Goal: Task Accomplishment & Management: Manage account settings

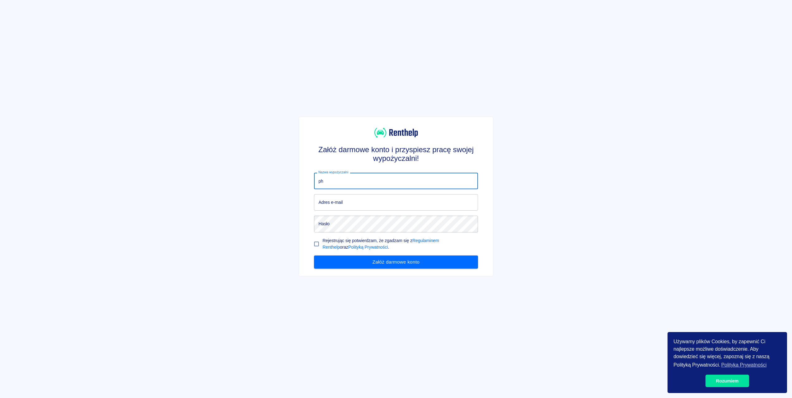
type input "p"
type input "PHU"
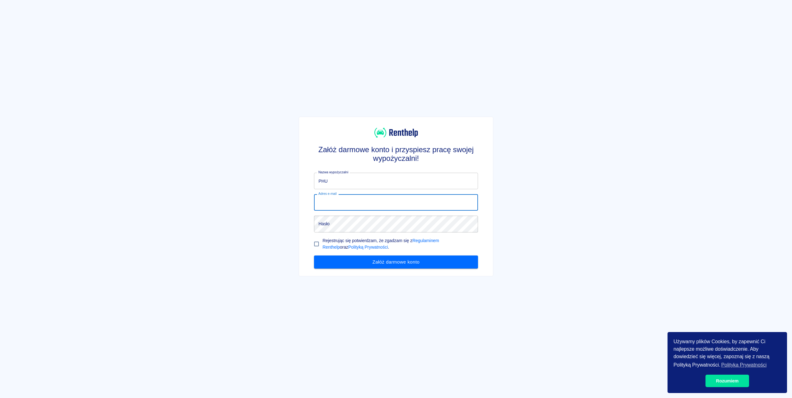
click at [345, 197] on input "Adres e-mail" at bounding box center [396, 202] width 164 height 16
type input "[EMAIL_ADDRESS][DOMAIN_NAME]"
click at [316, 242] on input "Rejestrując się potwierdzam, że zgadzam się z Regulaminem Renthelp oraz Polityk…" at bounding box center [316, 244] width 12 height 12
checkbox input "true"
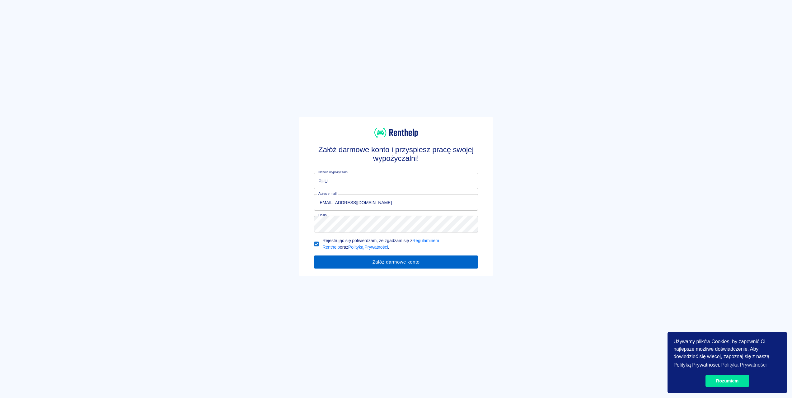
click at [358, 261] on button "Załóż darmowe konto" at bounding box center [396, 261] width 164 height 13
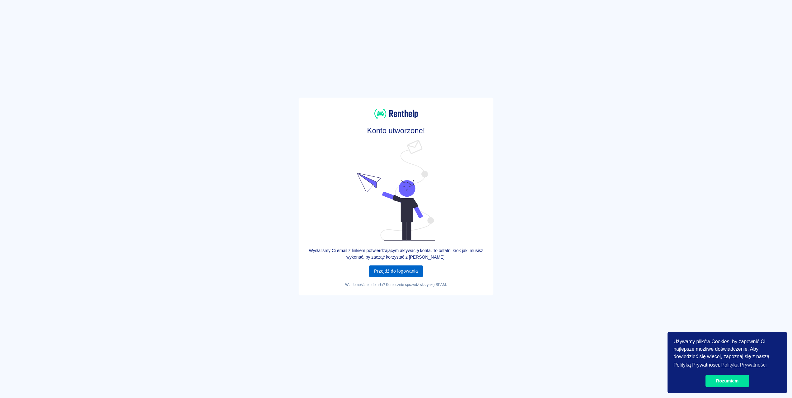
click at [401, 276] on link "Przejdź do logowania" at bounding box center [396, 271] width 54 height 12
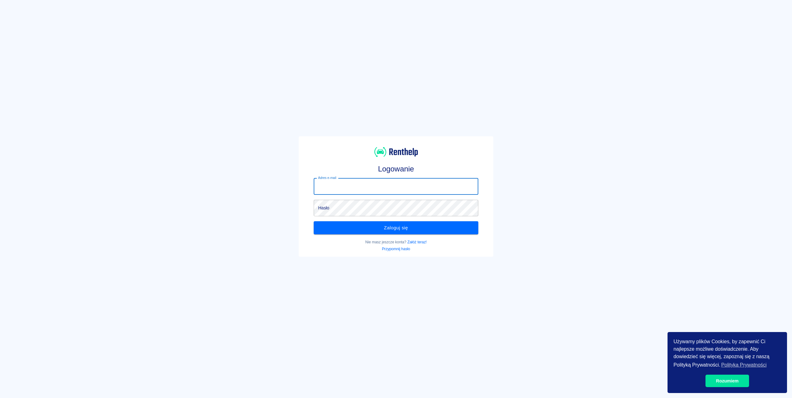
click at [377, 188] on input "Adres e-mail" at bounding box center [396, 186] width 164 height 16
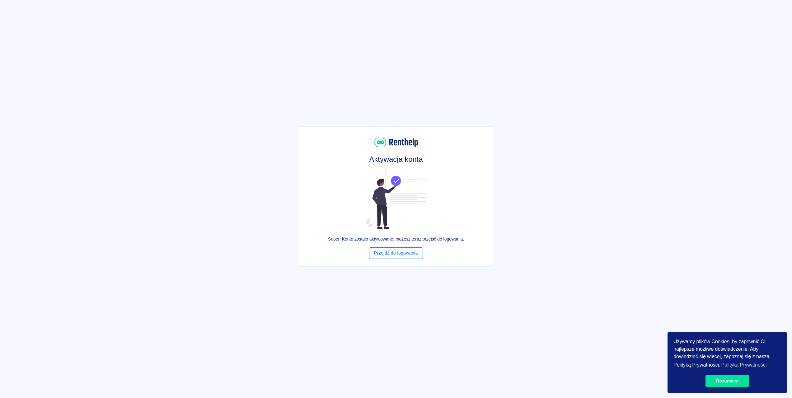
click at [403, 254] on link "Przejdź do logowania" at bounding box center [396, 253] width 54 height 12
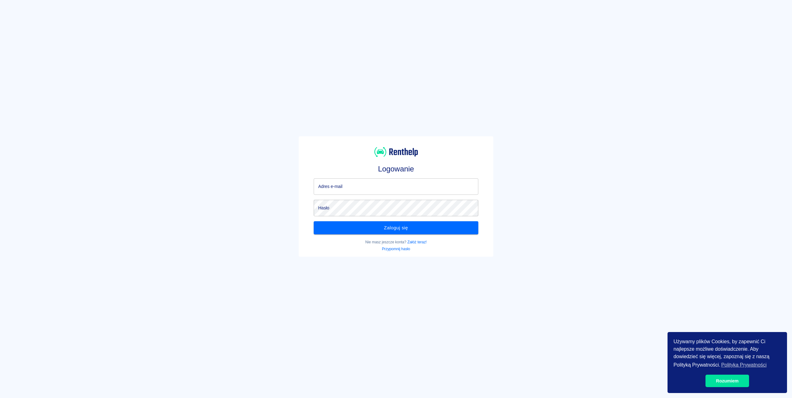
click at [398, 177] on div "Adres e-mail Adres e-mail" at bounding box center [393, 183] width 169 height 21
click at [394, 184] on input "Adres e-mail" at bounding box center [396, 186] width 164 height 16
type input "[EMAIL_ADDRESS][DOMAIN_NAME]"
click button "Zaloguj się" at bounding box center [396, 227] width 164 height 13
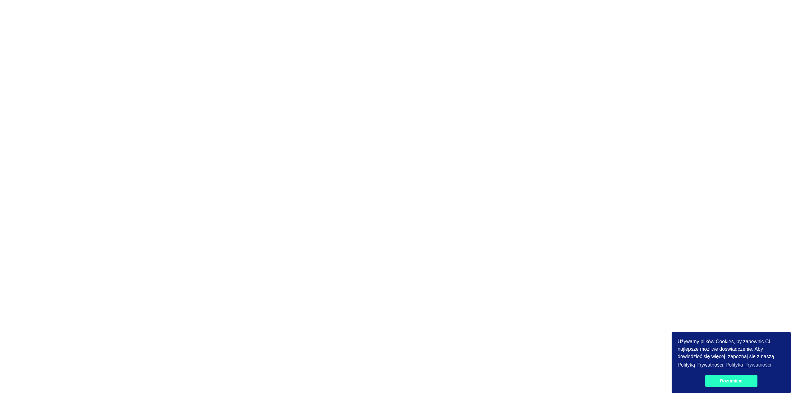
click at [715, 379] on link "Rozumiem" at bounding box center [731, 380] width 52 height 12
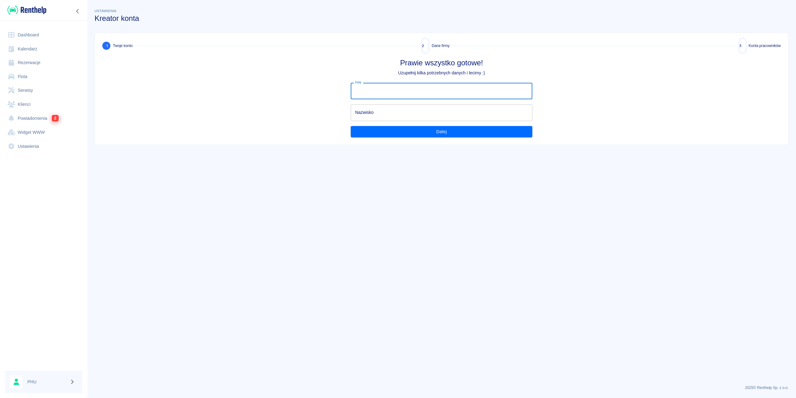
click at [414, 95] on input "Imię" at bounding box center [442, 91] width 182 height 16
type input "Kewin"
click at [389, 118] on input "Nazwisko" at bounding box center [442, 112] width 182 height 16
drag, startPoint x: 369, startPoint y: 118, endPoint x: 297, endPoint y: 116, distance: 72.2
click at [297, 116] on div "Prawie wszystko gotowe! Uzupełnij kilka potrzebnych danych i lecimy :) Imię Kew…" at bounding box center [442, 97] width 684 height 79
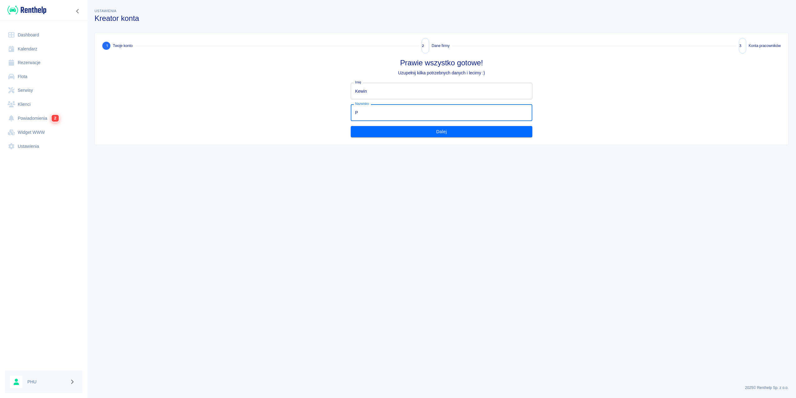
type input "P"
drag, startPoint x: 263, startPoint y: 135, endPoint x: 347, endPoint y: 142, distance: 83.3
click at [265, 135] on div "Prawie wszystko gotowe! Uzupełnij kilka potrzebnych danych i lecimy :) Imię Kew…" at bounding box center [442, 97] width 684 height 79
click at [377, 138] on div "1 Twoje konto 2 Dane firmy 3 Konta pracowników Prawie wszystko gotowe! Uzupełni…" at bounding box center [442, 89] width 694 height 112
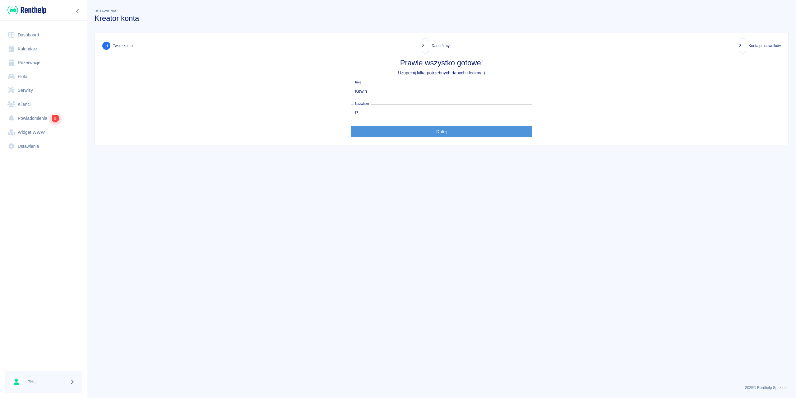
click at [405, 133] on button "Dalej" at bounding box center [442, 132] width 182 height 12
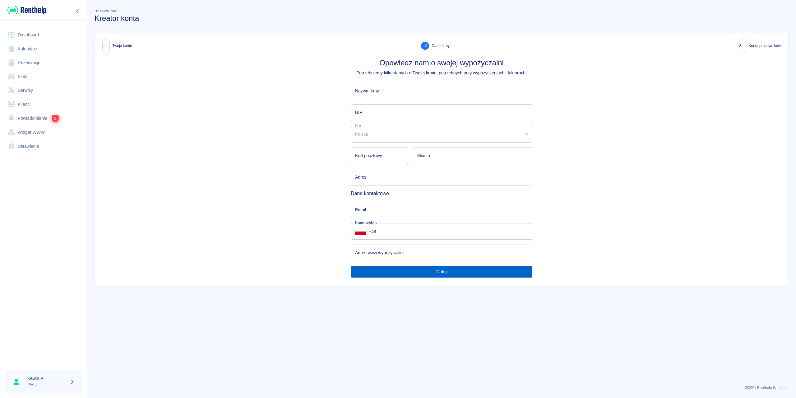
click at [450, 273] on button "Dalej" at bounding box center [442, 272] width 182 height 12
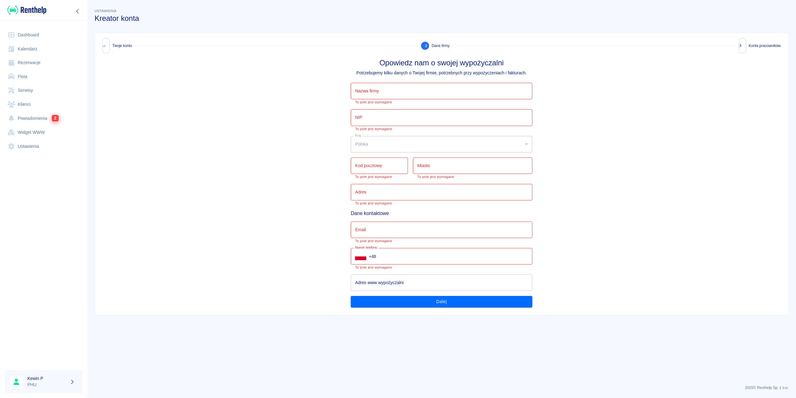
click at [27, 33] on link "Dashboard" at bounding box center [43, 35] width 77 height 14
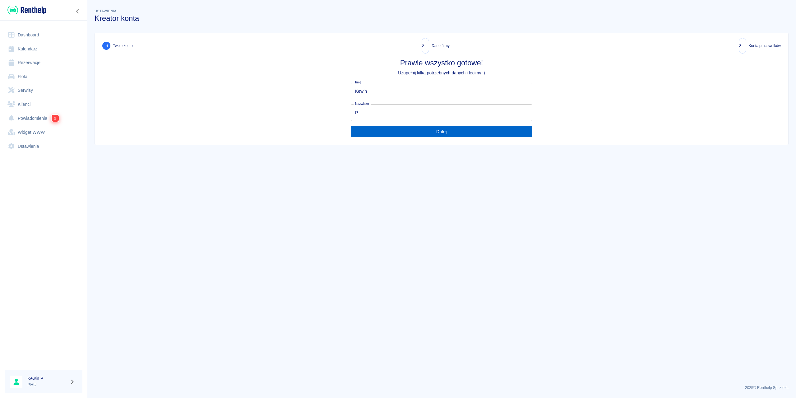
click at [411, 129] on button "Dalej" at bounding box center [442, 132] width 182 height 12
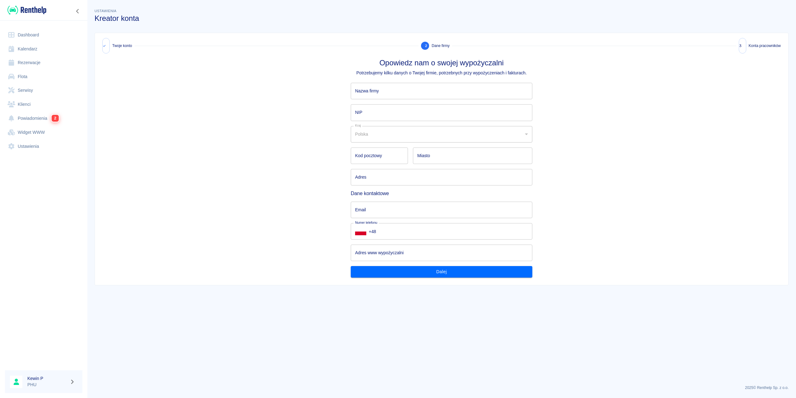
click at [385, 96] on input "Nazwa firmy" at bounding box center [442, 91] width 182 height 16
type input "p"
type input "[PERSON_NAME] STONKS [PERSON_NAME]"
type input "49-130"
type input "Tułowice ([GEOGRAPHIC_DATA], [GEOGRAPHIC_DATA], [GEOGRAPHIC_DATA])"
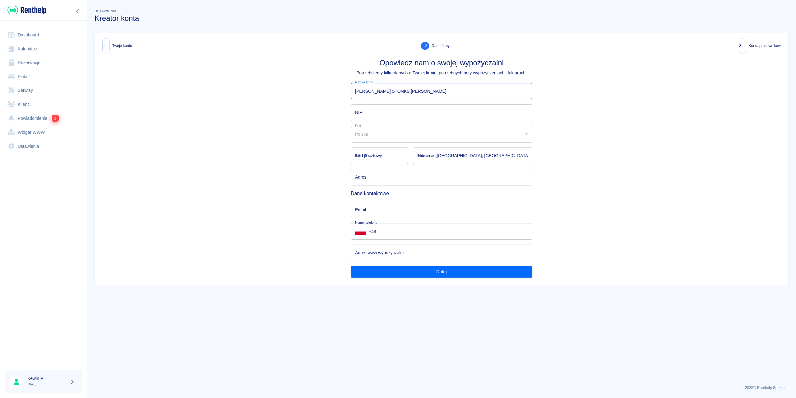
type input "OPOLSKA 14"
click at [380, 114] on input "NIP" at bounding box center [442, 112] width 182 height 16
type input "9910298633"
click at [380, 138] on div "Polska" at bounding box center [442, 134] width 182 height 16
click at [319, 151] on div "Opowiedz nam o swojej wypożyczalni Potrzebujemy kilku danych o Twojej firmie, p…" at bounding box center [442, 167] width 684 height 219
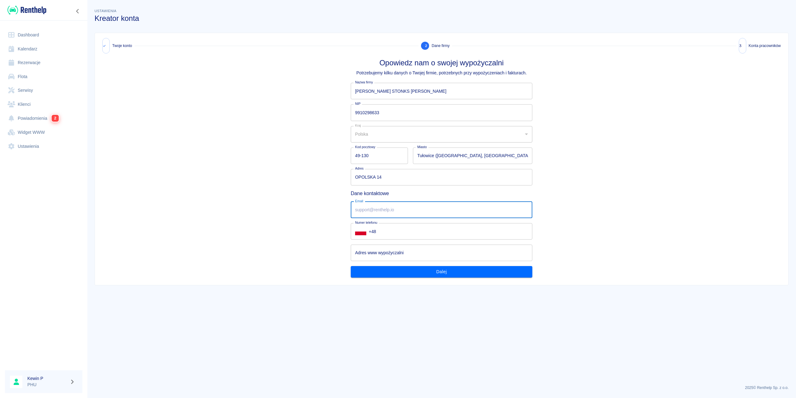
click at [384, 212] on input "Email" at bounding box center [442, 210] width 182 height 16
type input "br0wn104104@gmail.com"
click at [401, 233] on input "+48" at bounding box center [451, 231] width 164 height 16
type input "+48 797-646-746"
click at [288, 235] on div "Opowiedz nam o swojej wypożyczalni Potrzebujemy kilku danych o Twojej firmie, p…" at bounding box center [442, 167] width 684 height 219
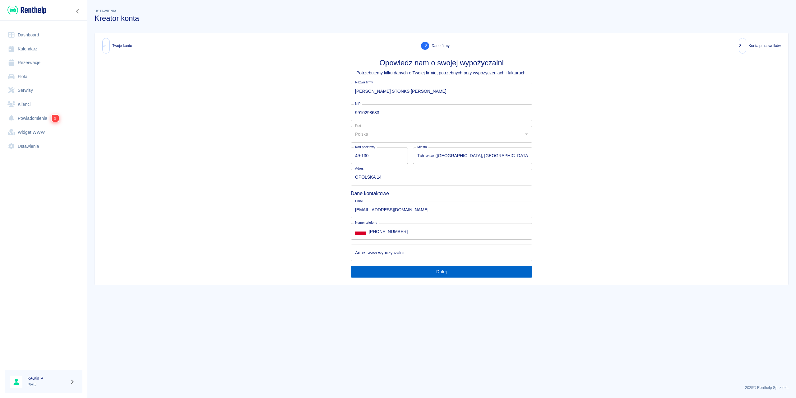
click at [430, 274] on button "Dalej" at bounding box center [442, 272] width 182 height 12
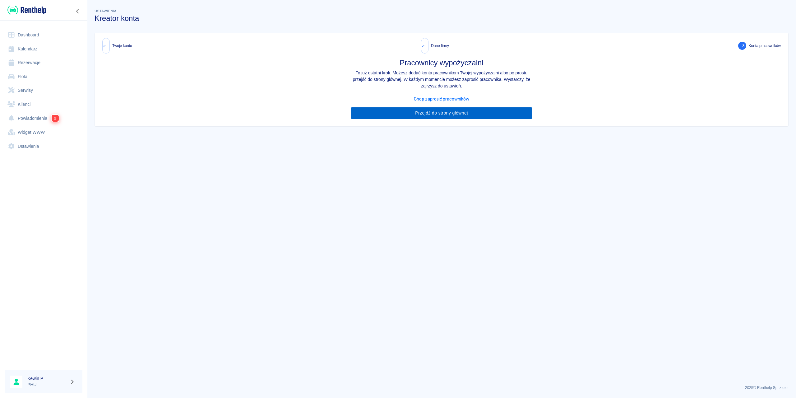
click at [442, 117] on link "Przejdź do strony głównej" at bounding box center [442, 113] width 182 height 12
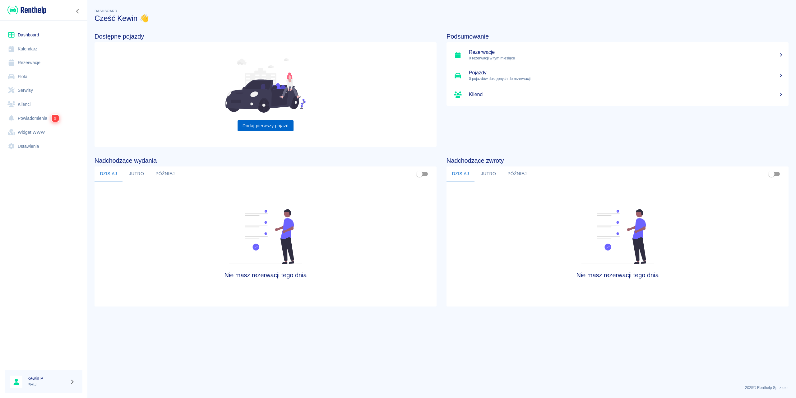
click at [246, 129] on link "Dodaj pierwszy pojazd" at bounding box center [266, 126] width 56 height 12
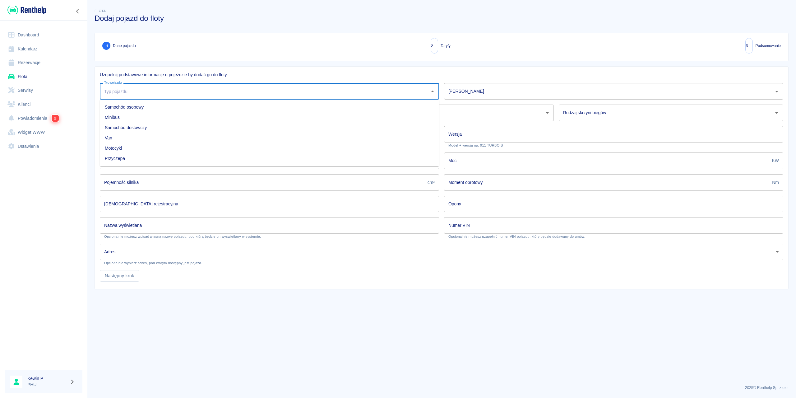
click at [150, 89] on input "Typ pojazdu" at bounding box center [265, 91] width 324 height 11
click at [133, 111] on li "Samochód osobowy" at bounding box center [269, 107] width 339 height 10
type input "Samochód osobowy"
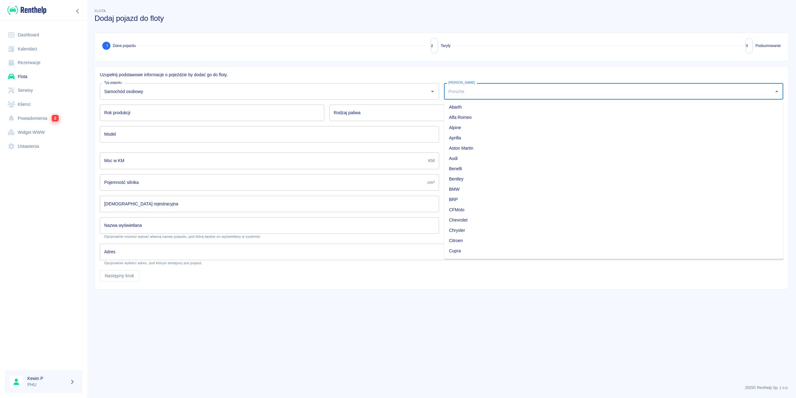
click at [486, 96] on input "[PERSON_NAME]" at bounding box center [609, 91] width 324 height 11
click at [474, 115] on li "Volkswagen" at bounding box center [613, 117] width 339 height 10
type input "Volkswagen"
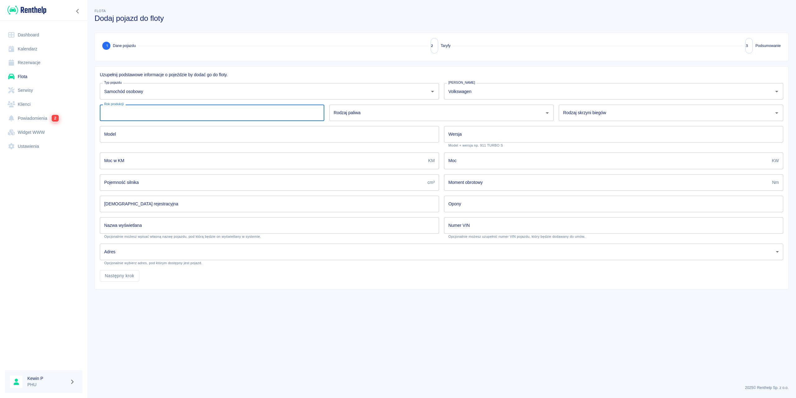
click at [222, 118] on input "Rok produkcji" at bounding box center [212, 113] width 225 height 16
type input "2024"
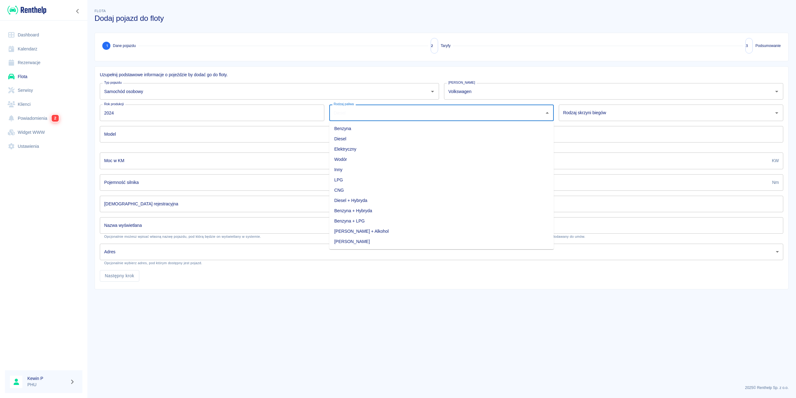
click at [353, 113] on input "Rodzaj paliwa" at bounding box center [437, 112] width 210 height 11
click at [350, 128] on li "Benzyna" at bounding box center [441, 128] width 225 height 10
type input "Benzyna"
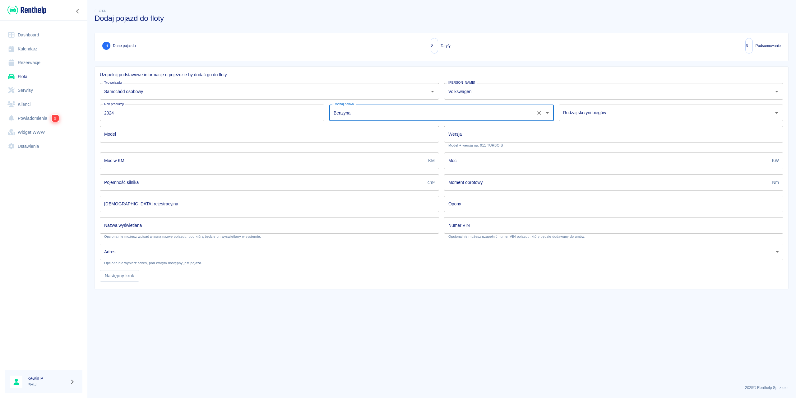
click at [593, 115] on input "Rodzaj skrzyni biegów" at bounding box center [667, 112] width 210 height 11
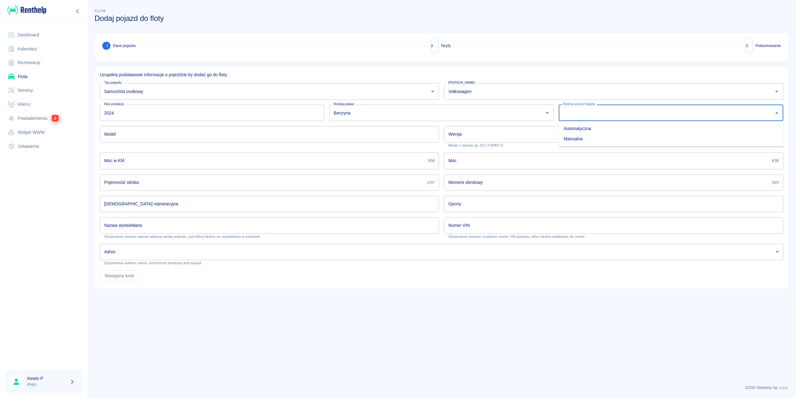
click at [584, 129] on li "Automatyczna" at bounding box center [671, 128] width 225 height 10
type input "Automatyczna"
click at [188, 133] on input "Model" at bounding box center [269, 134] width 339 height 16
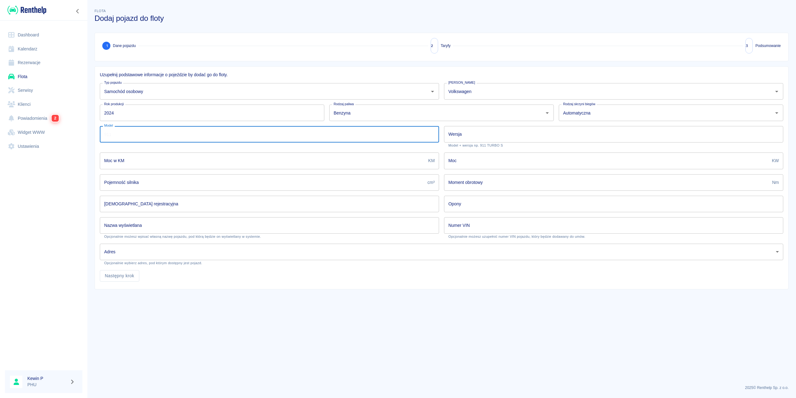
type input "t"
type input "T-ROC"
click at [473, 140] on input "Wersja" at bounding box center [613, 134] width 339 height 16
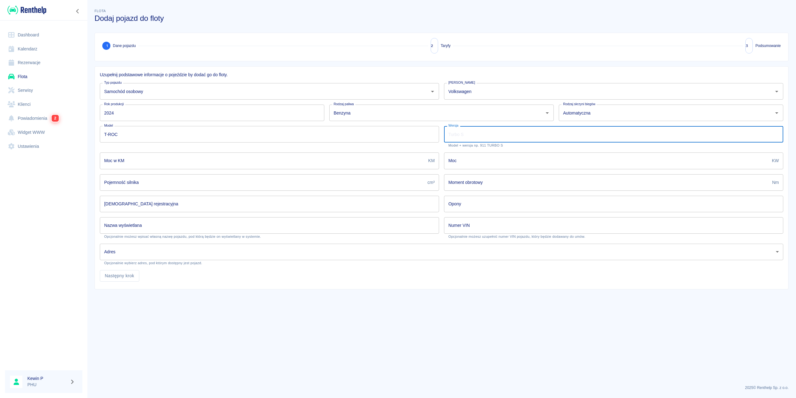
type input "t"
type input "R-LINE"
click at [185, 160] on input "Moc w KM" at bounding box center [263, 160] width 326 height 16
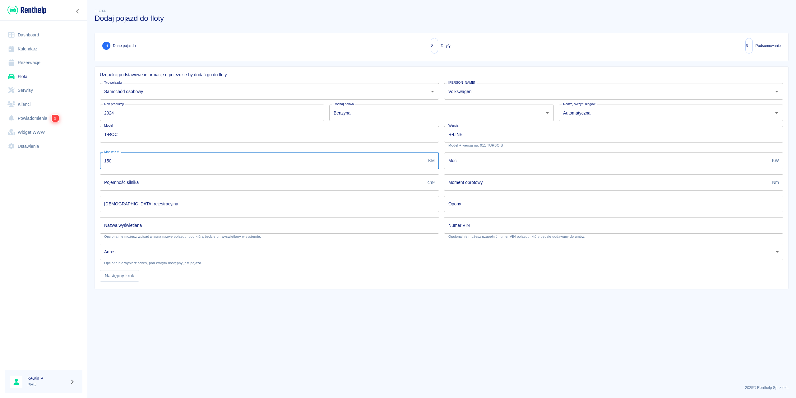
type input "150"
click at [474, 164] on input "Moc" at bounding box center [607, 160] width 326 height 16
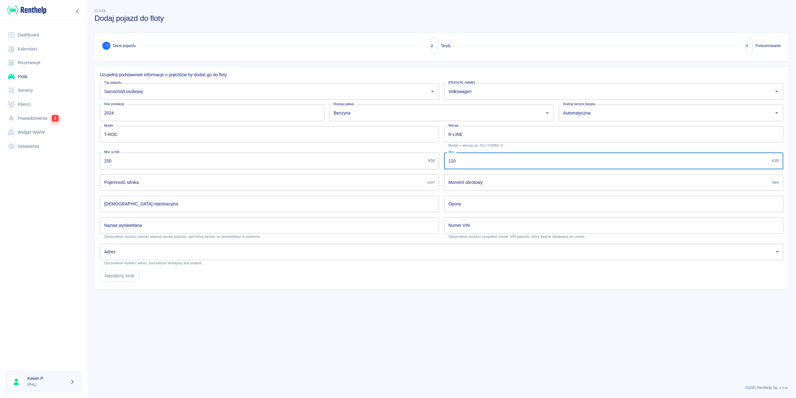
type input "110"
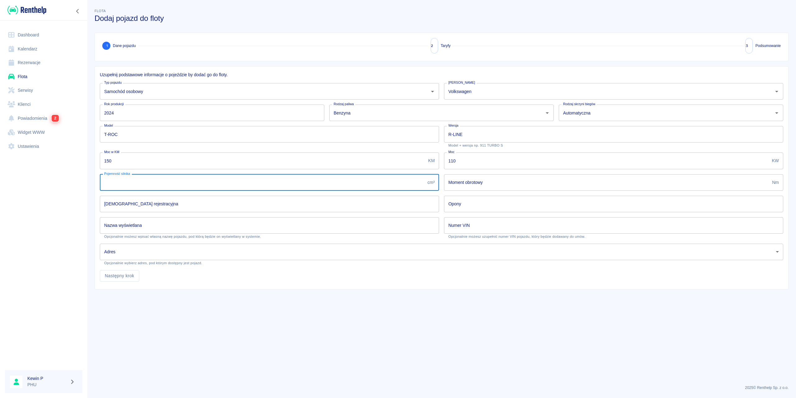
click at [216, 183] on input "Pojemność silnika" at bounding box center [262, 182] width 325 height 16
type input "1498"
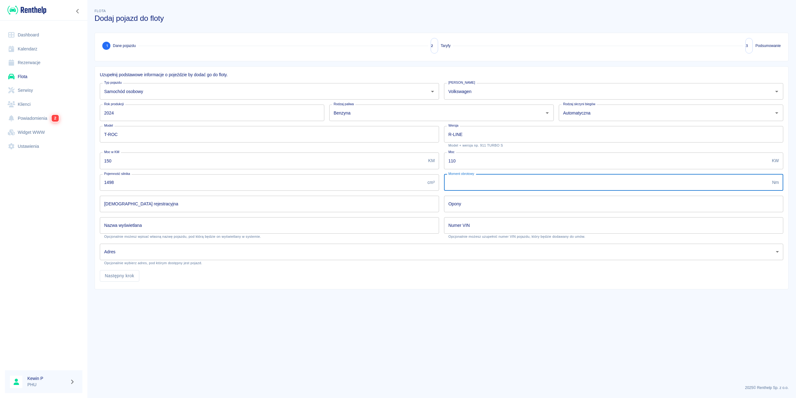
click at [486, 183] on input "Moment obrotowy" at bounding box center [607, 182] width 326 height 16
click at [184, 221] on input "Nazwa wyświetlana" at bounding box center [269, 225] width 339 height 16
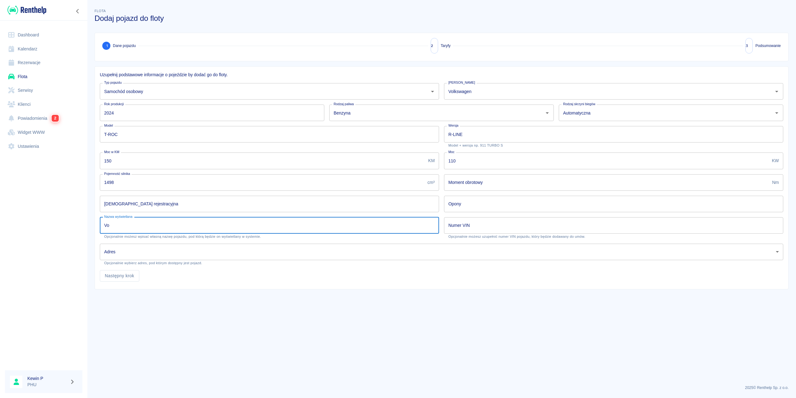
type input "V"
type input "T-ROC R-Line"
click at [474, 131] on input "R-LINE" at bounding box center [613, 134] width 339 height 16
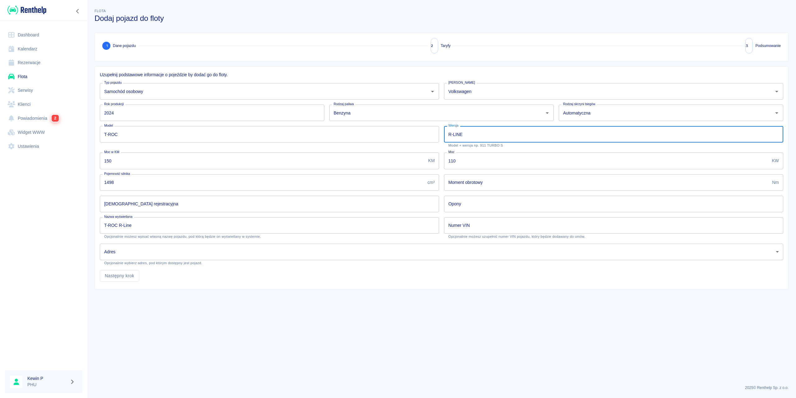
drag, startPoint x: 465, startPoint y: 133, endPoint x: 457, endPoint y: 134, distance: 8.4
click at [457, 134] on input "R-LINE" at bounding box center [613, 134] width 339 height 16
type input "R-Line"
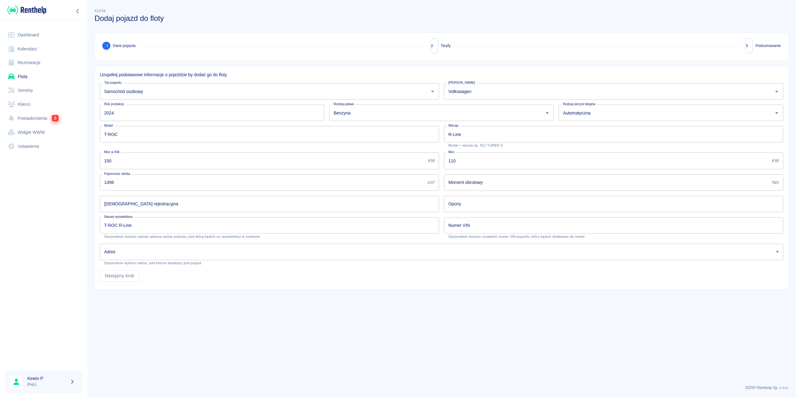
click at [255, 334] on main "Flota Dodaj pojazd do floty 1 Dane pojazdu 2 Taryfy 3 Podsumowanie Uzupełnij po…" at bounding box center [441, 193] width 709 height 372
click at [466, 223] on div "Numer VIN Numer VIN Opcjonalnie możesz uzupełnić numer VIN pojazdu, który będzi…" at bounding box center [613, 227] width 339 height 21
type input "[US_VEHICLE_IDENTIFICATION_NUMBER]"
click at [483, 203] on input "Opony" at bounding box center [613, 204] width 339 height 16
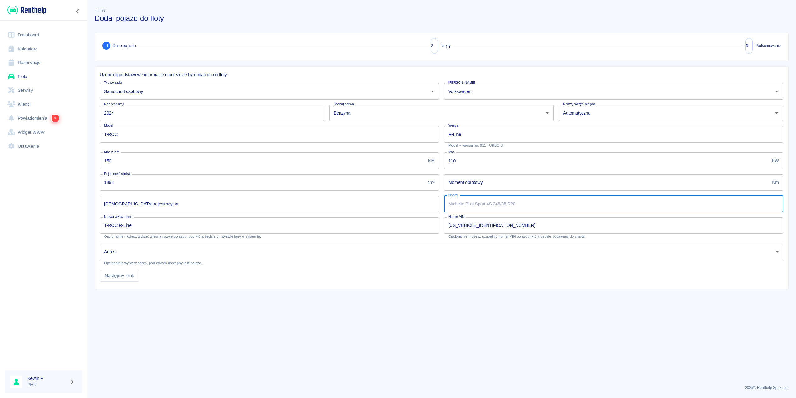
click at [458, 267] on div "Następny krok" at bounding box center [439, 273] width 689 height 16
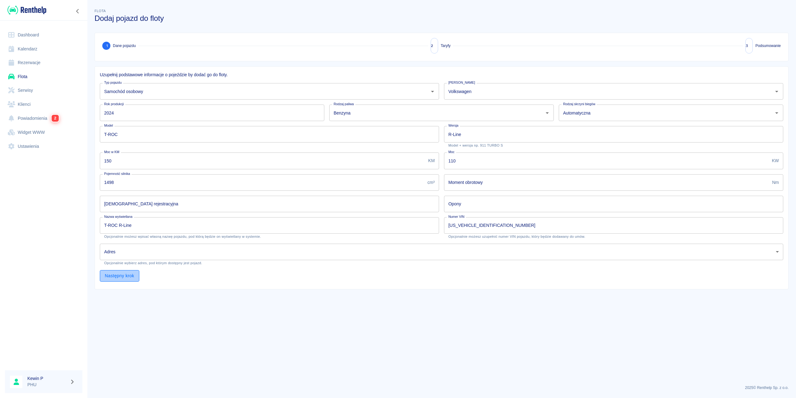
click at [132, 279] on button "Następny krok" at bounding box center [120, 276] width 40 height 12
click at [149, 207] on input "[DEMOGRAPHIC_DATA] rejestracyjna" at bounding box center [269, 204] width 339 height 16
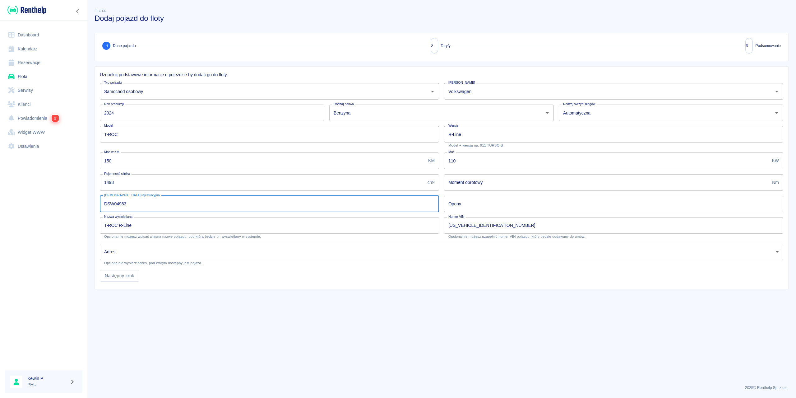
click at [114, 205] on input "DSW04983" at bounding box center [269, 204] width 339 height 16
click at [134, 206] on input "DSW 04983" at bounding box center [269, 204] width 339 height 16
type input "DSW 0498E"
click at [156, 292] on main "Flota Dodaj pojazd do floty 1 Dane pojazdu 2 Taryfy 3 Podsumowanie Uzupełnij po…" at bounding box center [441, 193] width 709 height 372
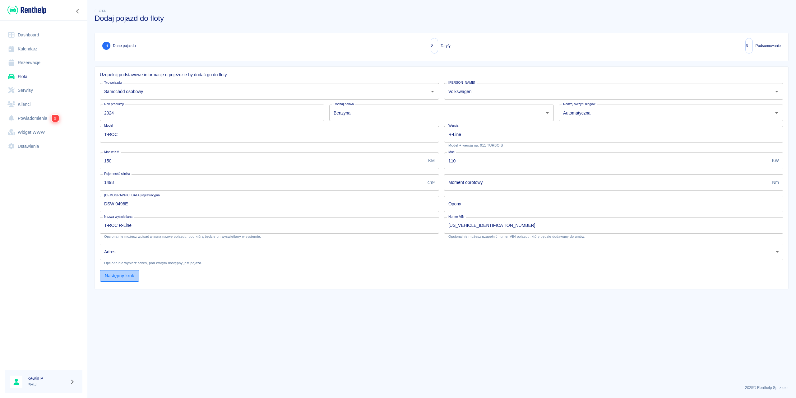
click at [125, 275] on button "Następny krok" at bounding box center [120, 276] width 40 height 12
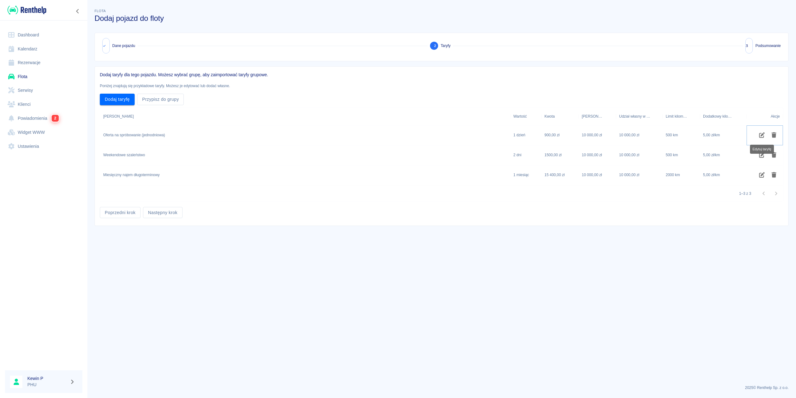
click at [759, 136] on icon "Edytuj taryfę" at bounding box center [762, 135] width 7 height 6
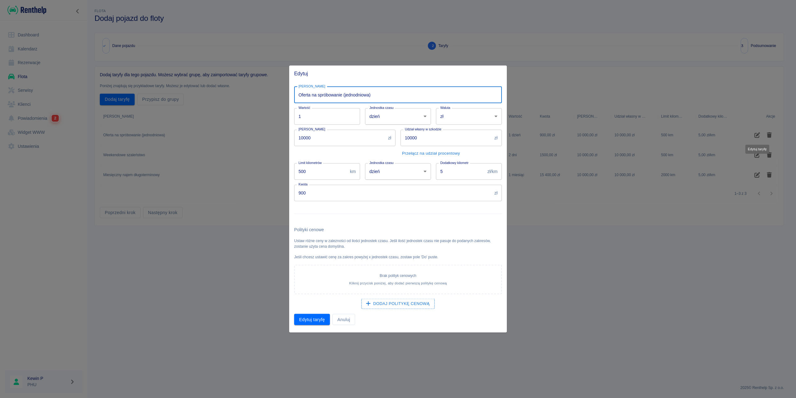
drag, startPoint x: 381, startPoint y: 95, endPoint x: 277, endPoint y: 96, distance: 104.2
click at [277, 96] on div "Edytuj Nazwa taryfy Oferta na spróbowanie (jednodniowa) Nazwa taryfy Wartość 1 …" at bounding box center [398, 199] width 796 height 398
type input "j"
type input "Jeden dzień"
click at [336, 114] on input "1" at bounding box center [327, 116] width 66 height 16
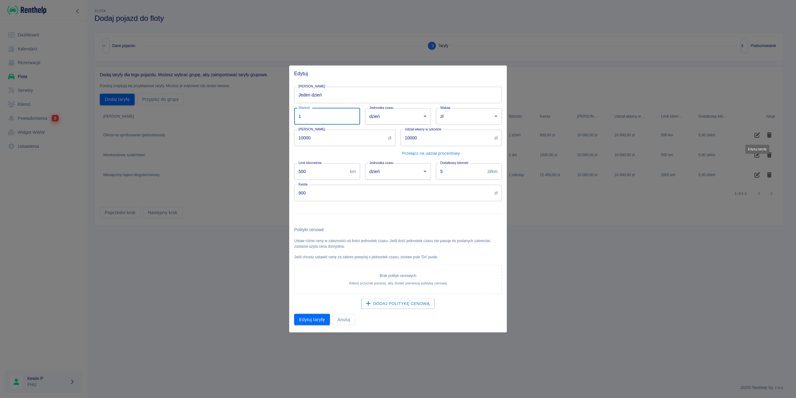
click at [464, 114] on body "Używamy plików Cookies, by zapewnić Ci najlepsze możliwe doświadczenie. Aby dow…" at bounding box center [398, 199] width 796 height 398
drag, startPoint x: 355, startPoint y: 140, endPoint x: 350, endPoint y: 139, distance: 4.7
click at [355, 140] on div at bounding box center [398, 199] width 796 height 398
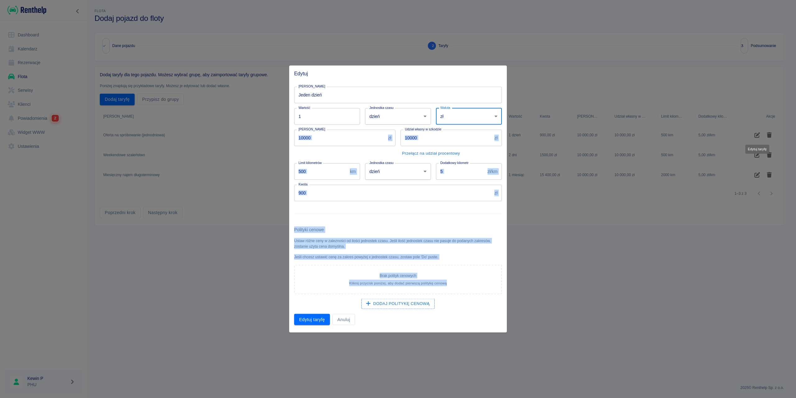
drag, startPoint x: 337, startPoint y: 137, endPoint x: 328, endPoint y: 137, distance: 9.0
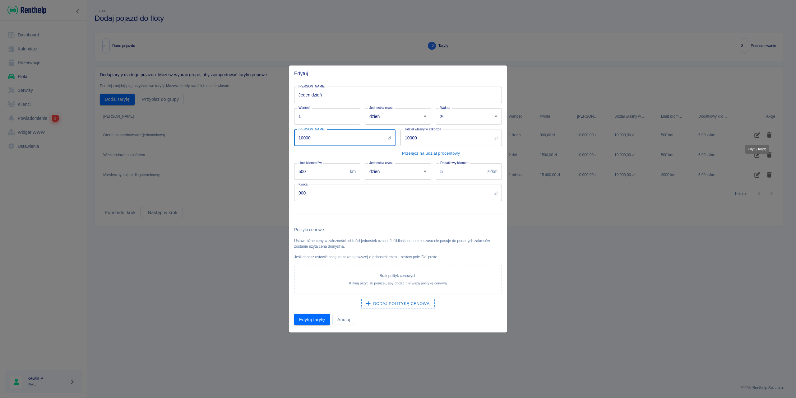
click at [318, 136] on input "10000" at bounding box center [339, 137] width 91 height 16
drag, startPoint x: 315, startPoint y: 136, endPoint x: 267, endPoint y: 139, distance: 48.3
click at [267, 139] on div "Edytuj Nazwa taryfy Jeden dzień Nazwa taryfy Wartość 1 Wartość Jednostka czasu …" at bounding box center [398, 199] width 796 height 398
type input "2000"
click at [446, 141] on input "10000" at bounding box center [446, 137] width 91 height 16
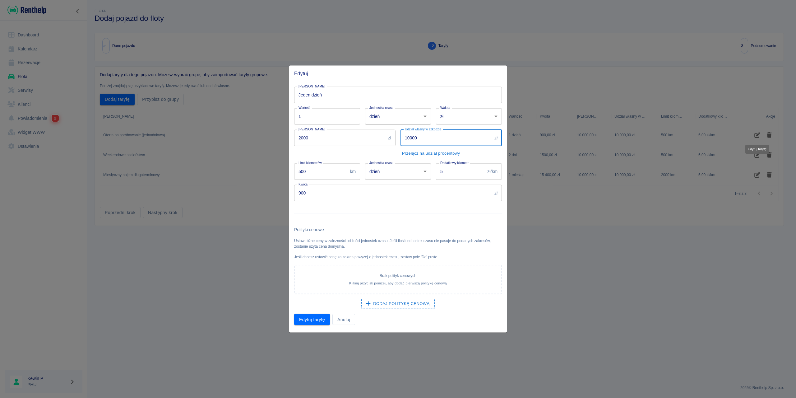
drag, startPoint x: 442, startPoint y: 140, endPoint x: 356, endPoint y: 141, distance: 86.5
click at [356, 141] on div "Nazwa taryfy Jeden dzień Nazwa taryfy Wartość 1 Wartość Jednostka czasu dzień d…" at bounding box center [395, 203] width 213 height 244
type input "0"
click at [482, 150] on div "Udział własny w szkodzie 0 zł Udział własny w szkodzie Przełącz na udział proce…" at bounding box center [449, 141] width 106 height 34
click at [330, 175] on input "500" at bounding box center [320, 171] width 53 height 16
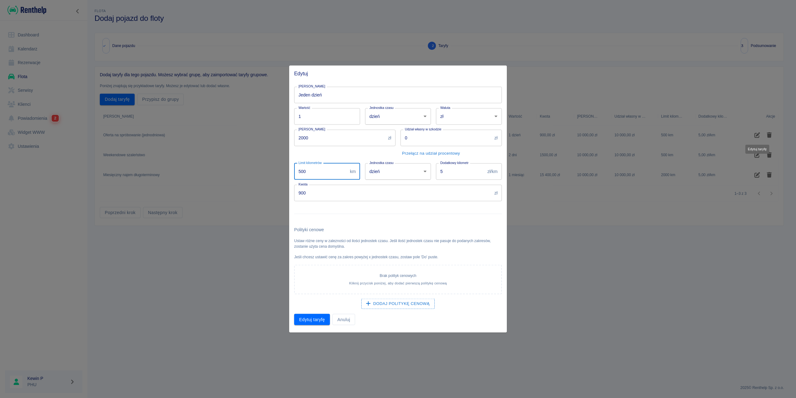
click at [383, 172] on body "Używamy plików Cookies, by zapewnić Ci najlepsze możliwe doświadczenie. Aby dow…" at bounding box center [398, 199] width 796 height 398
click at [494, 161] on div at bounding box center [398, 199] width 796 height 398
drag, startPoint x: 420, startPoint y: 179, endPoint x: 407, endPoint y: 181, distance: 13.3
click at [407, 181] on div "Nazwa taryfy Jeden dzień Nazwa taryfy Wartość 1 Wartość Jednostka czasu dzień d…" at bounding box center [395, 203] width 213 height 244
drag, startPoint x: 452, startPoint y: 209, endPoint x: 425, endPoint y: 210, distance: 27.4
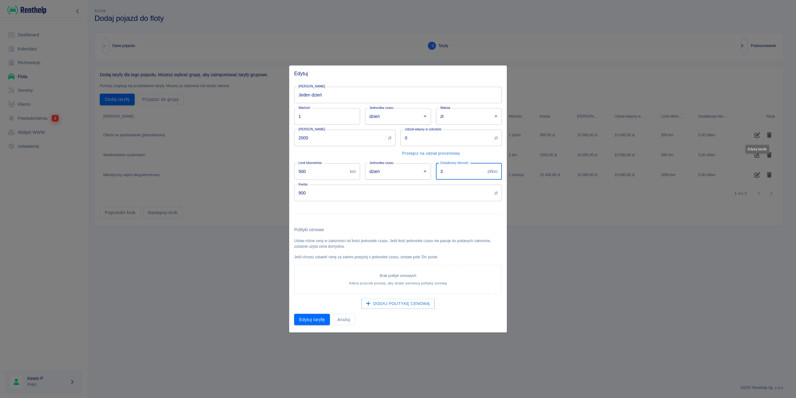
click at [452, 209] on div at bounding box center [395, 211] width 213 height 20
drag, startPoint x: 441, startPoint y: 174, endPoint x: 426, endPoint y: 198, distance: 28.4
click at [427, 177] on div "Nazwa taryfy Jeden dzień Nazwa taryfy Wartość 1 Wartość Jednostka czasu dzień d…" at bounding box center [395, 203] width 213 height 244
type input "2"
click at [430, 207] on div at bounding box center [395, 211] width 213 height 20
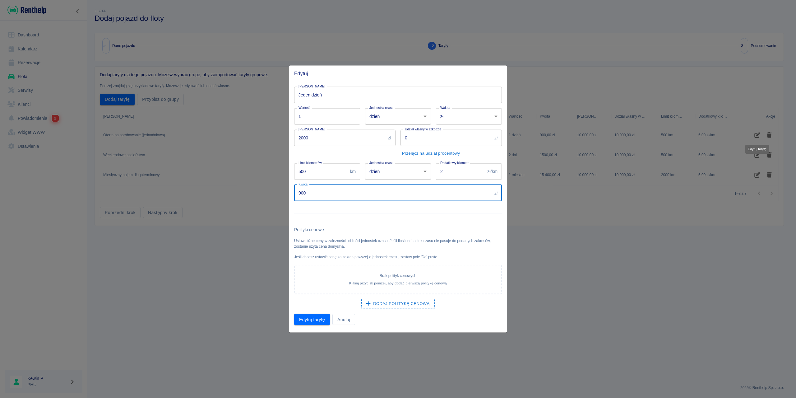
drag, startPoint x: 331, startPoint y: 195, endPoint x: 260, endPoint y: 201, distance: 71.7
click at [260, 201] on div "Edytuj Nazwa taryfy Jeden dzień Nazwa taryfy Wartość 1 Wartość Jednostka czasu …" at bounding box center [398, 199] width 796 height 398
type input "500"
click at [356, 205] on div at bounding box center [395, 211] width 213 height 20
click at [319, 320] on button "Edytuj taryfę" at bounding box center [312, 320] width 36 height 12
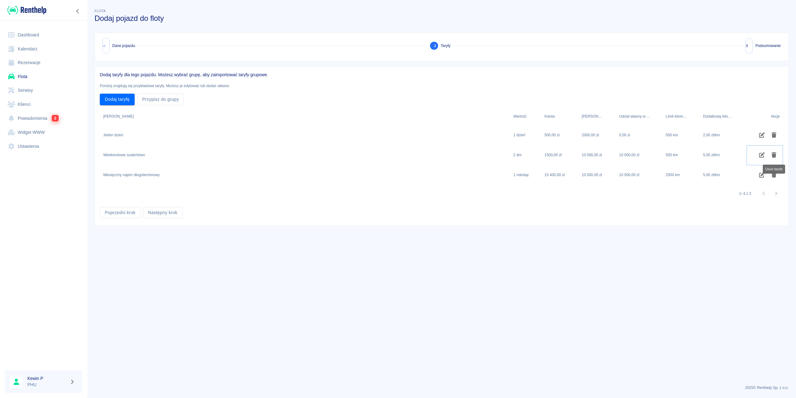
click at [776, 155] on icon "Usuń taryfę" at bounding box center [774, 155] width 7 height 6
click at [758, 154] on button "Edytuj taryfę" at bounding box center [762, 155] width 12 height 11
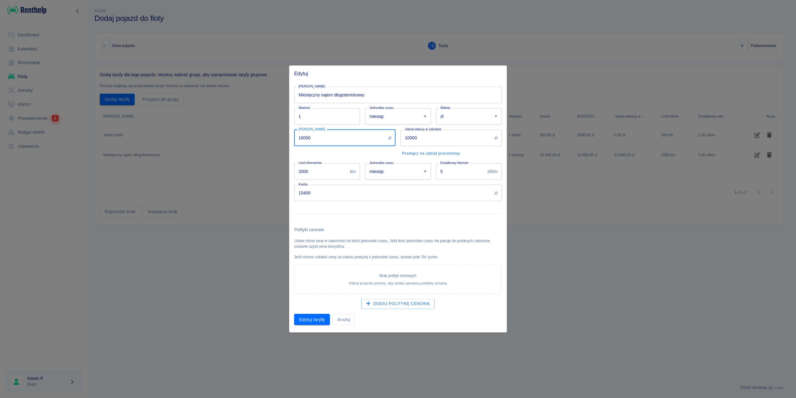
drag, startPoint x: 320, startPoint y: 139, endPoint x: 252, endPoint y: 142, distance: 67.9
click at [252, 142] on div "Edytuj Nazwa taryfy Miesięczny najem długoterminowy Nazwa taryfy Wartość 1 Wart…" at bounding box center [398, 199] width 796 height 398
type input "2000"
click at [430, 139] on input "10000" at bounding box center [446, 137] width 91 height 16
drag, startPoint x: 430, startPoint y: 139, endPoint x: 365, endPoint y: 143, distance: 65.4
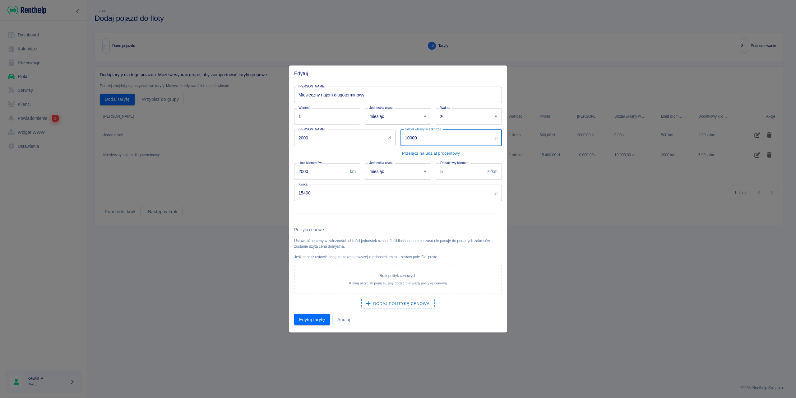
click at [365, 143] on div "Nazwa taryfy Miesięczny najem długoterminowy Nazwa taryfy Wartość 1 Wartość Jed…" at bounding box center [395, 203] width 213 height 244
type input "0"
click at [318, 168] on input "2000" at bounding box center [320, 171] width 53 height 16
drag, startPoint x: 302, startPoint y: 175, endPoint x: 267, endPoint y: 176, distance: 35.2
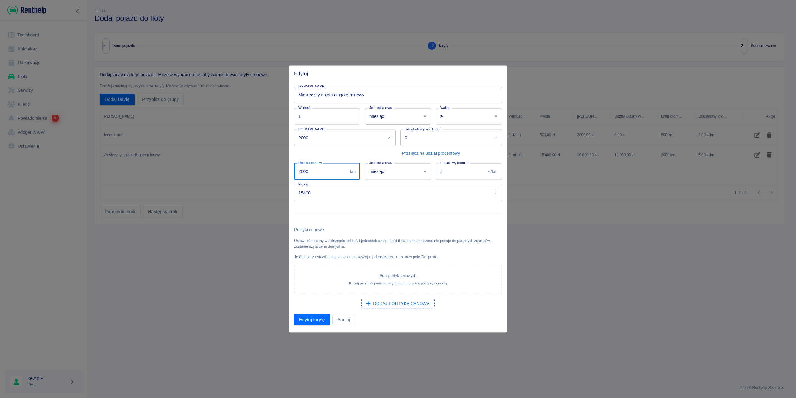
click at [267, 176] on div "Edytuj Nazwa taryfy Miesięczny najem długoterminowy Nazwa taryfy Wartość 1 Wart…" at bounding box center [398, 199] width 796 height 398
type input "3000"
click at [337, 149] on div "Kaucja 2000 zł Kaucja" at bounding box center [342, 141] width 106 height 34
drag, startPoint x: 449, startPoint y: 171, endPoint x: 416, endPoint y: 181, distance: 35.2
click at [416, 181] on div "Nazwa taryfy Miesięczny najem długoterminowy Nazwa taryfy Wartość 1 Wartość Jed…" at bounding box center [395, 203] width 213 height 244
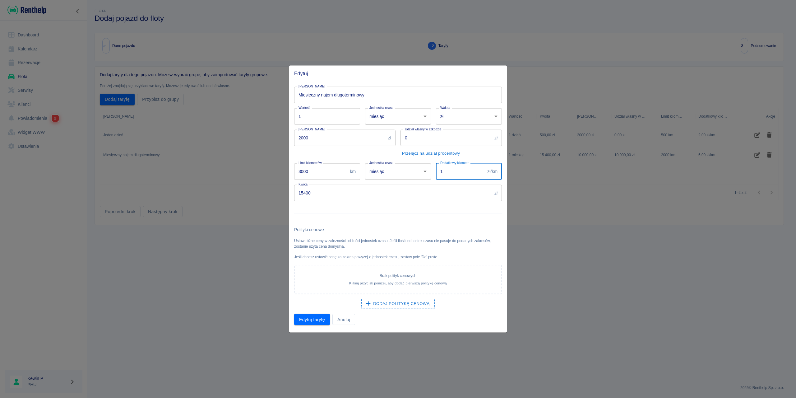
type input "1"
click at [350, 155] on div "Kaucja 2000 zł Kaucja" at bounding box center [342, 141] width 106 height 34
drag, startPoint x: 318, startPoint y: 194, endPoint x: 273, endPoint y: 198, distance: 44.3
click at [273, 198] on div "Edytuj Nazwa taryfy Miesięczny najem długoterminowy Nazwa taryfy Wartość 1 Wart…" at bounding box center [398, 199] width 796 height 398
type input "4700"
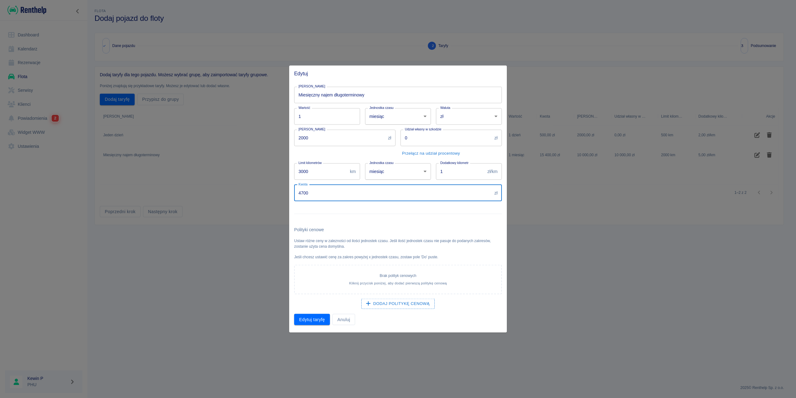
click at [358, 222] on div "Polityki cenowe Ustaw różne ceny w zalezności od ilości jednostek czasu. Jeśli …" at bounding box center [395, 264] width 213 height 87
click at [316, 322] on button "Edytuj taryfę" at bounding box center [312, 320] width 36 height 12
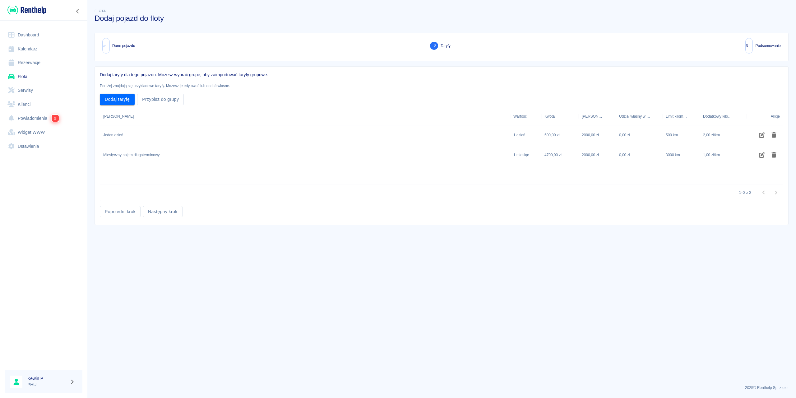
click at [139, 151] on div "Miesięczny najem długoterminowy" at bounding box center [305, 155] width 410 height 20
click at [162, 214] on button "Następny krok" at bounding box center [163, 212] width 40 height 12
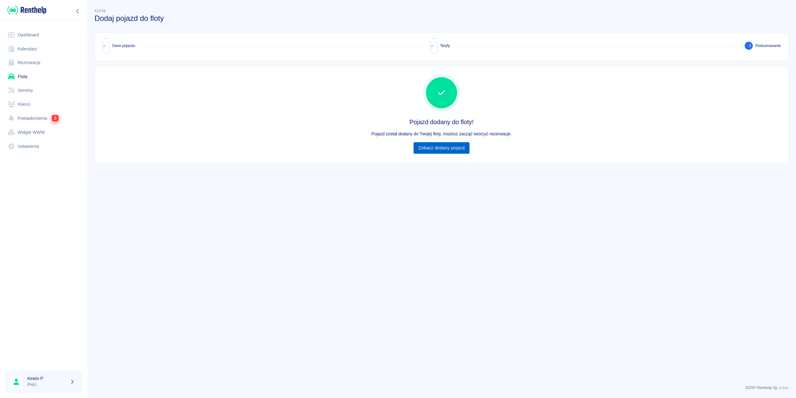
click at [453, 149] on link "Zobacz dodany pojazd" at bounding box center [442, 148] width 56 height 12
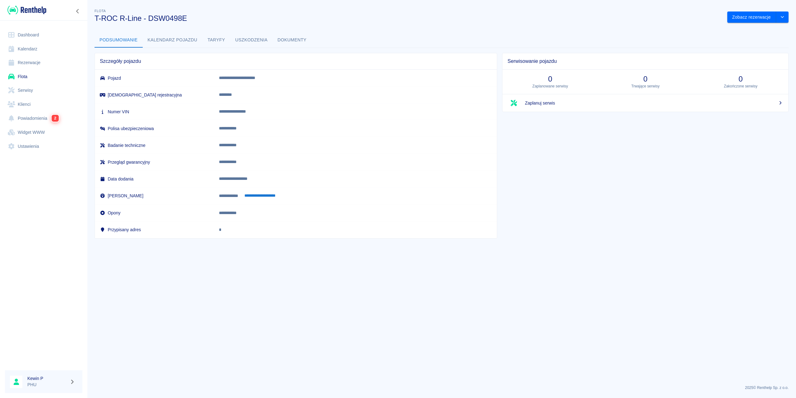
click at [24, 117] on link "Powiadomienia 2" at bounding box center [43, 118] width 77 height 14
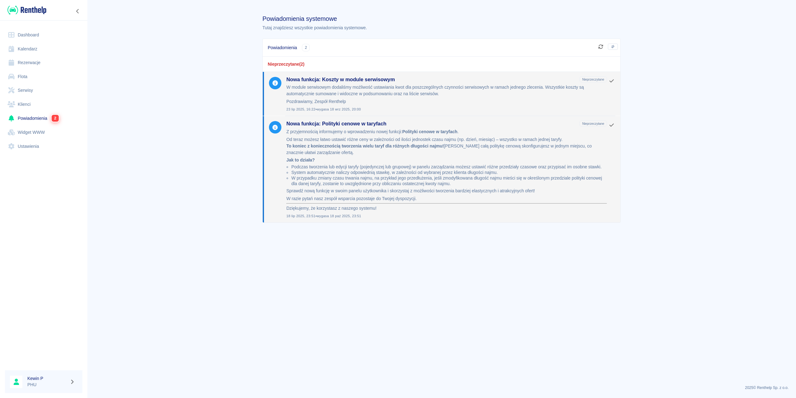
click at [338, 63] on div "Nieprzeczytane ( 2 )" at bounding box center [442, 64] width 358 height 15
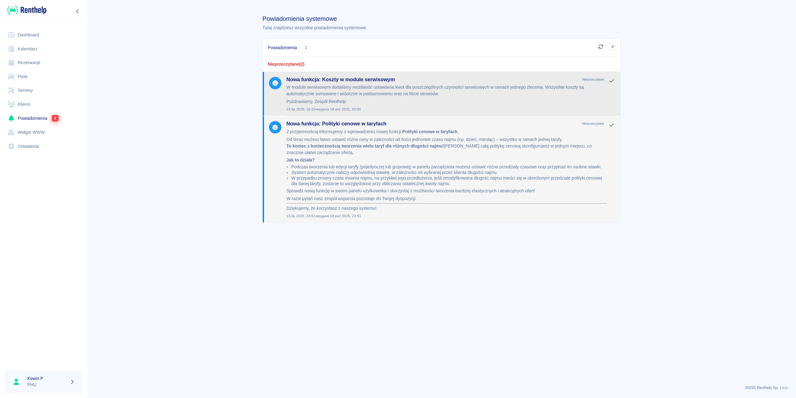
click at [335, 104] on p "Pozdrawiamy, Zespół Renthelp" at bounding box center [446, 101] width 321 height 7
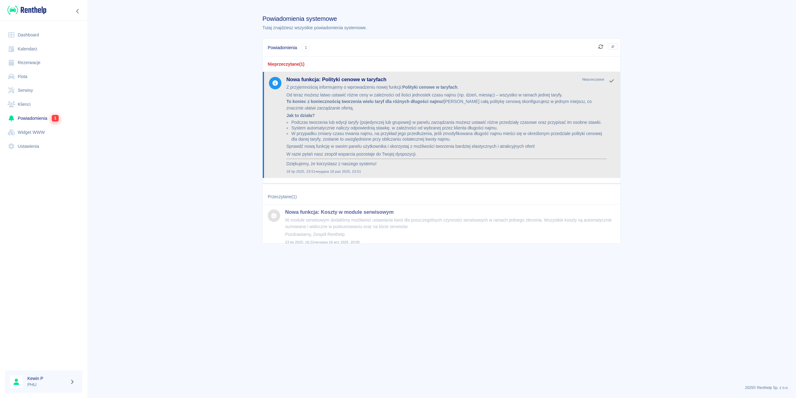
click at [346, 144] on p "Sprawdź nową funkcję w swoim panelu użytkownika i skorzystaj z możliwości tworz…" at bounding box center [446, 146] width 321 height 7
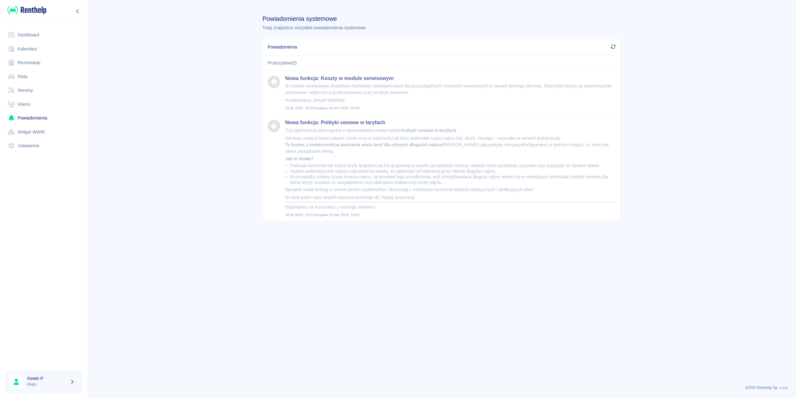
click at [32, 78] on link "Flota" at bounding box center [43, 77] width 77 height 14
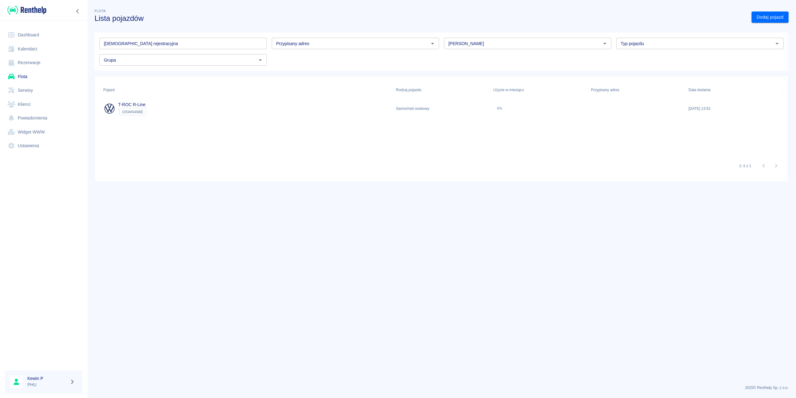
click at [216, 110] on div "T-ROC R-Line ` DSW0498E" at bounding box center [246, 109] width 293 height 20
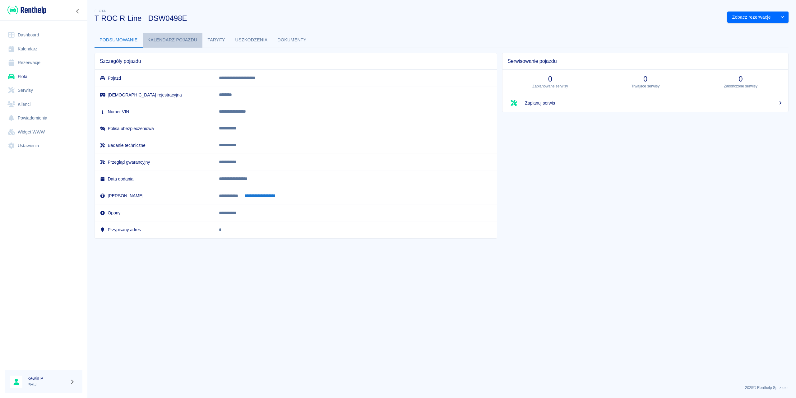
click at [186, 41] on button "Kalendarz pojazdu" at bounding box center [173, 40] width 60 height 15
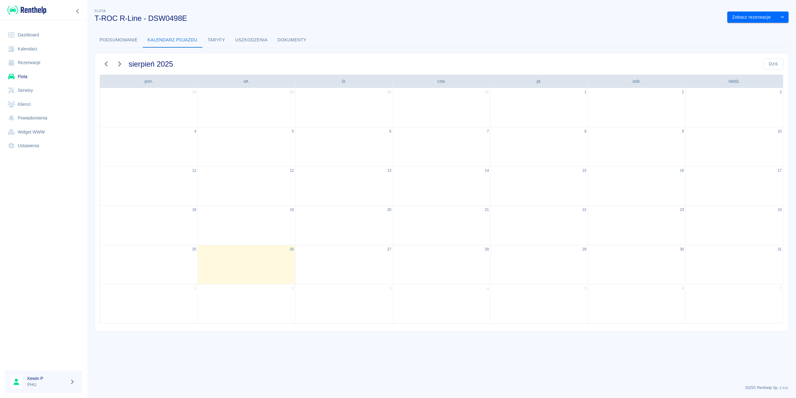
click at [213, 44] on button "Taryfy" at bounding box center [216, 40] width 28 height 15
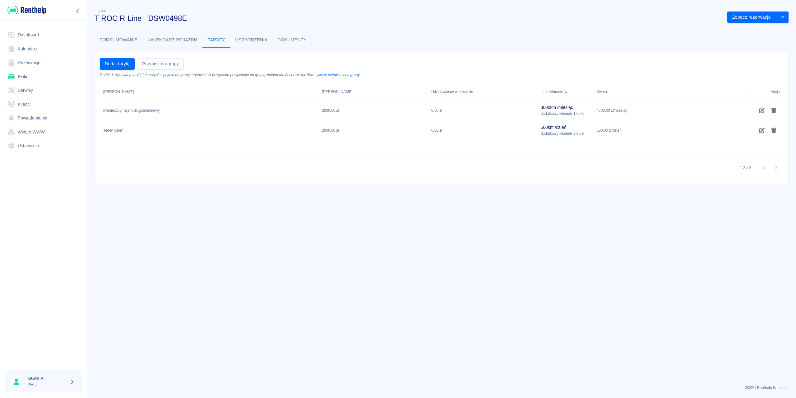
click at [245, 41] on button "Uszkodzenia" at bounding box center [251, 40] width 42 height 15
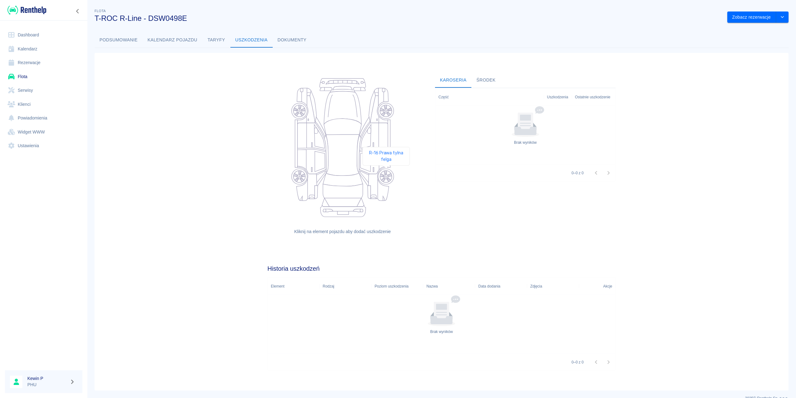
click at [386, 174] on icon at bounding box center [386, 176] width 12 height 12
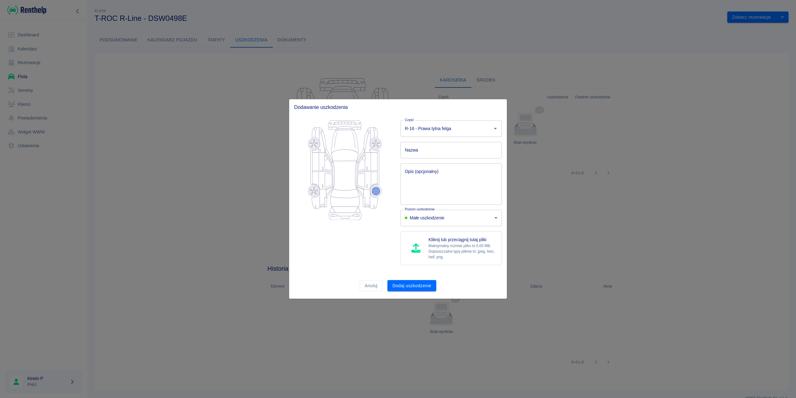
click at [425, 150] on input "Nazwa" at bounding box center [451, 150] width 101 height 16
click at [407, 183] on textarea "Opis (opcjonalny)" at bounding box center [451, 183] width 93 height 31
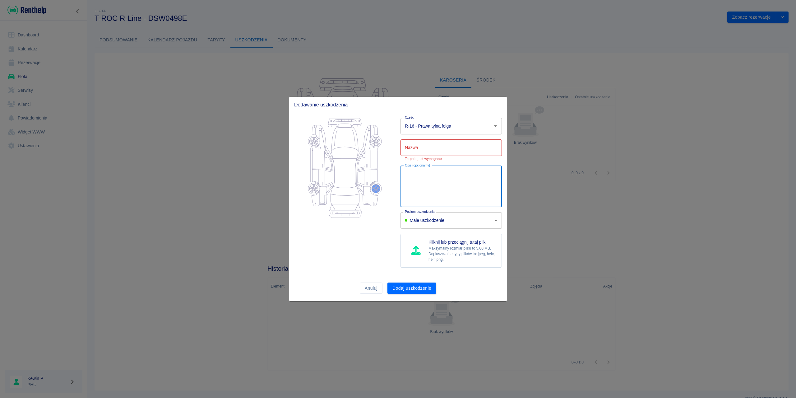
click at [433, 149] on input "Nazwa" at bounding box center [451, 147] width 101 height 16
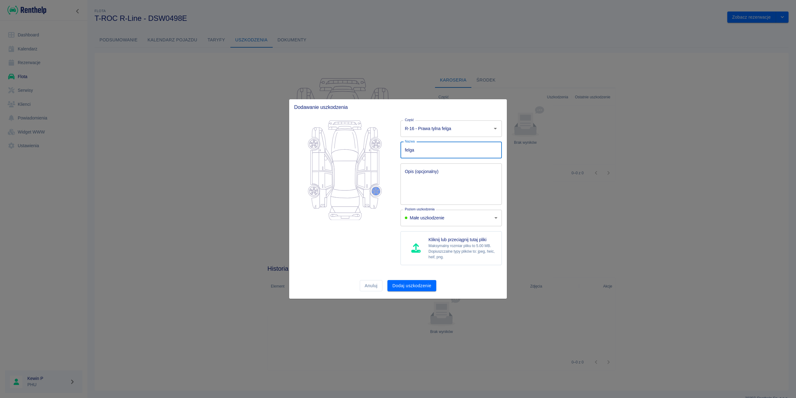
type input "felga"
click at [427, 181] on textarea "Opis (opcjonalny)" at bounding box center [451, 183] width 93 height 31
type textarea "2 zarysowania"
drag, startPoint x: 356, startPoint y: 266, endPoint x: 388, endPoint y: 273, distance: 32.6
click at [357, 266] on div at bounding box center [342, 192] width 106 height 155
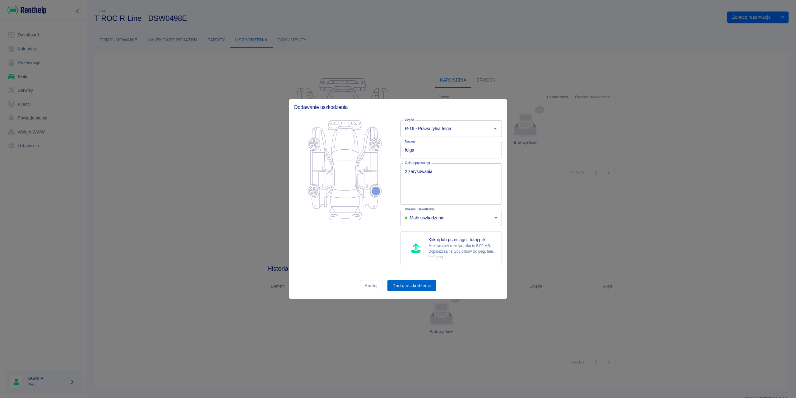
click at [409, 285] on button "Dodaj uszkodzenie" at bounding box center [412, 286] width 49 height 12
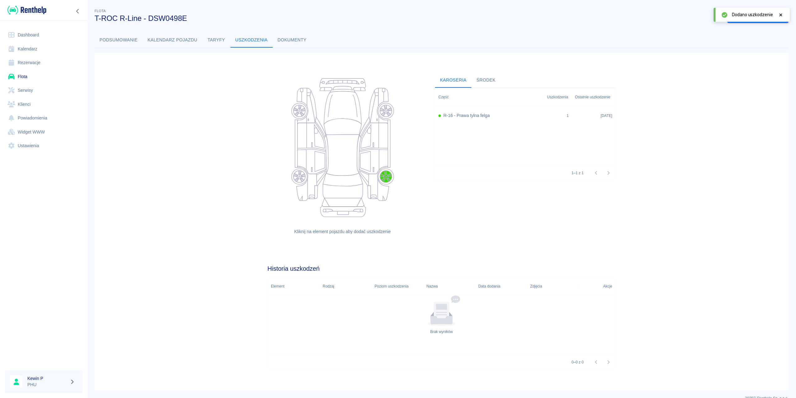
click at [293, 40] on button "Dokumenty" at bounding box center [292, 40] width 39 height 15
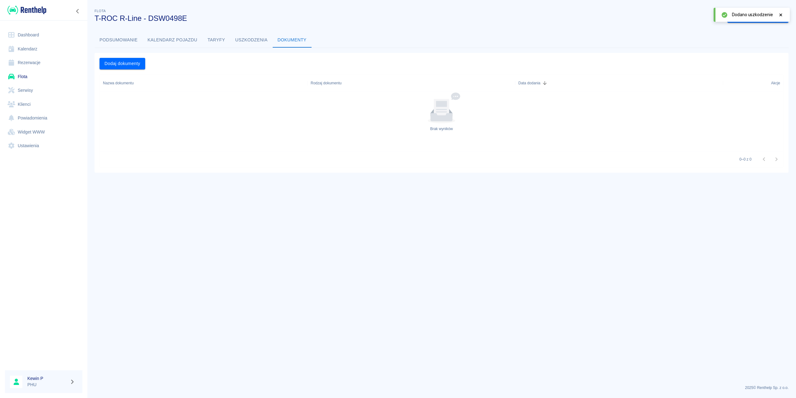
click at [123, 40] on button "Podsumowanie" at bounding box center [119, 40] width 48 height 15
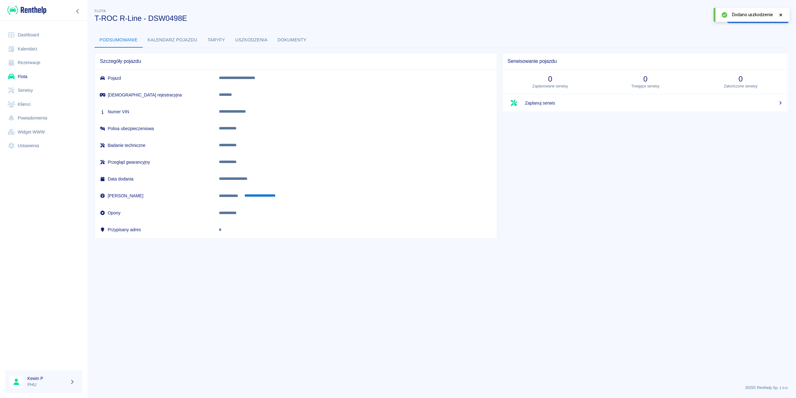
click at [28, 35] on link "Dashboard" at bounding box center [43, 35] width 77 height 14
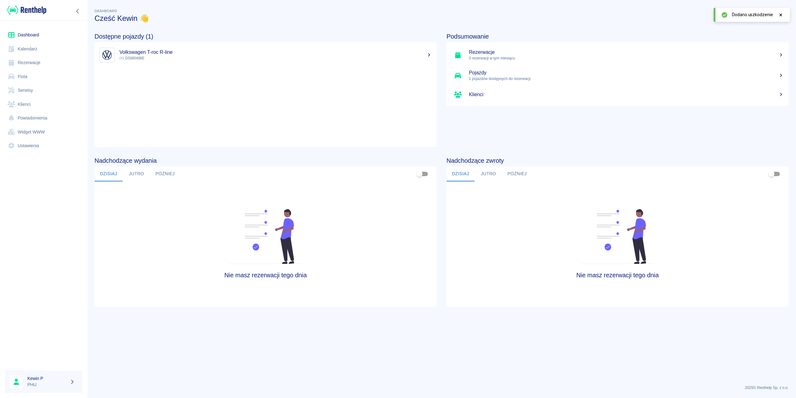
click at [49, 51] on link "Kalendarz" at bounding box center [43, 49] width 77 height 14
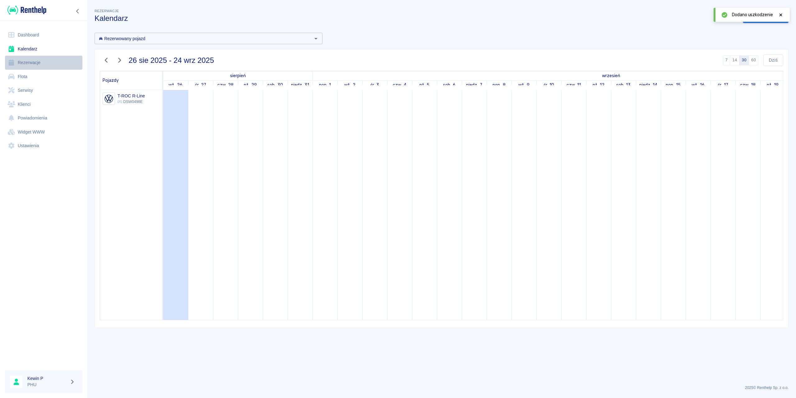
click at [45, 61] on link "Rezerwacje" at bounding box center [43, 63] width 77 height 14
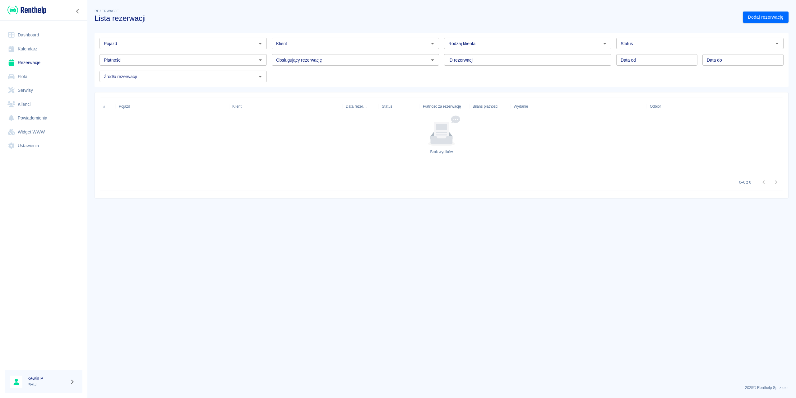
click at [43, 75] on link "Flota" at bounding box center [43, 77] width 77 height 14
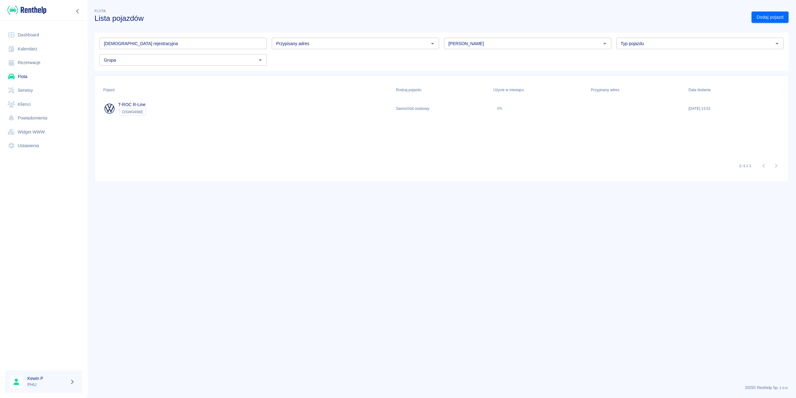
click at [24, 90] on link "Serwisy" at bounding box center [43, 90] width 77 height 14
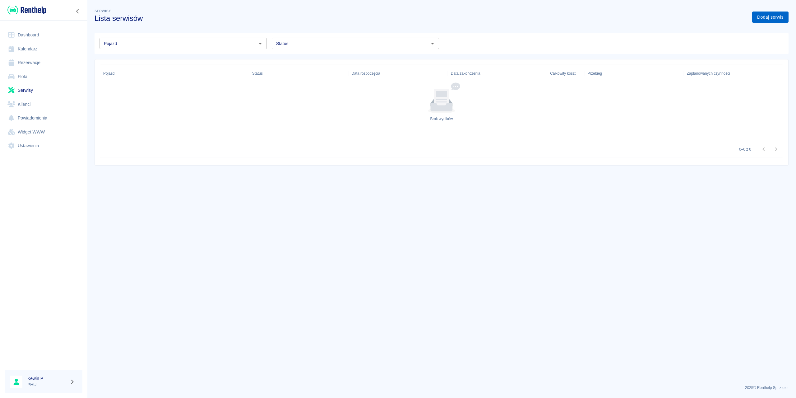
click at [771, 16] on link "Dodaj serwis" at bounding box center [770, 18] width 36 height 12
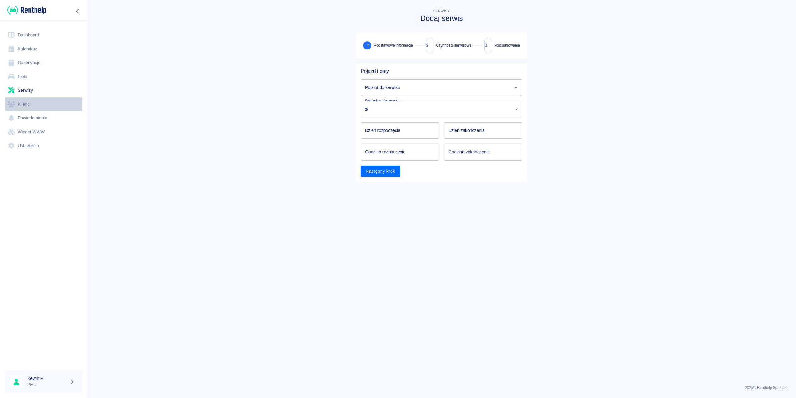
click at [39, 101] on link "Klienci" at bounding box center [43, 104] width 77 height 14
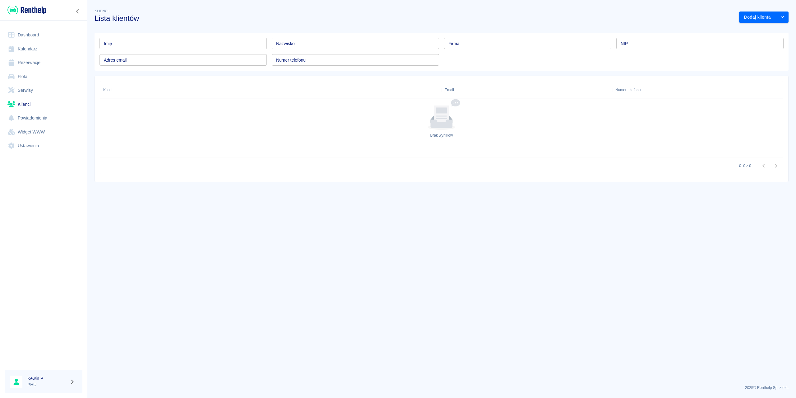
click at [40, 119] on link "Powiadomienia" at bounding box center [43, 118] width 77 height 14
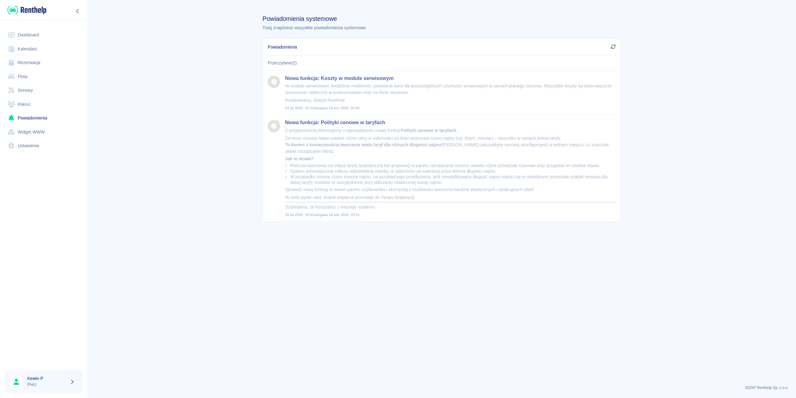
click at [52, 129] on link "Widget WWW" at bounding box center [43, 132] width 77 height 14
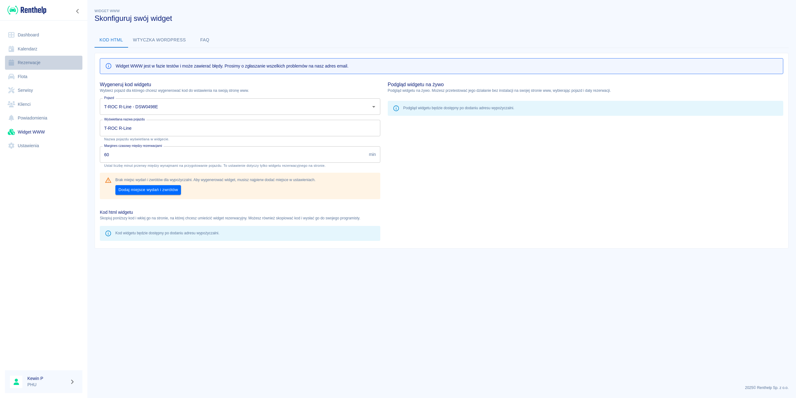
click at [35, 62] on link "Rezerwacje" at bounding box center [43, 63] width 77 height 14
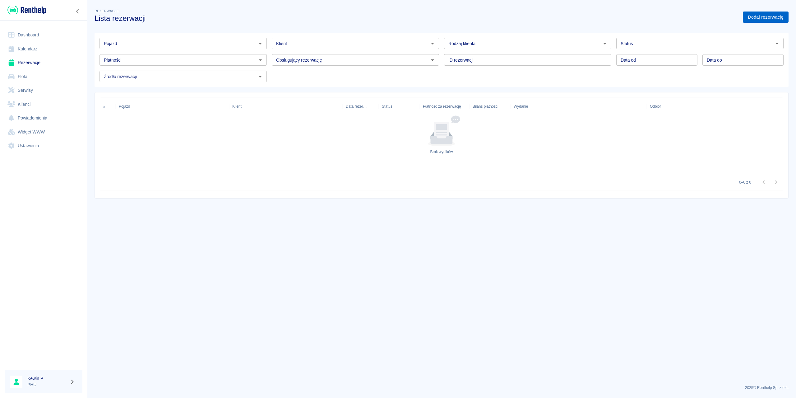
click at [766, 16] on link "Dodaj rezerwację" at bounding box center [766, 18] width 46 height 12
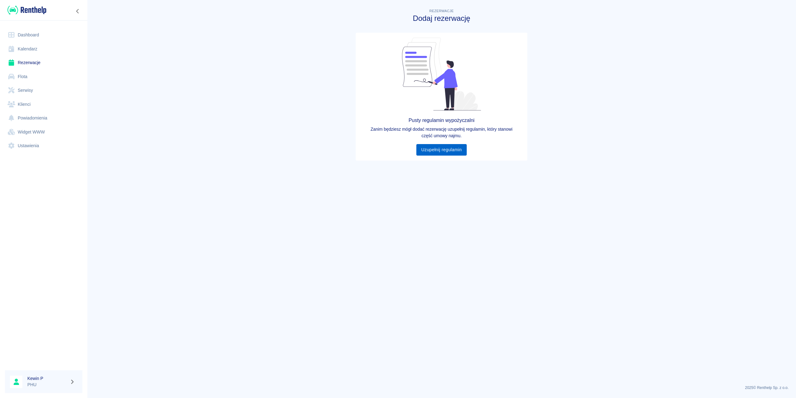
click at [445, 149] on link "Uzupełnij regulamin" at bounding box center [441, 150] width 51 height 12
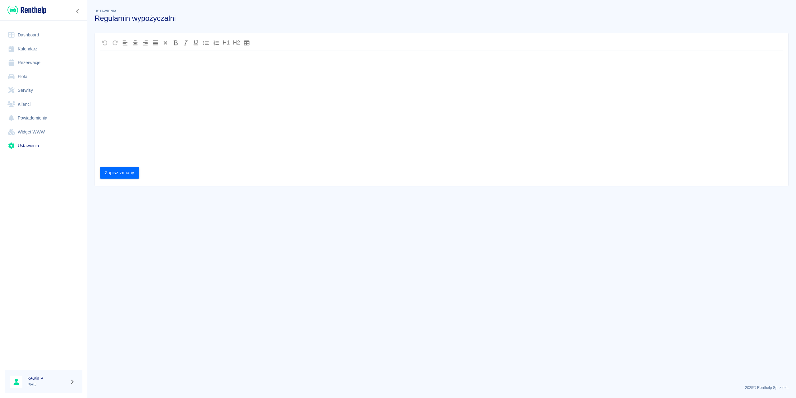
click at [150, 107] on div at bounding box center [442, 107] width 684 height 109
click at [211, 308] on main "Ustawienia Regulamin wypożyczalni H1 H2 Zapisz zmiany" at bounding box center [441, 193] width 709 height 372
click at [194, 138] on div "To enrich screen reader interactions, please activate Accessibility in Grammarl…" at bounding box center [442, 107] width 684 height 109
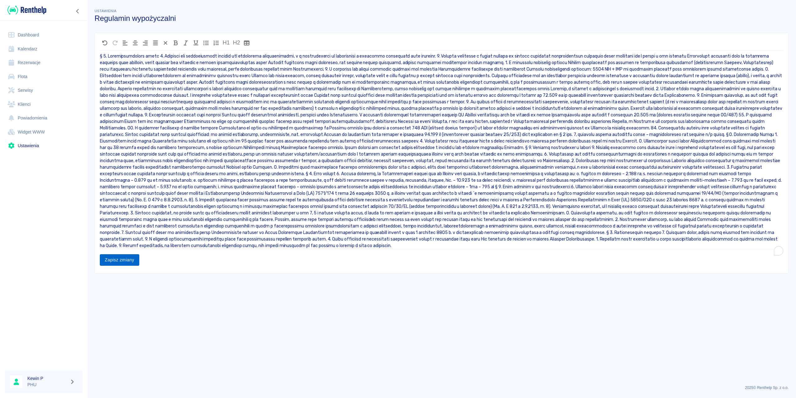
click at [131, 266] on button "Zapisz zmiany" at bounding box center [120, 260] width 40 height 12
click at [779, 15] on icon at bounding box center [781, 15] width 6 height 4
click at [31, 63] on link "Rezerwacje" at bounding box center [43, 63] width 77 height 14
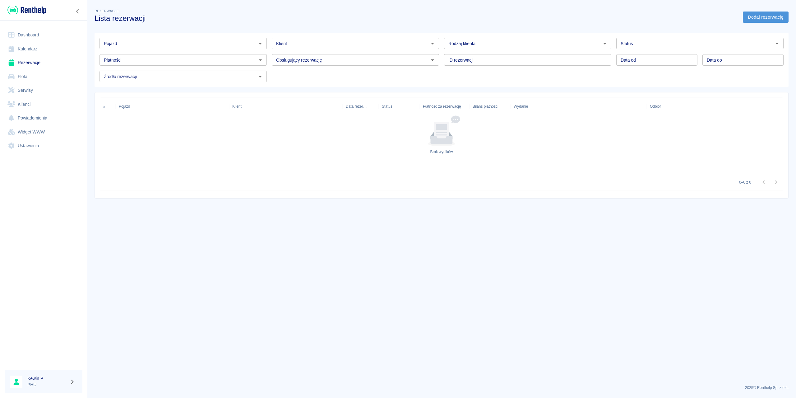
click at [769, 14] on link "Dodaj rezerwację" at bounding box center [766, 18] width 46 height 12
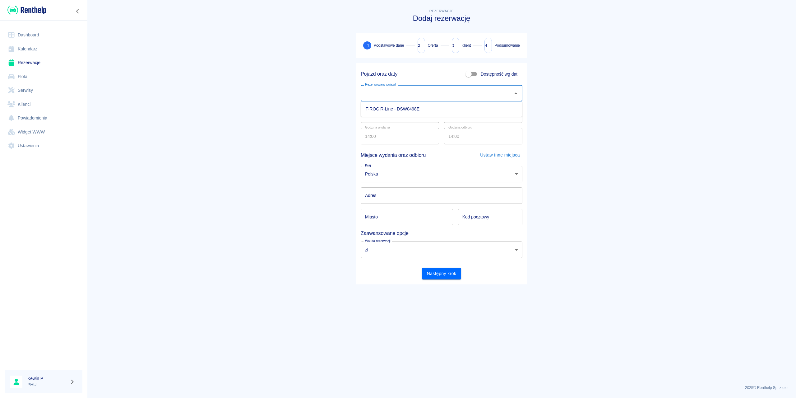
click at [409, 91] on input "Rezerwowany pojazd" at bounding box center [437, 93] width 147 height 11
click at [408, 106] on li "T-ROC R-Line - DSW0498E" at bounding box center [442, 109] width 162 height 10
type input "T-ROC R-Line - DSW0498E"
click at [430, 117] on input "[DATE]" at bounding box center [400, 114] width 78 height 16
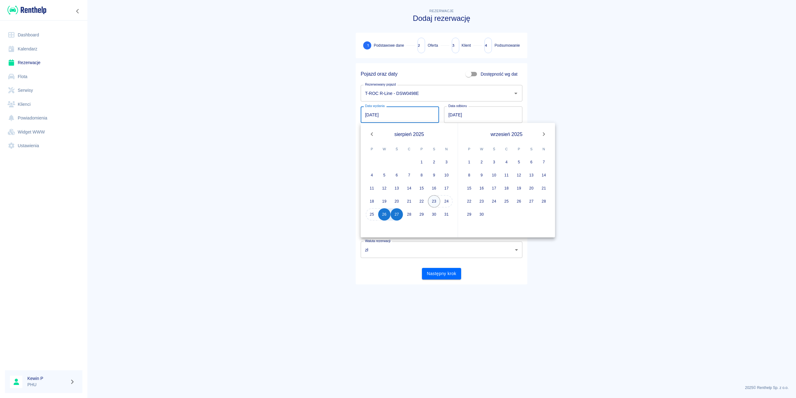
click at [437, 201] on button "23" at bounding box center [434, 201] width 12 height 12
type input "23.08.2025"
click at [481, 204] on button "23" at bounding box center [482, 201] width 12 height 12
type input "23.09.2025"
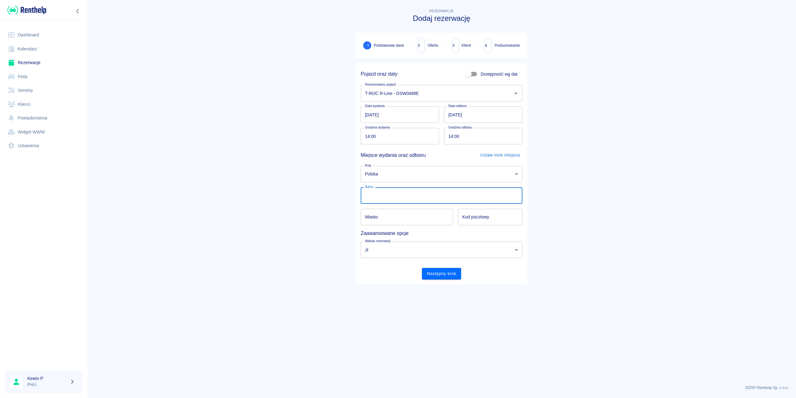
click at [414, 198] on input "Adres" at bounding box center [442, 195] width 162 height 16
click at [328, 195] on main "Rezerwacje Dodaj rezerwację 1 Podstawowe dane 2 Oferta 3 Klient 4 Podsumowanie …" at bounding box center [441, 193] width 709 height 372
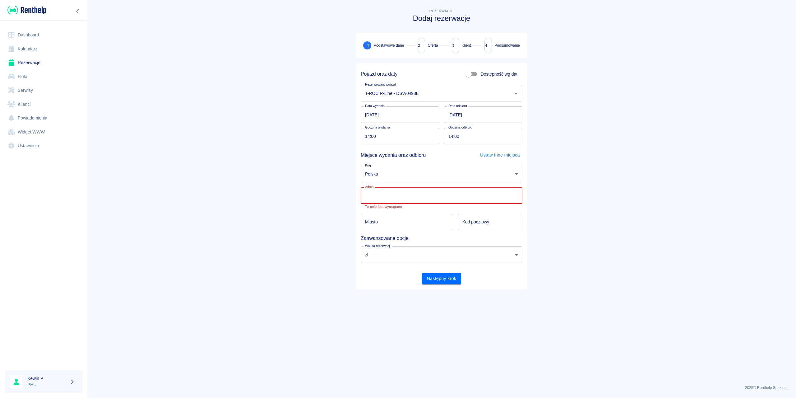
click at [381, 195] on input "Adres" at bounding box center [442, 195] width 162 height 16
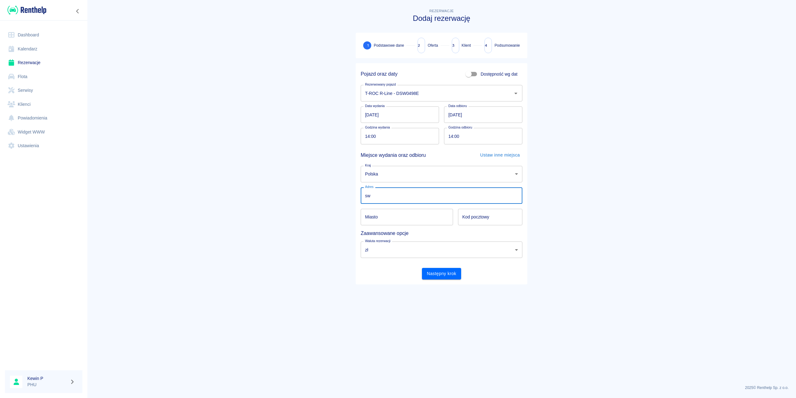
type input "s"
type input "S"
drag, startPoint x: 289, startPoint y: 217, endPoint x: 328, endPoint y: 230, distance: 41.7
click at [291, 215] on main "Rezerwacje Dodaj rezerwację 1 Podstawowe dane 2 Oferta 3 Klient 4 Podsumowanie …" at bounding box center [441, 193] width 709 height 372
click at [438, 274] on button "Następny krok" at bounding box center [442, 274] width 40 height 12
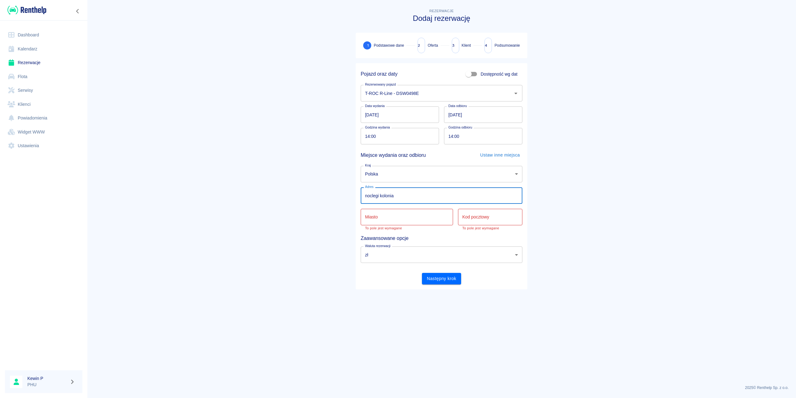
drag, startPoint x: 411, startPoint y: 196, endPoint x: 362, endPoint y: 199, distance: 48.6
click at [410, 196] on input "noclegi kolonia" at bounding box center [442, 195] width 162 height 16
drag, startPoint x: 362, startPoint y: 199, endPoint x: 288, endPoint y: 198, distance: 73.7
click at [291, 200] on main "Rezerwacje Dodaj rezerwację 1 Podstawowe dane 2 Oferta 3 Klient 4 Podsumowanie …" at bounding box center [441, 193] width 709 height 372
type input "S"
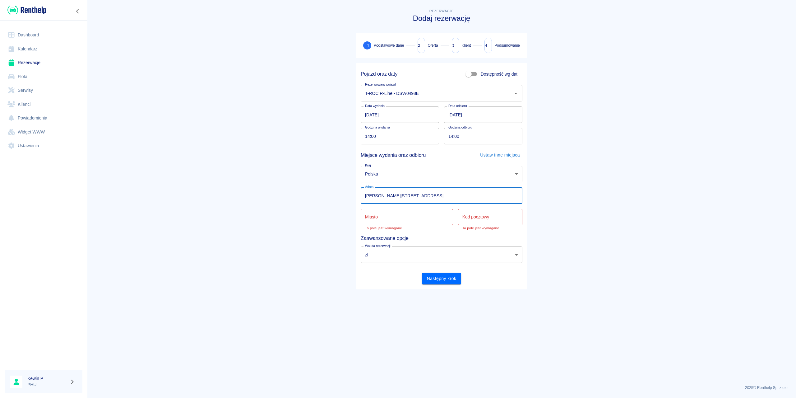
type input "[PERSON_NAME][STREET_ADDRESS]"
click at [388, 215] on input "Miasto" at bounding box center [407, 217] width 92 height 16
type input "S"
type input "Świdnica"
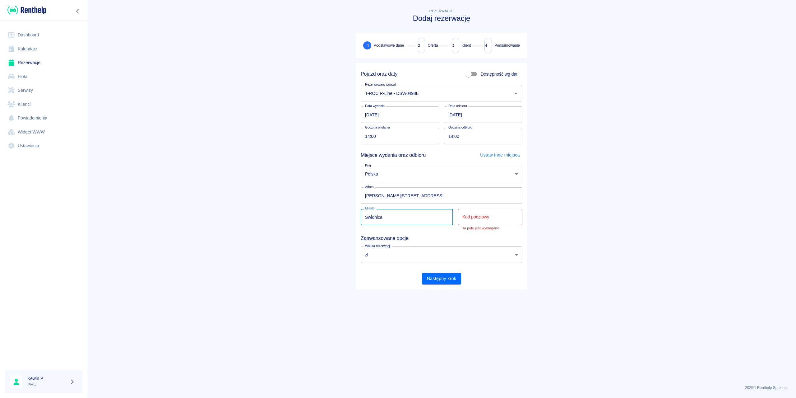
click at [501, 222] on input "Kod pocztowy" at bounding box center [490, 217] width 64 height 16
type input "58-100"
drag, startPoint x: 577, startPoint y: 193, endPoint x: 557, endPoint y: 210, distance: 25.8
click at [577, 194] on main "Rezerwacje Dodaj rezerwację 1 Podstawowe dane 2 Oferta 3 Klient 4 Podsumowanie …" at bounding box center [441, 193] width 709 height 372
click at [427, 246] on body "Używamy plików Cookies, by zapewnić Ci najlepsze możliwe doświadczenie. Aby dow…" at bounding box center [398, 199] width 796 height 398
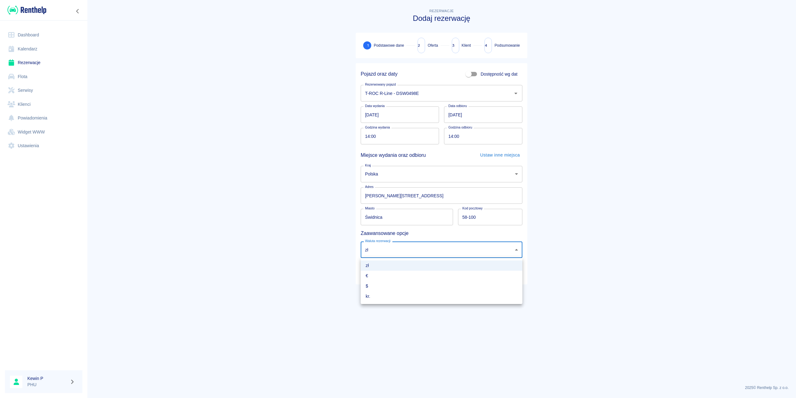
click at [292, 249] on div at bounding box center [398, 199] width 796 height 398
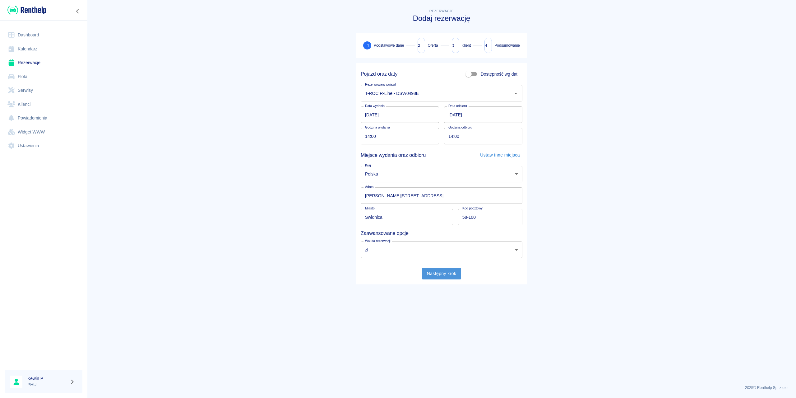
click at [436, 272] on button "Następny krok" at bounding box center [442, 274] width 40 height 12
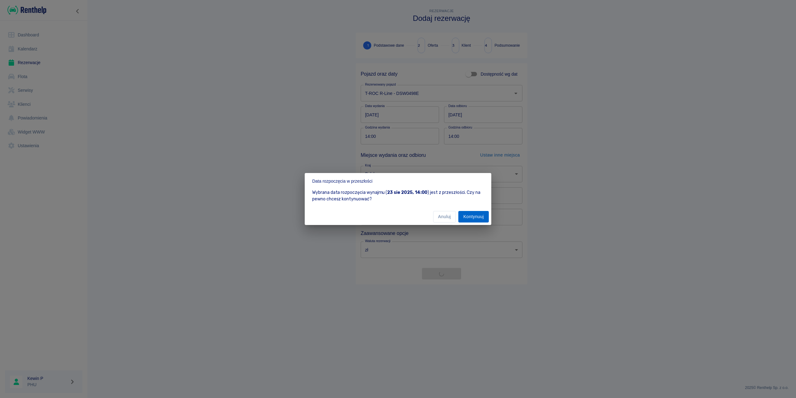
click at [472, 216] on button "Kontynuuj" at bounding box center [473, 217] width 30 height 12
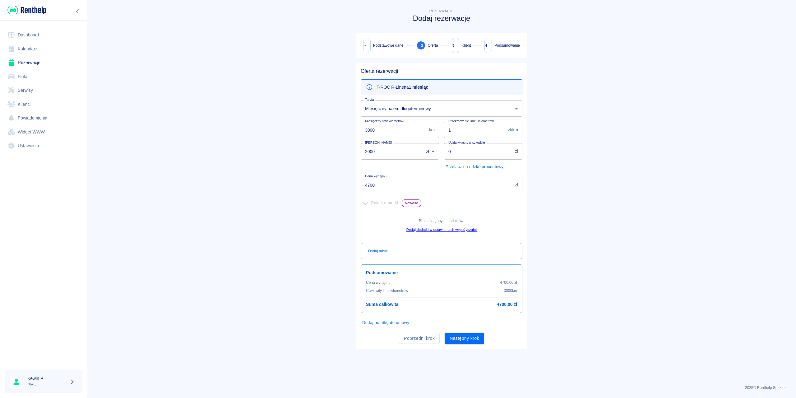
click at [365, 202] on div "Pokaż dodatki Nowość" at bounding box center [442, 203] width 162 height 10
click at [470, 340] on button "Następny krok" at bounding box center [465, 339] width 40 height 12
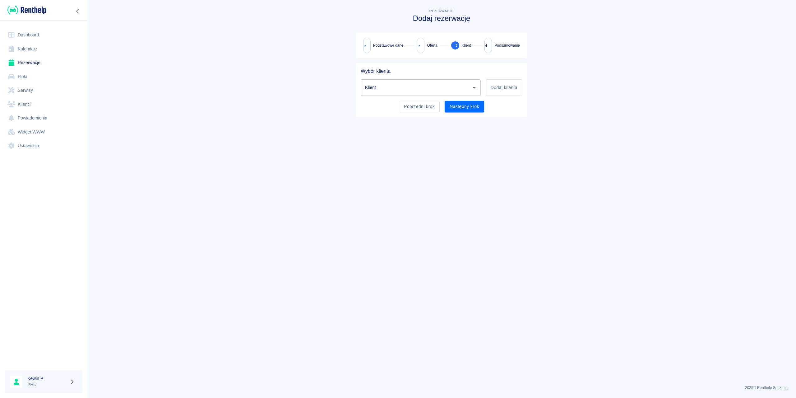
click at [424, 84] on input "Klient" at bounding box center [416, 87] width 105 height 11
click at [491, 91] on button "Dodaj klienta" at bounding box center [504, 87] width 37 height 16
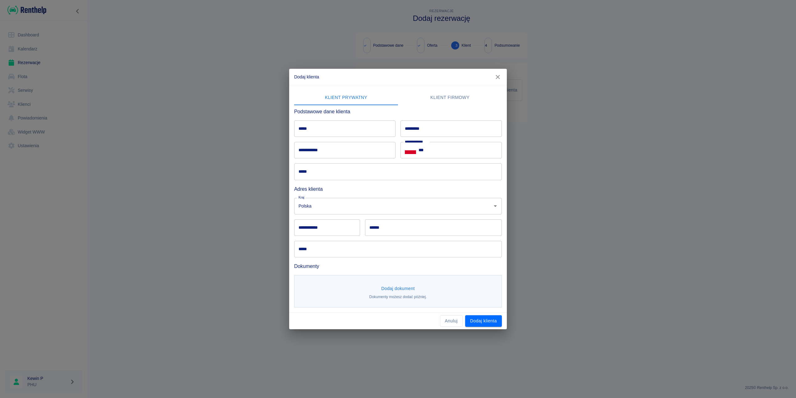
click at [344, 174] on input "*****" at bounding box center [398, 171] width 208 height 16
click at [442, 100] on button "Klient firmowy" at bounding box center [450, 97] width 104 height 15
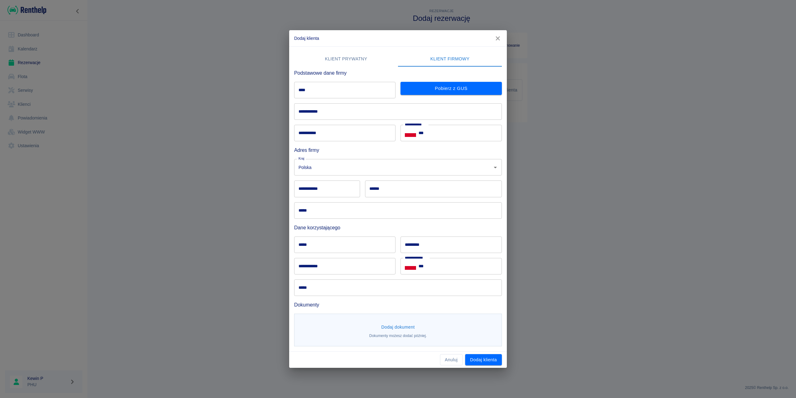
click at [372, 54] on button "Klient prywatny" at bounding box center [346, 59] width 104 height 15
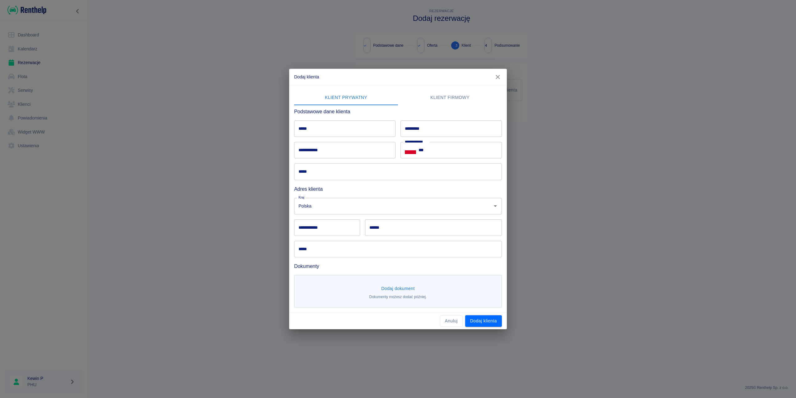
click at [344, 123] on input "*****" at bounding box center [344, 128] width 101 height 16
type input "***"
drag, startPoint x: 456, startPoint y: 119, endPoint x: 453, endPoint y: 123, distance: 5.4
click at [456, 119] on div "********* *********" at bounding box center [449, 125] width 106 height 21
click at [449, 127] on input "*********" at bounding box center [451, 128] width 101 height 16
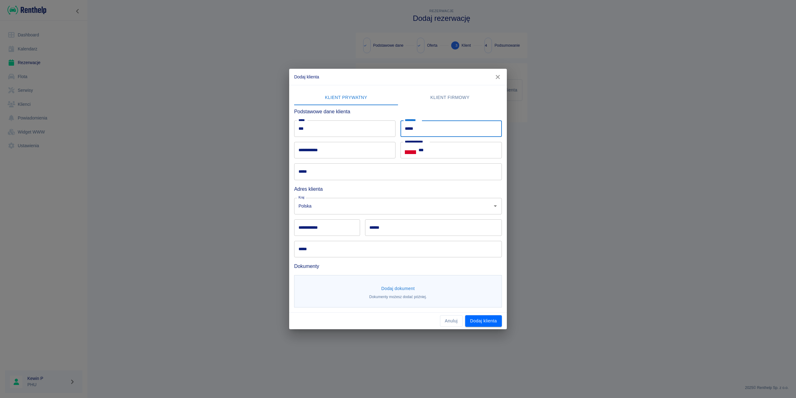
type input "*****"
click at [344, 153] on input "**********" at bounding box center [344, 150] width 101 height 16
click at [465, 169] on input "*****" at bounding box center [398, 171] width 208 height 16
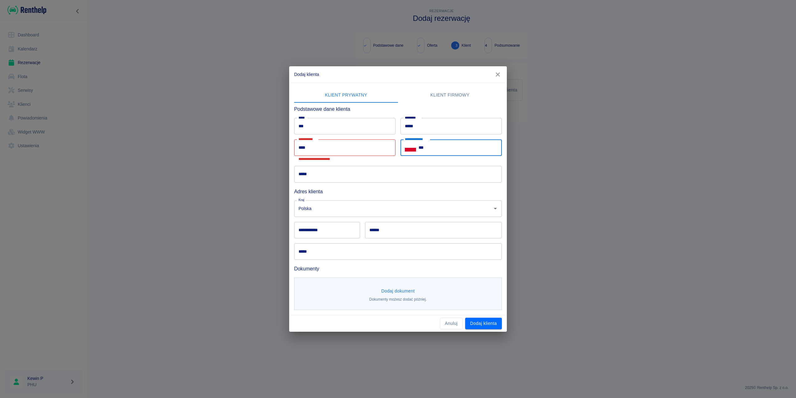
drag, startPoint x: 458, startPoint y: 150, endPoint x: 446, endPoint y: 155, distance: 12.6
click at [458, 150] on input "***" at bounding box center [460, 147] width 83 height 16
click at [357, 151] on input "****" at bounding box center [344, 147] width 101 height 16
type input "*"
type input "**********"
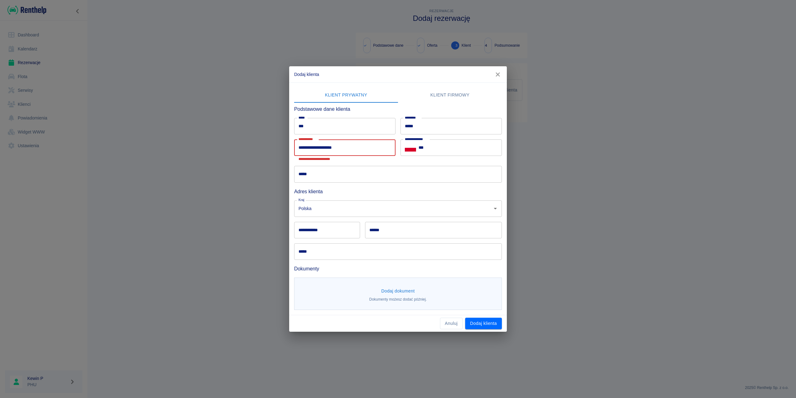
type input "******"
type input "********"
type input "**********"
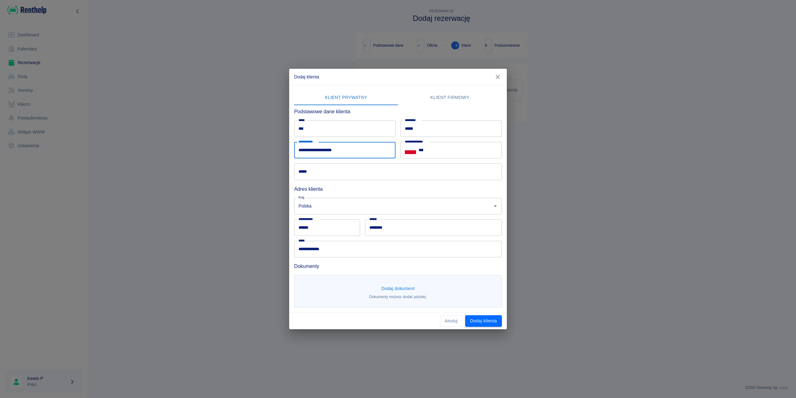
click at [336, 173] on input "*****" at bounding box center [398, 171] width 208 height 16
click at [396, 160] on div "***** *****" at bounding box center [395, 168] width 213 height 21
click at [446, 152] on input "***" at bounding box center [460, 150] width 83 height 16
type input "**********"
click at [404, 106] on div "Podstawowe dane klienta" at bounding box center [395, 109] width 213 height 13
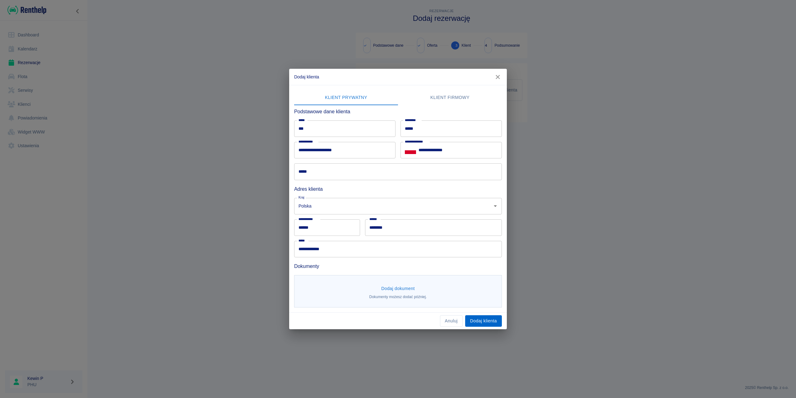
click at [483, 319] on button "Dodaj klienta" at bounding box center [483, 321] width 37 height 12
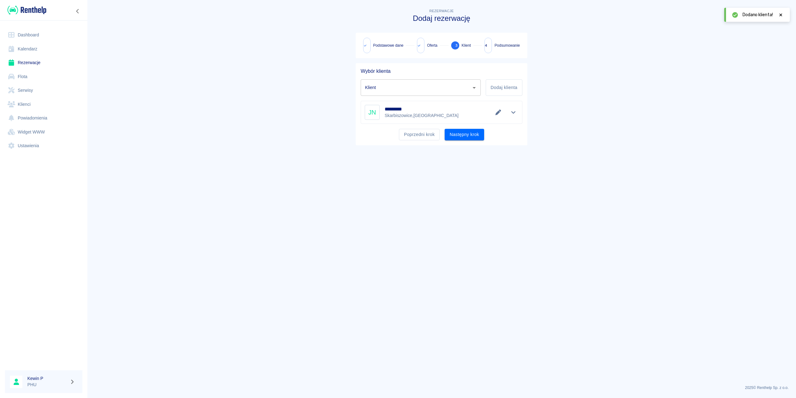
type input "Jan Nowak (+48797646746)"
click at [461, 132] on button "Następny krok" at bounding box center [465, 135] width 40 height 12
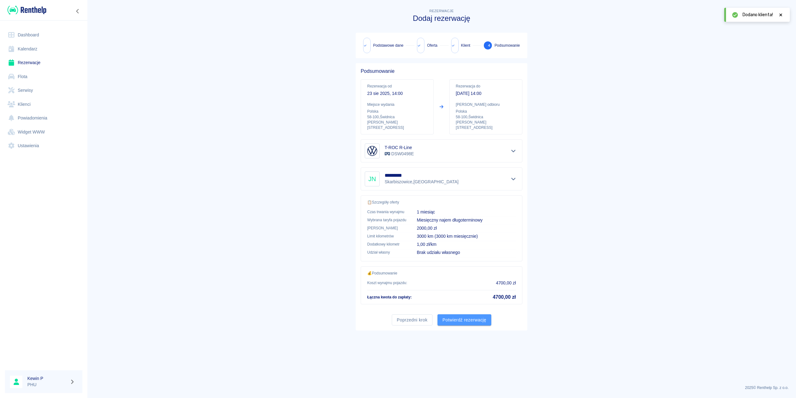
click at [464, 317] on button "Potwierdź rezerwację" at bounding box center [465, 320] width 54 height 12
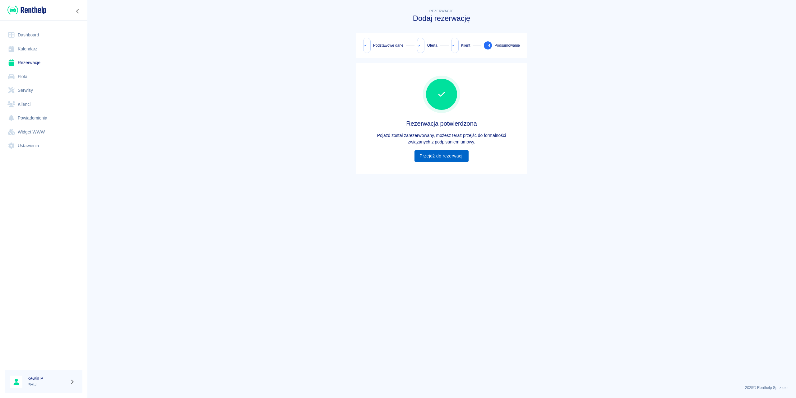
click at [435, 158] on link "Przejdź do rezerwacji" at bounding box center [442, 156] width 54 height 12
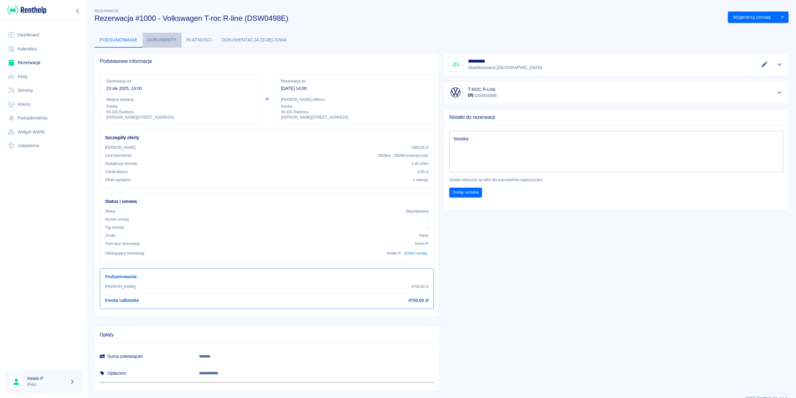
click at [163, 44] on button "Dokumenty" at bounding box center [162, 40] width 39 height 15
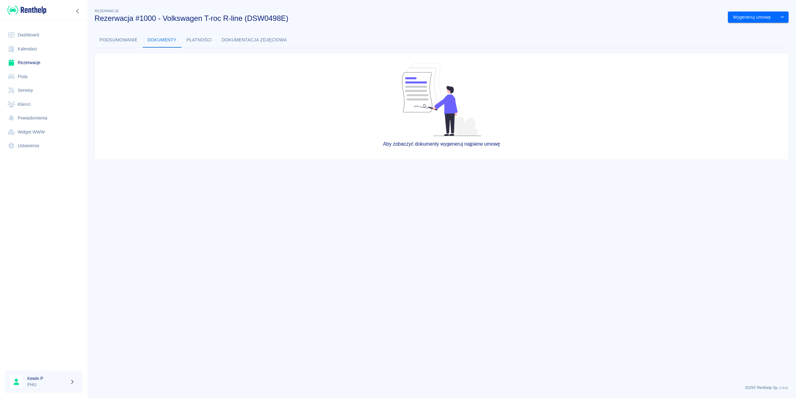
click at [125, 43] on button "Podsumowanie" at bounding box center [119, 40] width 48 height 15
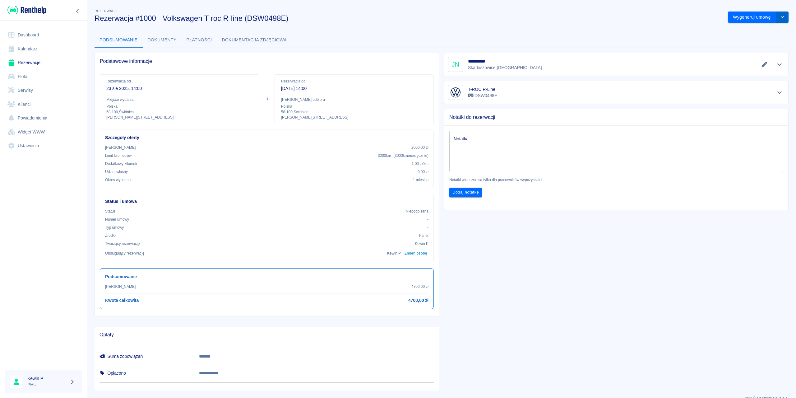
click at [780, 16] on icon "drop-down" at bounding box center [782, 17] width 5 height 4
click at [767, 42] on li "Podgląd umowy" at bounding box center [754, 40] width 50 height 10
click at [780, 13] on icon at bounding box center [781, 15] width 6 height 4
click at [748, 18] on button "Wygeneruj umowę" at bounding box center [752, 18] width 48 height 12
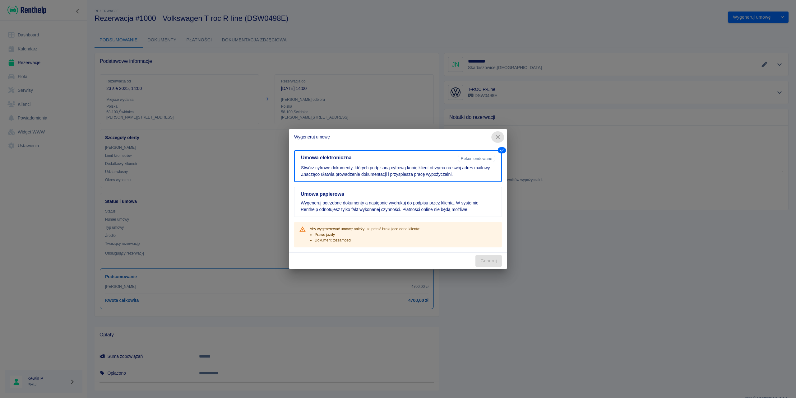
click at [497, 136] on icon "button" at bounding box center [498, 137] width 4 height 4
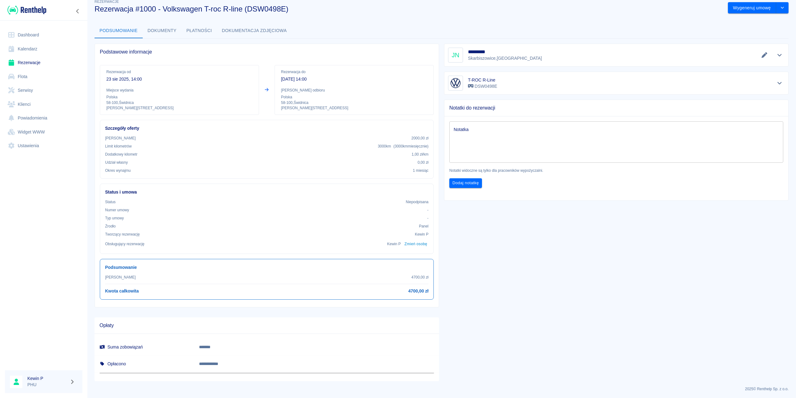
scroll to position [11, 0]
click at [153, 32] on button "Dokumenty" at bounding box center [162, 29] width 39 height 15
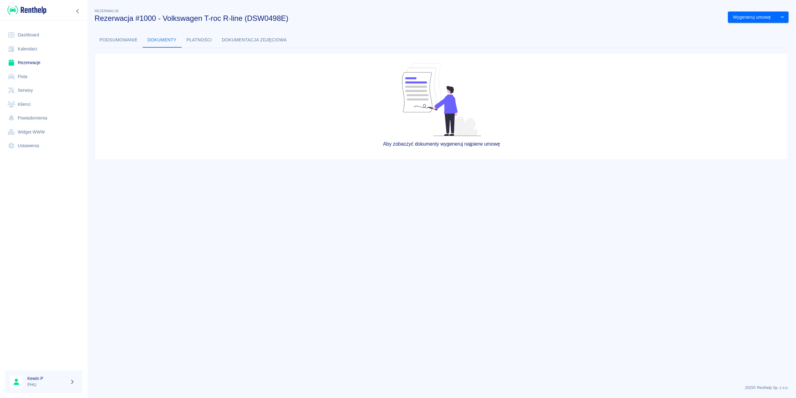
drag, startPoint x: 204, startPoint y: 39, endPoint x: 212, endPoint y: 40, distance: 7.5
click at [205, 39] on button "Płatności" at bounding box center [199, 40] width 35 height 15
click at [240, 44] on button "Dokumentacja zdjęciowa" at bounding box center [254, 40] width 75 height 15
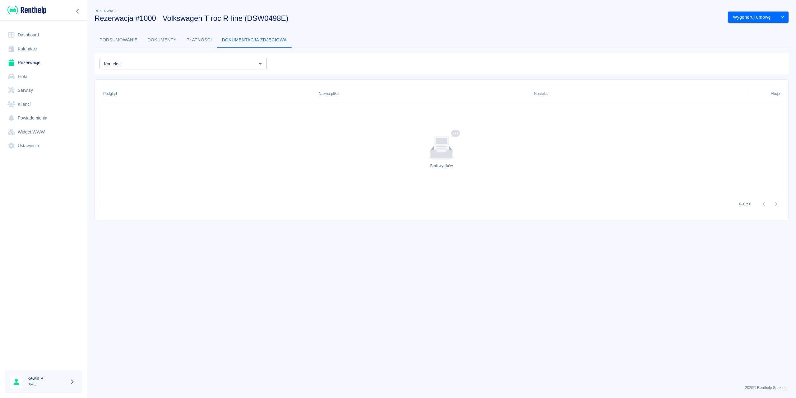
click at [204, 42] on button "Płatności" at bounding box center [199, 40] width 35 height 15
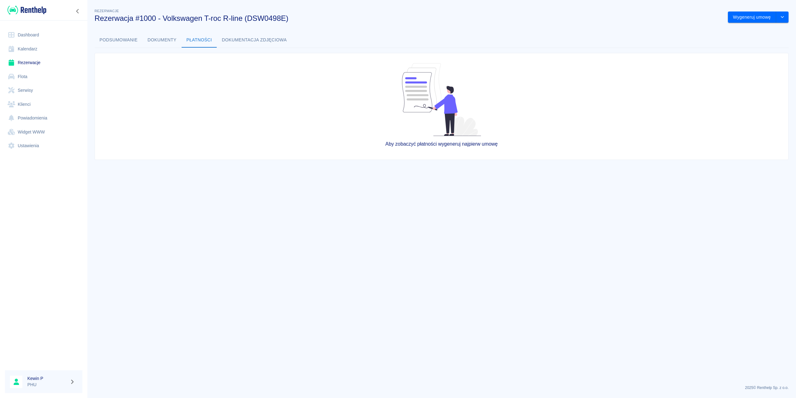
click at [157, 44] on button "Dokumenty" at bounding box center [162, 40] width 39 height 15
click at [132, 40] on button "Podsumowanie" at bounding box center [119, 40] width 48 height 15
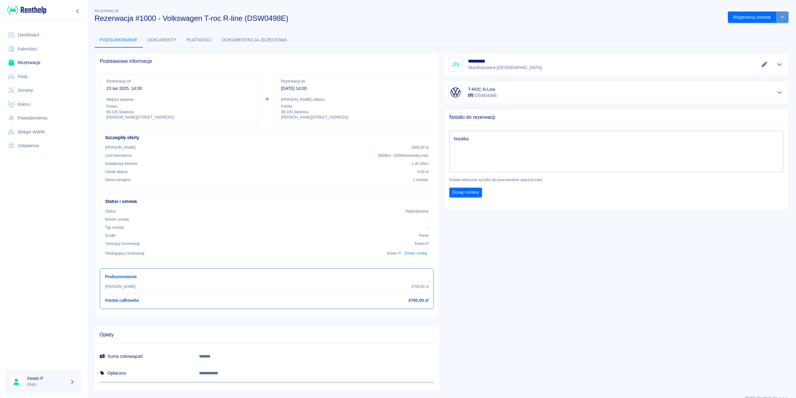
click at [780, 16] on icon "drop-down" at bounding box center [782, 17] width 5 height 4
click at [763, 30] on li "Modyfikuj rezerwację" at bounding box center [754, 30] width 50 height 10
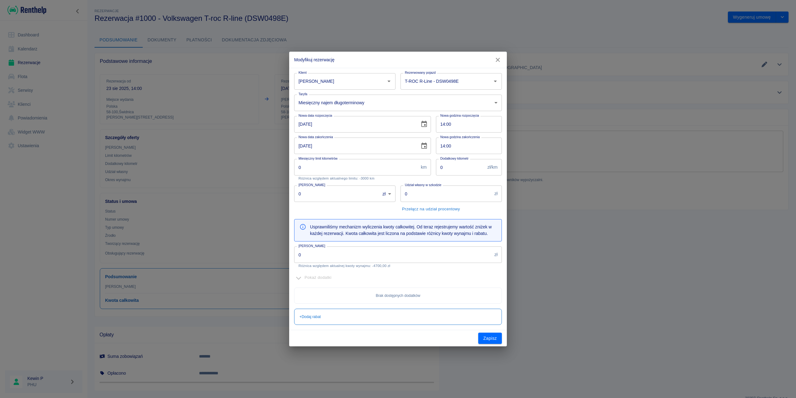
type input "3000"
type input "1"
type input "2000"
type input "4700"
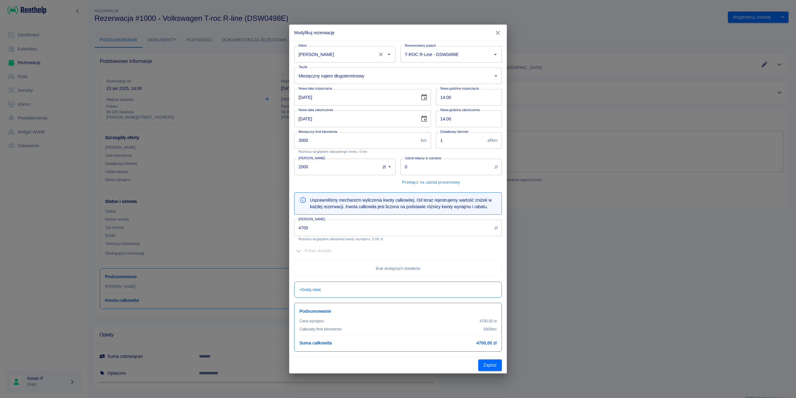
click at [361, 55] on input "Jan Nowak" at bounding box center [336, 54] width 78 height 11
click at [322, 67] on li "Jan Nowak" at bounding box center [344, 70] width 101 height 10
click at [392, 54] on icon "Otwórz" at bounding box center [388, 54] width 7 height 7
click at [494, 33] on icon "button" at bounding box center [498, 33] width 8 height 7
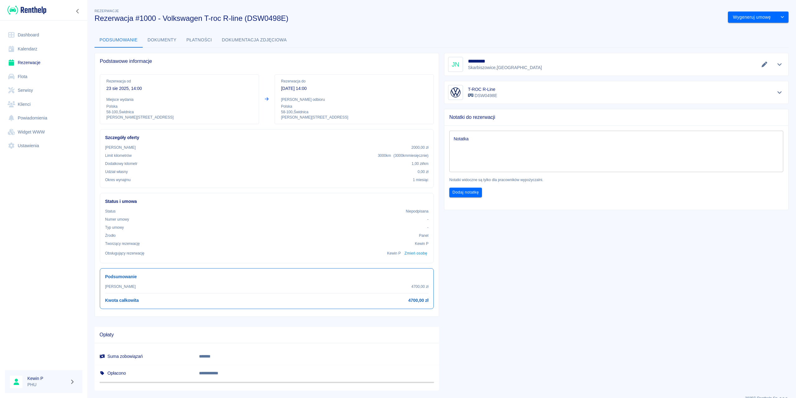
click at [29, 106] on link "Klienci" at bounding box center [43, 104] width 77 height 14
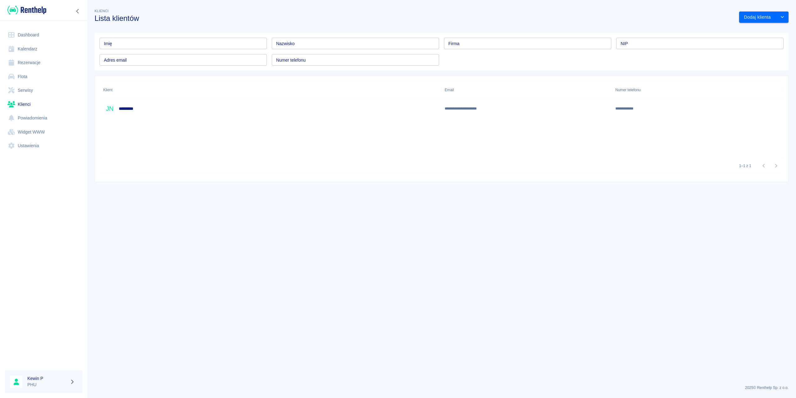
click at [182, 109] on div "JN *********" at bounding box center [271, 109] width 342 height 20
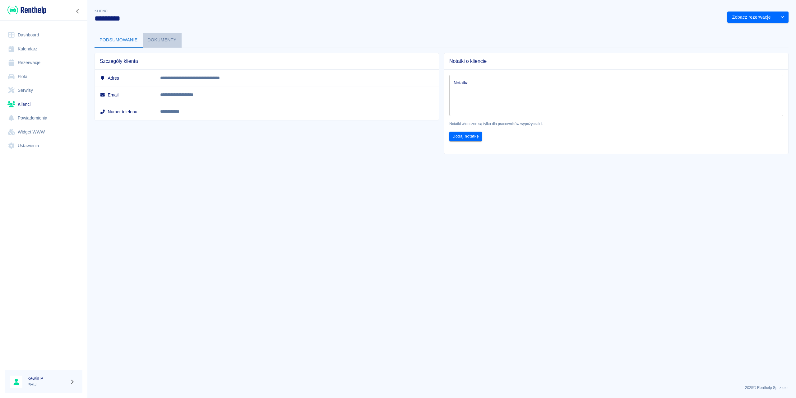
click at [158, 44] on button "Dokumenty" at bounding box center [162, 40] width 39 height 15
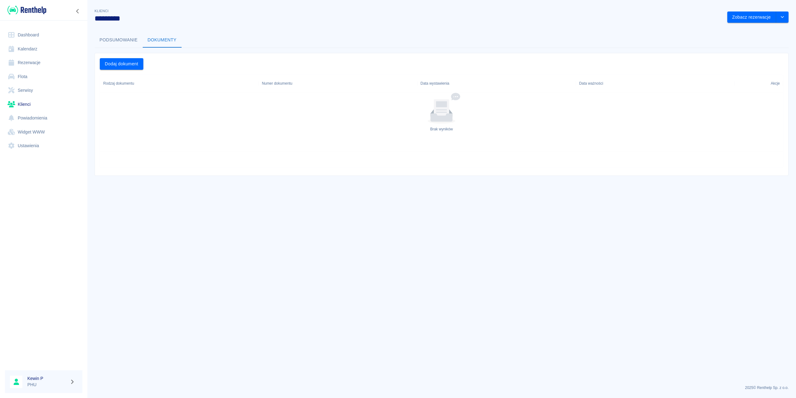
click at [134, 39] on button "Podsumowanie" at bounding box center [119, 40] width 48 height 15
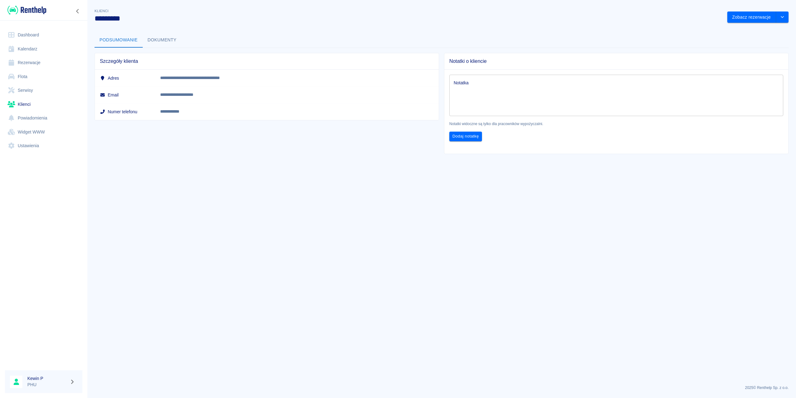
click at [170, 38] on button "Dokumenty" at bounding box center [162, 40] width 39 height 15
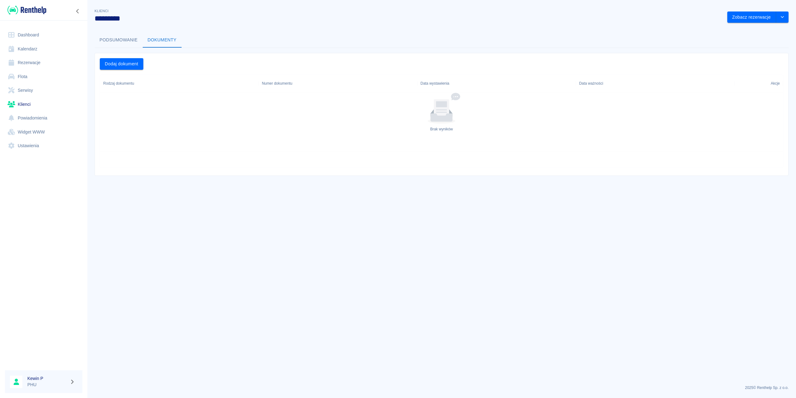
click at [141, 54] on div "Dodaj dokument" at bounding box center [439, 61] width 689 height 16
click at [132, 66] on button "Dodaj dokument" at bounding box center [122, 64] width 44 height 12
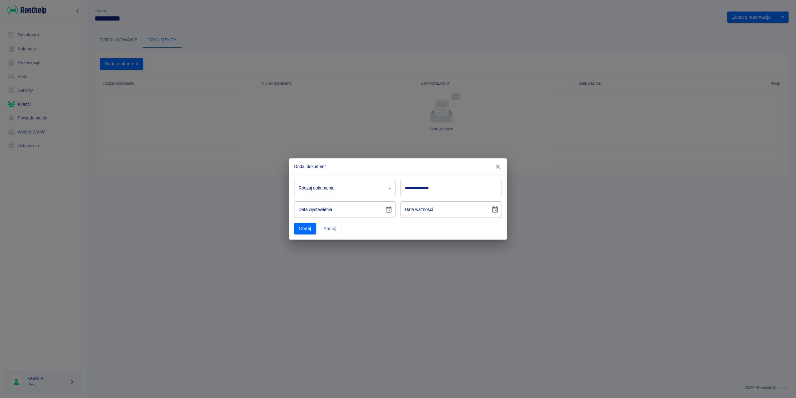
click at [498, 165] on icon "button" at bounding box center [498, 166] width 8 height 7
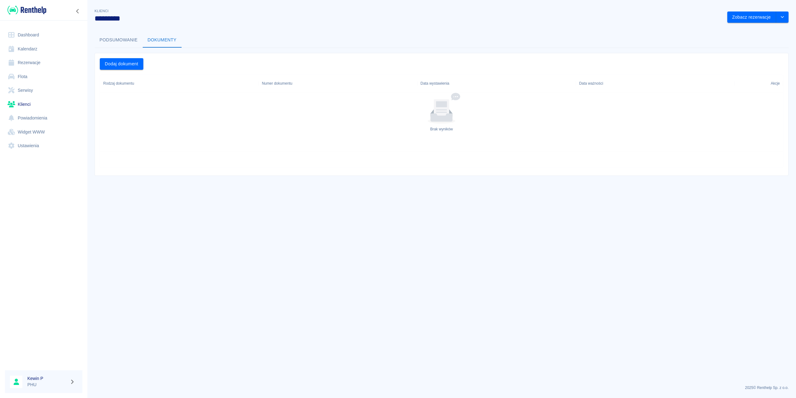
click at [121, 41] on button "Podsumowanie" at bounding box center [119, 40] width 48 height 15
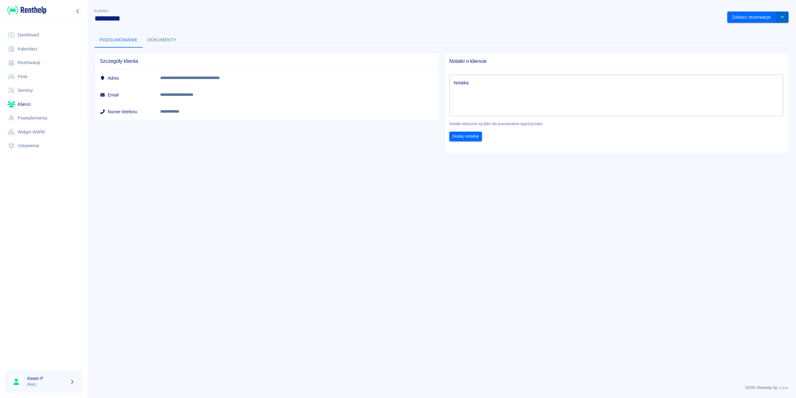
click at [784, 14] on button "drop-down" at bounding box center [782, 18] width 12 height 12
click at [773, 29] on li "Edytuj klienta" at bounding box center [758, 30] width 56 height 10
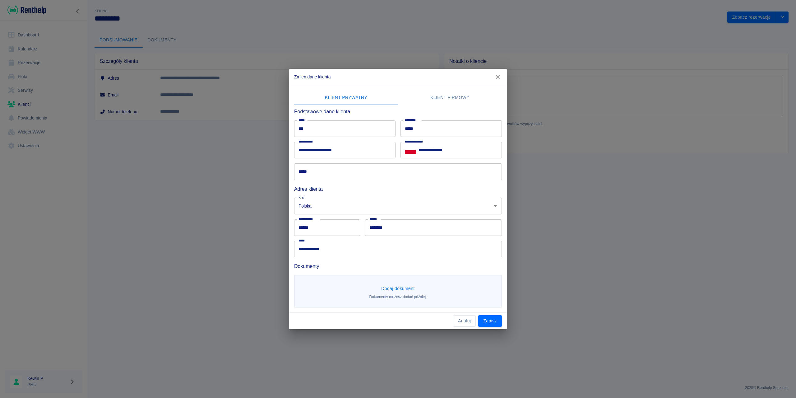
click at [401, 290] on button "Dodaj dokument" at bounding box center [398, 289] width 39 height 12
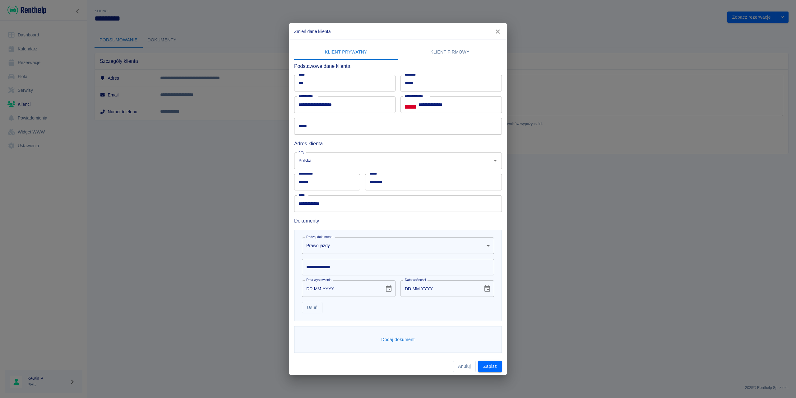
click at [345, 246] on body "**********" at bounding box center [398, 199] width 796 height 398
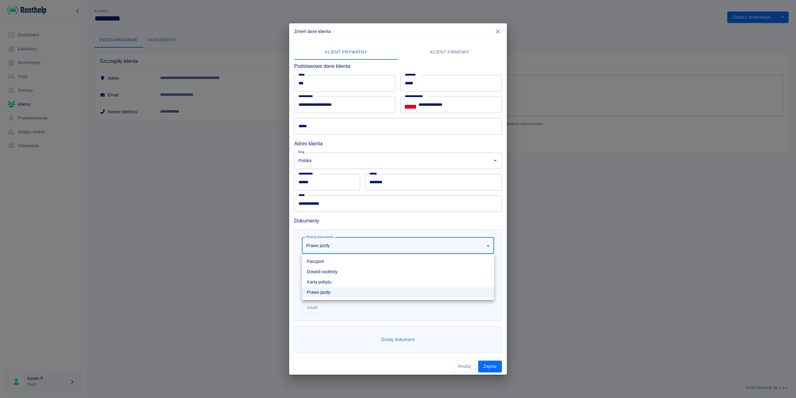
click at [347, 247] on div at bounding box center [398, 199] width 796 height 398
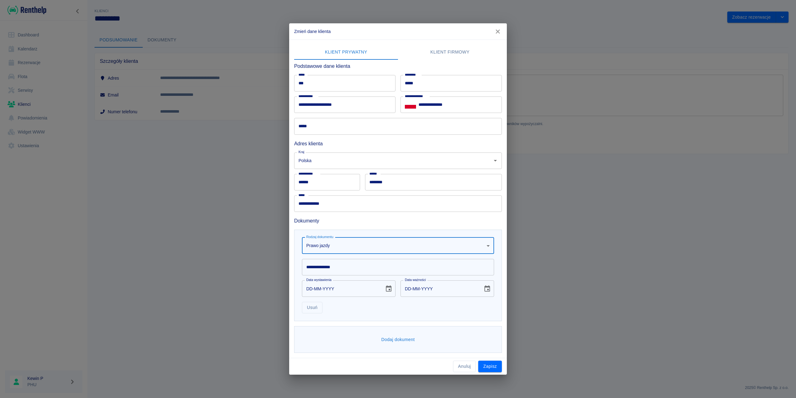
click at [338, 264] on input "**********" at bounding box center [398, 267] width 192 height 16
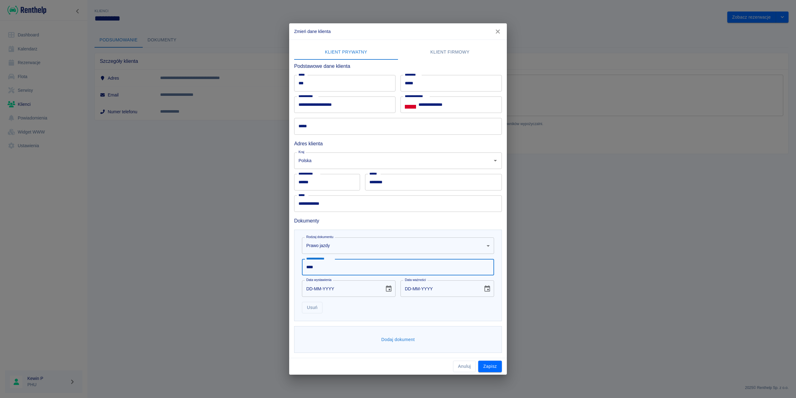
type input "****"
click at [387, 290] on icon "Choose date" at bounding box center [388, 288] width 7 height 7
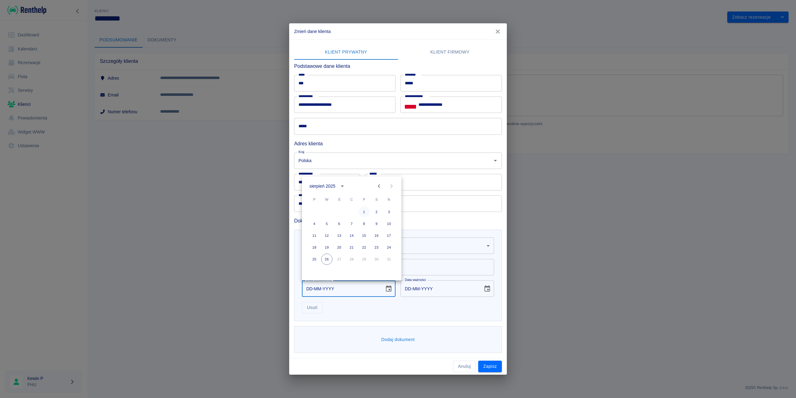
click at [365, 211] on button "1" at bounding box center [364, 211] width 11 height 11
type input "01-08-2025"
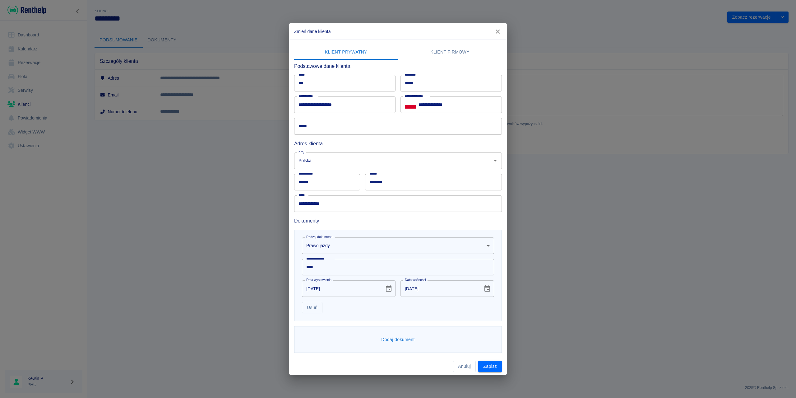
click at [484, 293] on button "Choose date, selected date is 1 sie 2035" at bounding box center [487, 288] width 12 height 12
click at [464, 259] on button "31" at bounding box center [462, 258] width 11 height 11
type input "31-08-2035"
click at [370, 129] on input "*****" at bounding box center [398, 126] width 208 height 16
type input "********"
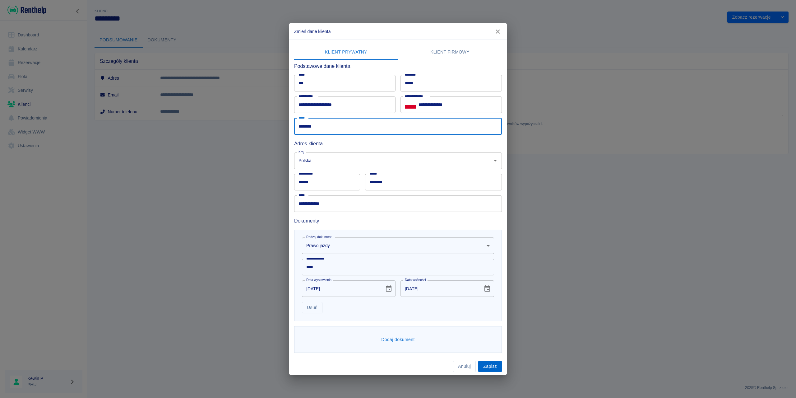
click at [493, 365] on button "Zapisz" at bounding box center [490, 366] width 24 height 12
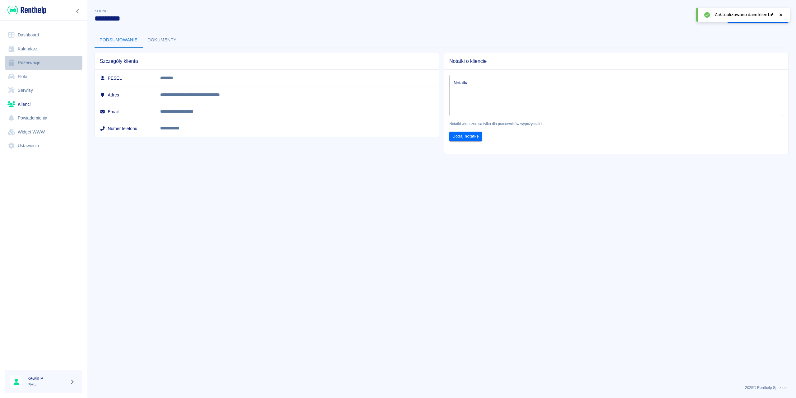
click at [34, 63] on link "Rezerwacje" at bounding box center [43, 63] width 77 height 14
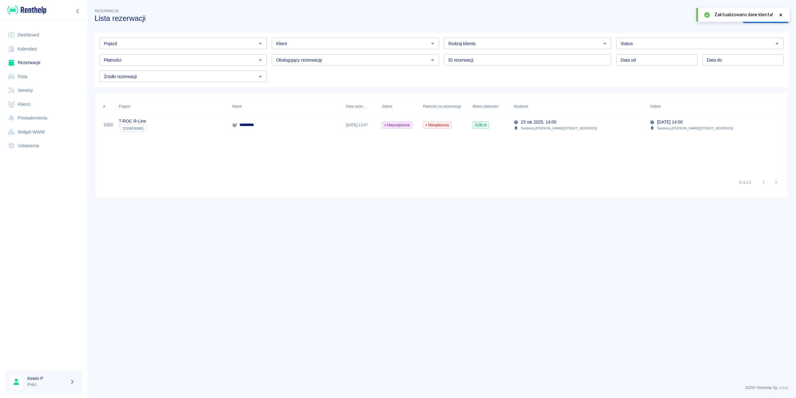
click at [196, 134] on div "T-ROC R-Line ` DSW0498E" at bounding box center [173, 125] width 114 height 20
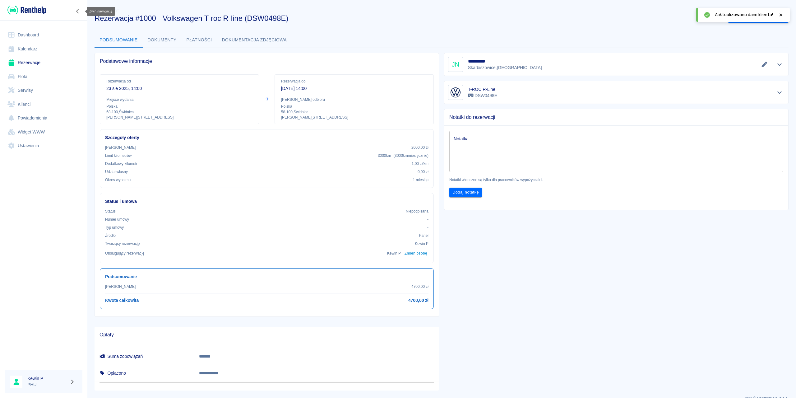
click at [76, 8] on button "Zwiń nawigację" at bounding box center [77, 11] width 9 height 8
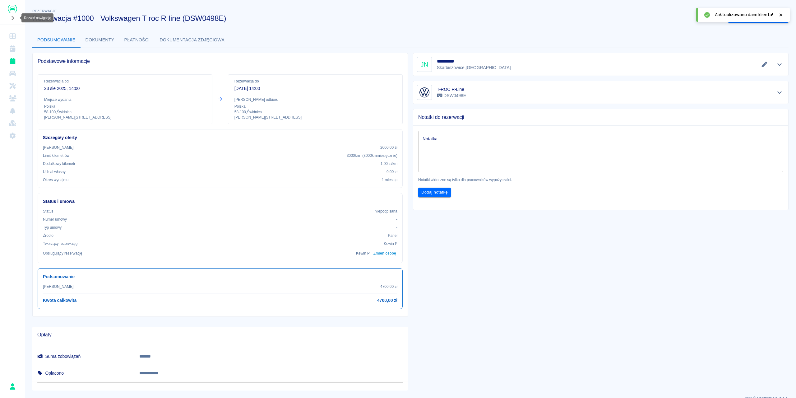
click at [13, 16] on button "Rozwiń nawigację" at bounding box center [12, 18] width 9 height 8
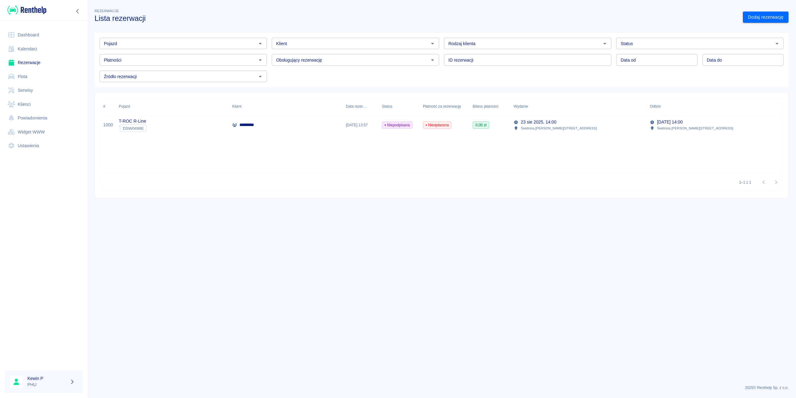
click at [603, 127] on div "[DATE] 14:00 [STREET_ADDRESS][PERSON_NAME]" at bounding box center [579, 125] width 136 height 20
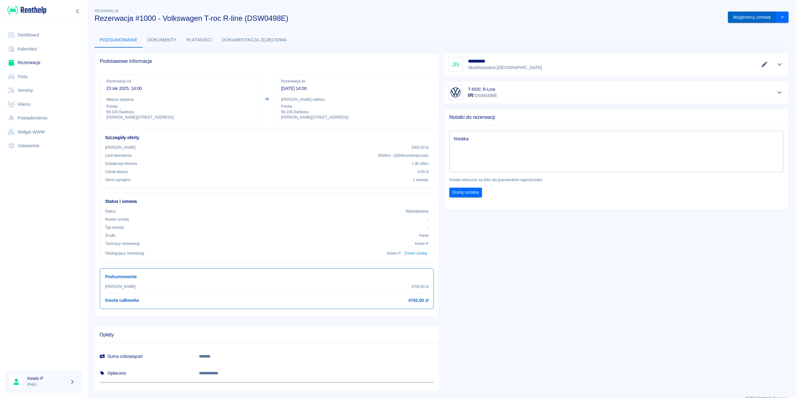
click at [758, 16] on button "Wygeneruj umowę" at bounding box center [752, 18] width 48 height 12
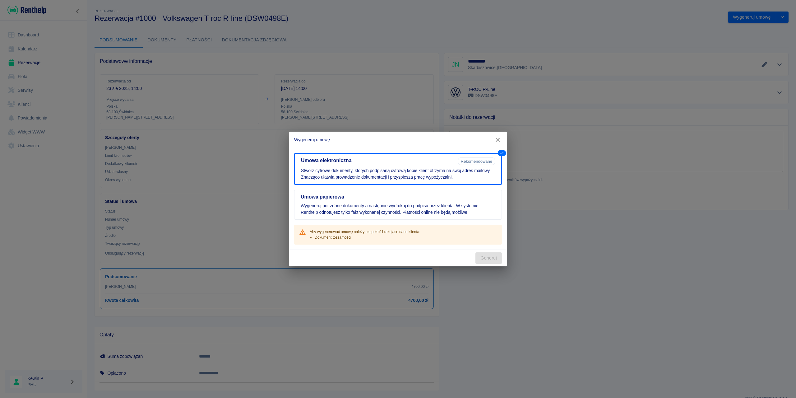
drag, startPoint x: 402, startPoint y: 210, endPoint x: 411, endPoint y: 222, distance: 15.6
click at [402, 209] on p "Wygeneruj potrzebne dokumenty a następnie wydrukuj do podpisu przez klienta. W …" at bounding box center [398, 208] width 195 height 13
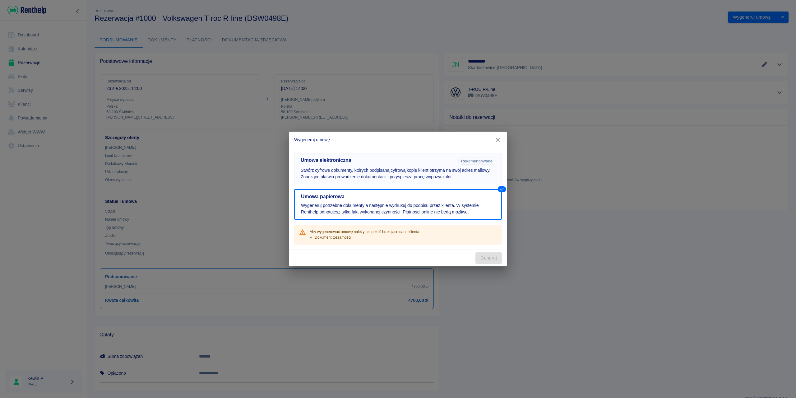
click at [406, 174] on p "Stwórz cyfrowe dokumenty, których podpisaną cyfrową kopię klient otrzyma na swó…" at bounding box center [398, 173] width 195 height 13
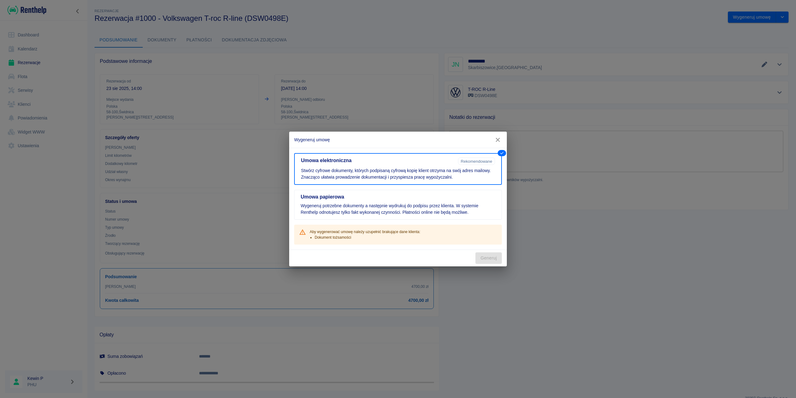
click at [499, 135] on button "button" at bounding box center [497, 140] width 13 height 12
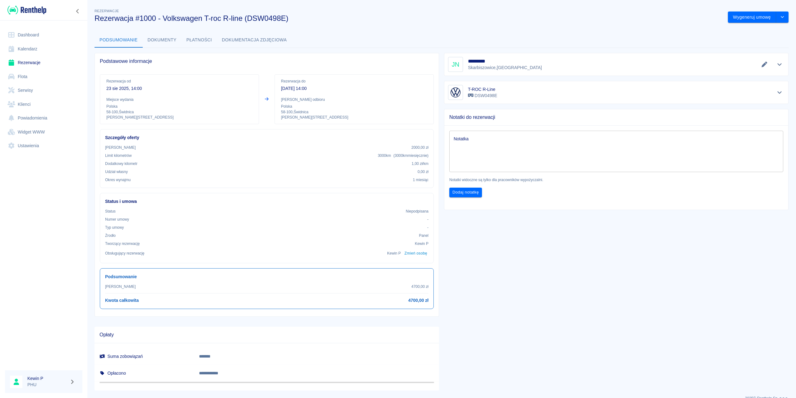
click at [80, 13] on icon "Zwiń nawigację" at bounding box center [78, 11] width 6 height 5
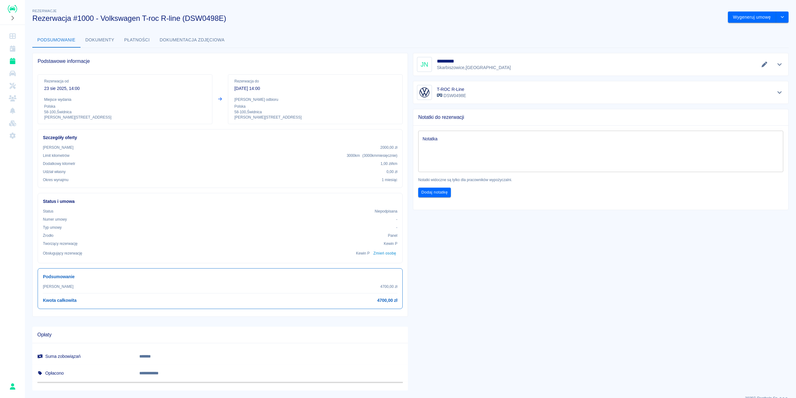
click at [11, 15] on button "Rozwiń nawigację" at bounding box center [12, 18] width 9 height 8
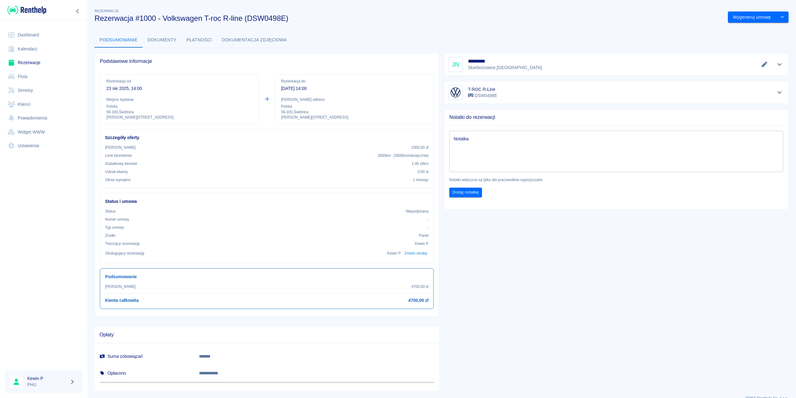
click at [24, 103] on link "Klienci" at bounding box center [43, 104] width 77 height 14
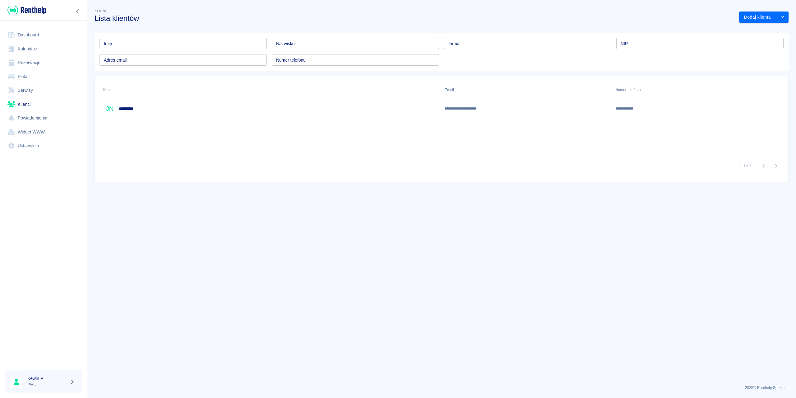
click at [174, 115] on div "JN *********" at bounding box center [271, 109] width 342 height 20
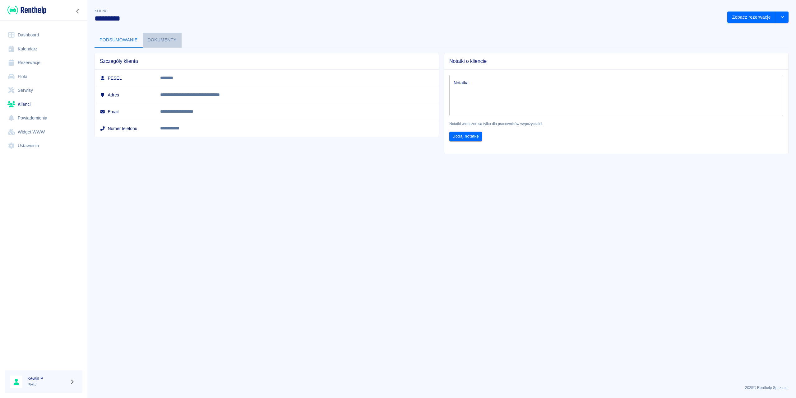
click at [157, 43] on button "Dokumenty" at bounding box center [162, 40] width 39 height 15
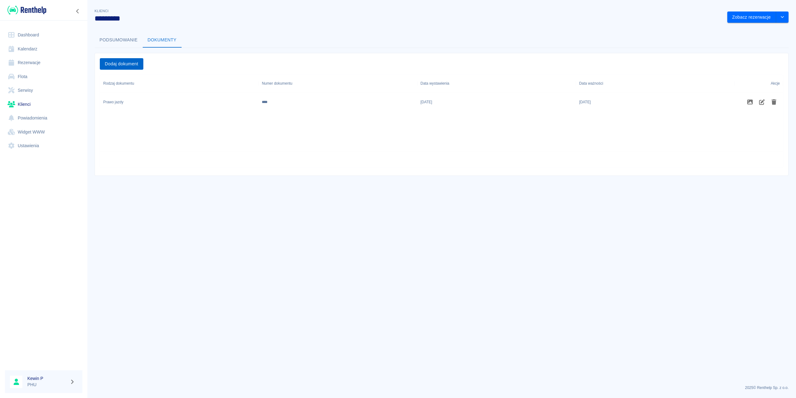
click at [138, 65] on button "Dodaj dokument" at bounding box center [122, 64] width 44 height 12
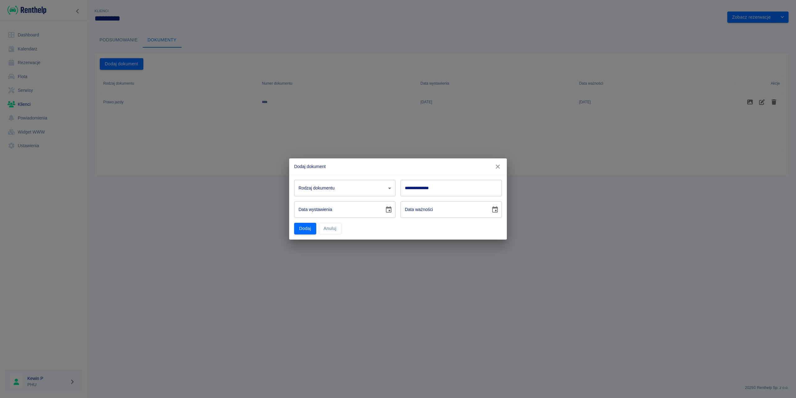
click at [347, 190] on body "**********" at bounding box center [398, 199] width 796 height 398
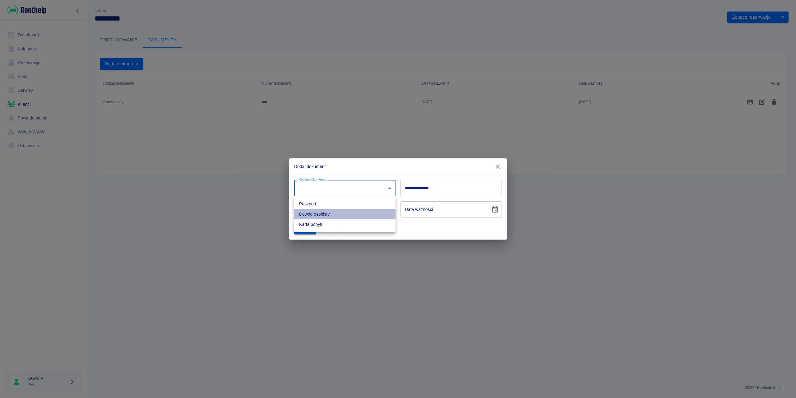
click at [330, 216] on li "Dowód osobisty" at bounding box center [344, 214] width 101 height 10
type input "id"
click at [426, 194] on input "**********" at bounding box center [451, 188] width 101 height 16
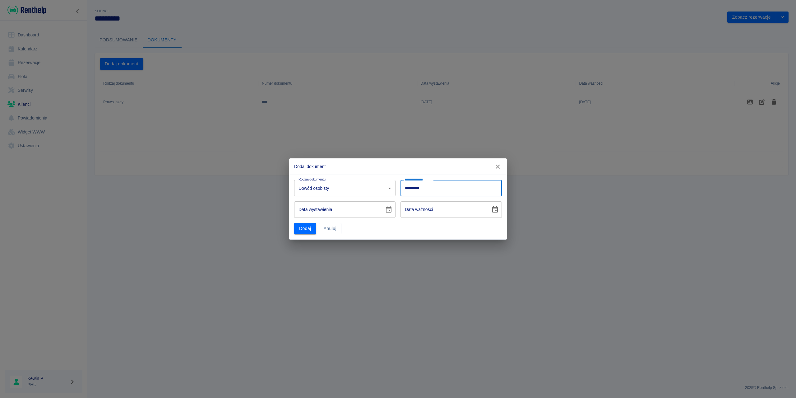
type input "*********"
type input "DD-MM-YYYY"
click at [360, 206] on input "DD-MM-YYYY" at bounding box center [337, 209] width 86 height 16
click at [391, 209] on icon "Choose date" at bounding box center [388, 209] width 7 height 7
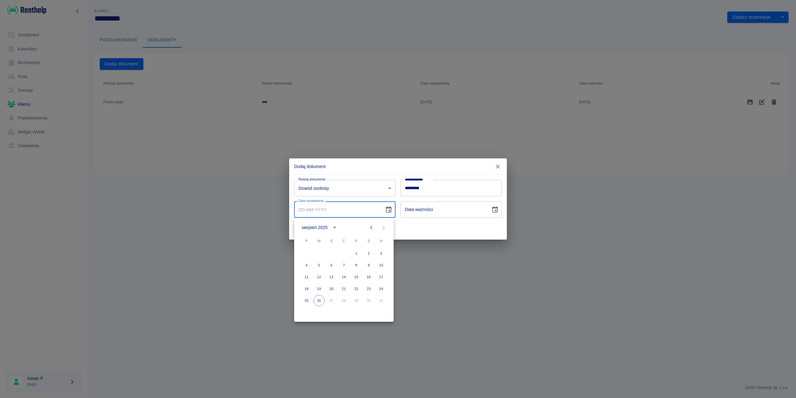
click at [374, 228] on icon "Previous month" at bounding box center [371, 227] width 7 height 7
drag, startPoint x: 321, startPoint y: 230, endPoint x: 321, endPoint y: 233, distance: 3.1
click at [315, 230] on div "lipiec 2025" at bounding box center [309, 227] width 14 height 7
click at [330, 270] on button "2013" at bounding box center [332, 274] width 22 height 11
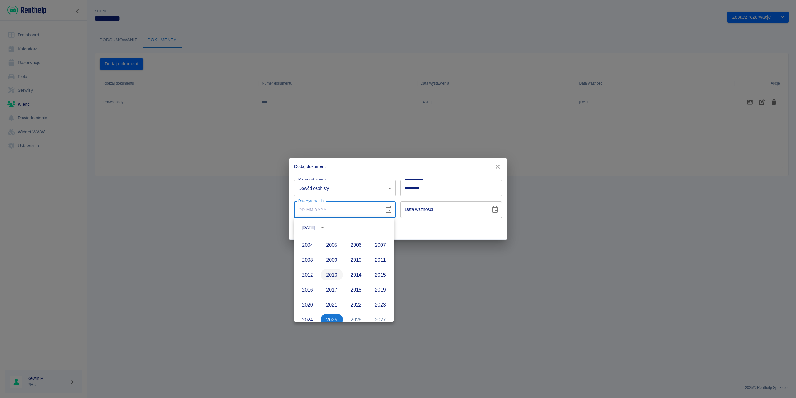
type input "26-08-2013"
type input "26-08-2023"
click at [347, 259] on div "1 2 3 4 5 6 7 8 9 10 11 12 13 14 15 16 17 18 19 20 21 22 23 24 25 26 27 28 29 3…" at bounding box center [344, 277] width 100 height 60
click at [347, 255] on button "1" at bounding box center [343, 253] width 11 height 11
type input "01-08-2013"
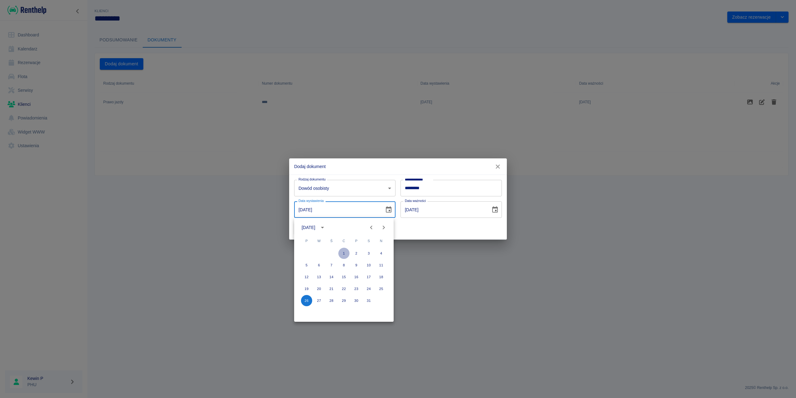
type input "01-08-2023"
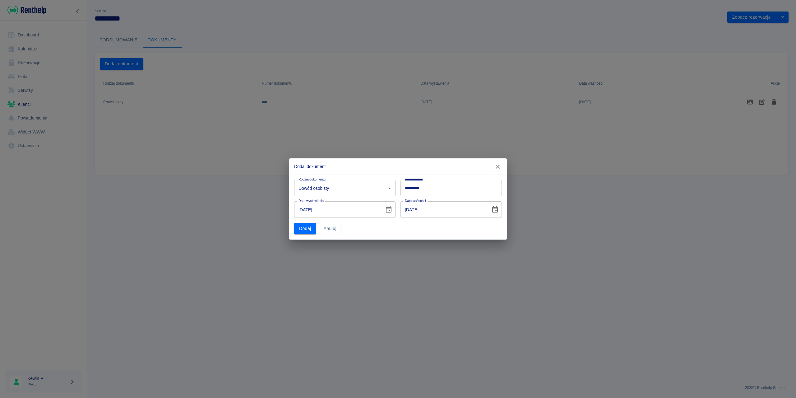
click at [489, 212] on div "01-08-2023 Data ważności" at bounding box center [451, 209] width 101 height 16
click at [491, 212] on button "Choose date, selected date is 1 sie 2023" at bounding box center [495, 209] width 12 height 12
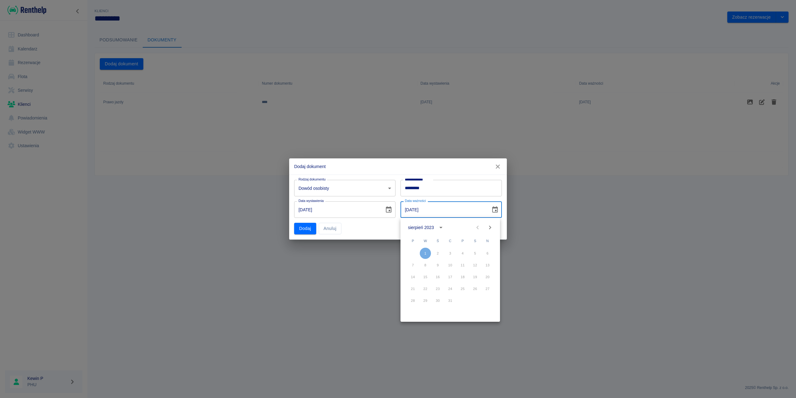
click at [491, 225] on icon "Next month" at bounding box center [489, 227] width 7 height 7
click at [465, 275] on div "13 14 15 16 17 18 19" at bounding box center [451, 276] width 100 height 11
click at [388, 210] on icon "Choose date, selected date is 1 sie 2013" at bounding box center [388, 209] width 7 height 7
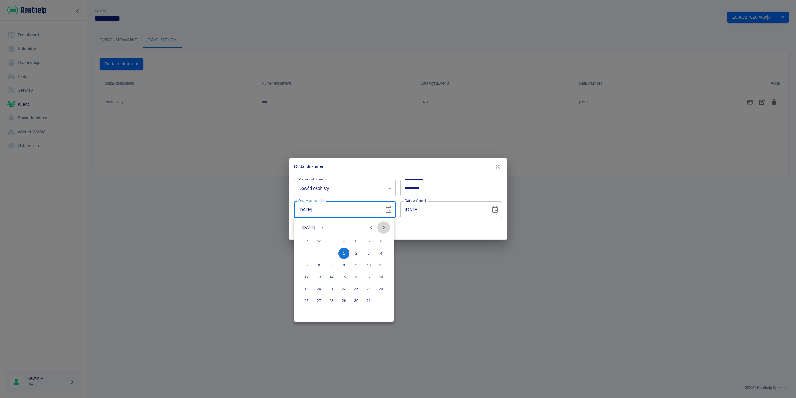
click at [386, 223] on button "Next month" at bounding box center [384, 227] width 12 height 12
click at [386, 226] on icon "Next month" at bounding box center [383, 227] width 7 height 7
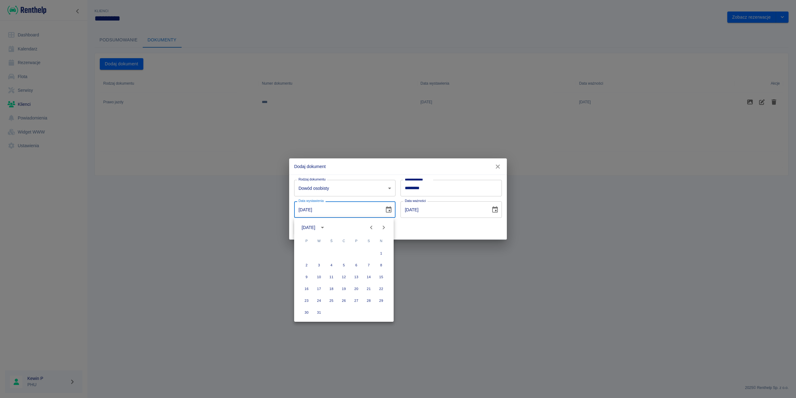
click at [386, 225] on icon "Next month" at bounding box center [383, 227] width 7 height 7
click at [324, 228] on icon "calendar view is open, switch to year view" at bounding box center [322, 228] width 3 height 2
click at [350, 295] on button "2018" at bounding box center [356, 292] width 22 height 11
type input "01-08-2018"
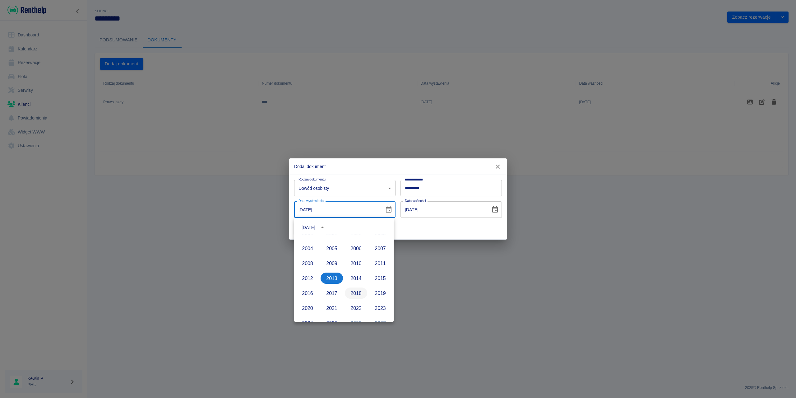
type input "01-08-2028"
click at [333, 262] on button "8" at bounding box center [331, 264] width 11 height 11
type input "08-08-2018"
type input "08-08-2028"
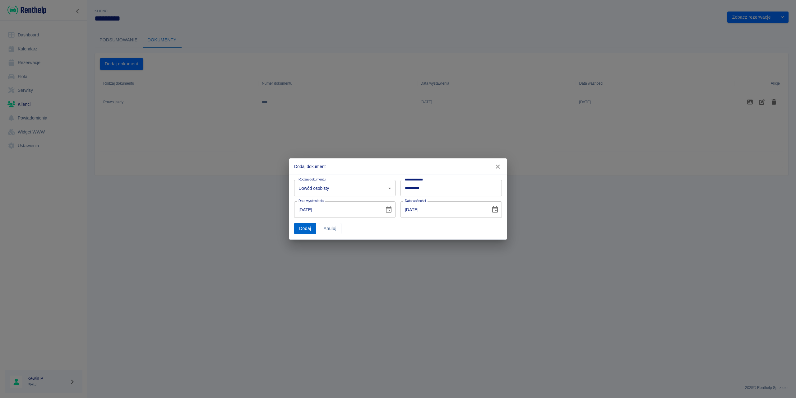
click at [302, 233] on button "Dodaj" at bounding box center [305, 229] width 22 height 12
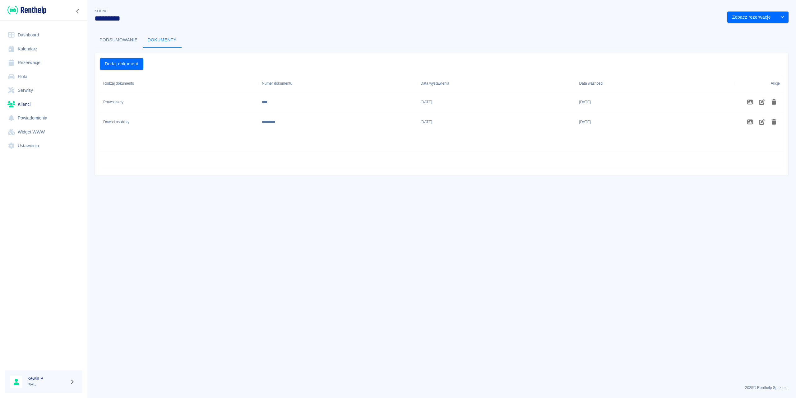
click at [29, 72] on link "Flota" at bounding box center [43, 77] width 77 height 14
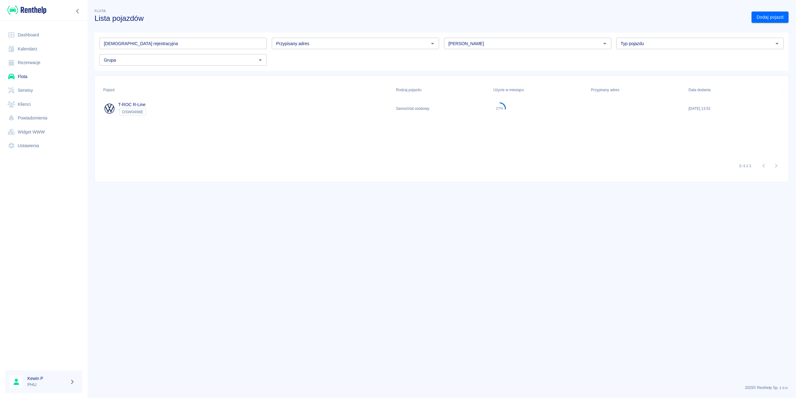
click at [197, 110] on div "T-ROC R-Line ` DSW0498E" at bounding box center [246, 109] width 293 height 20
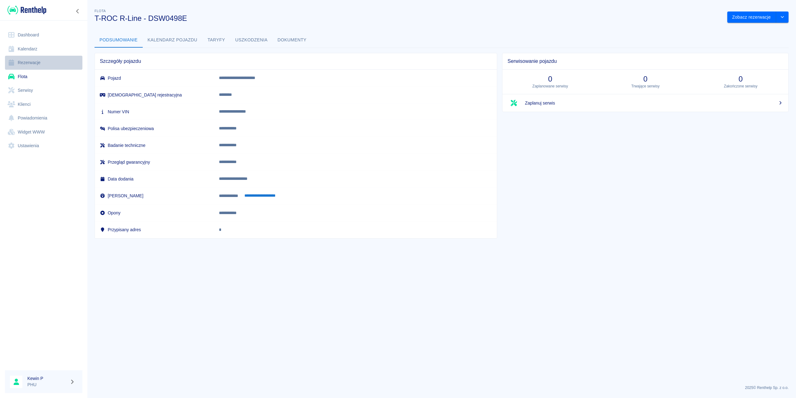
click at [28, 62] on link "Rezerwacje" at bounding box center [43, 63] width 77 height 14
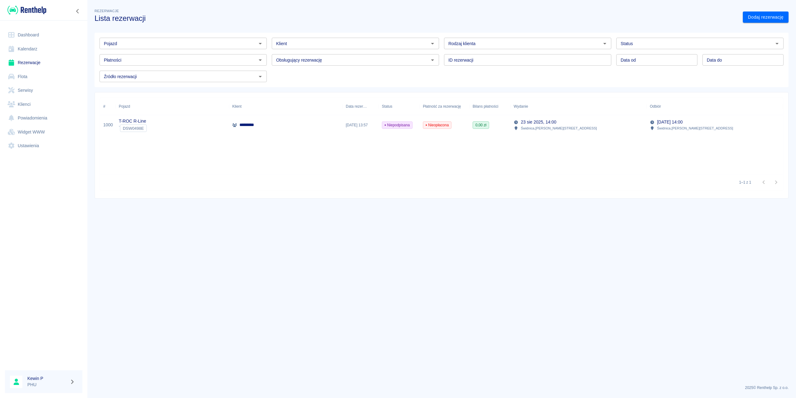
click at [181, 121] on div "T-ROC R-Line ` DSW0498E" at bounding box center [173, 125] width 114 height 20
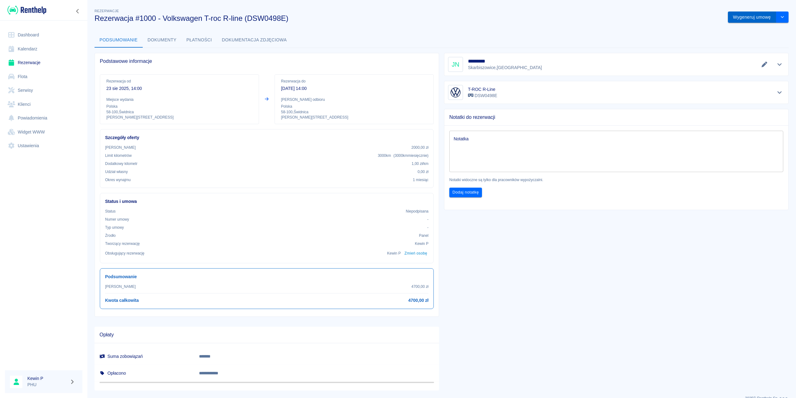
click at [751, 18] on button "Wygeneruj umowę" at bounding box center [752, 18] width 48 height 12
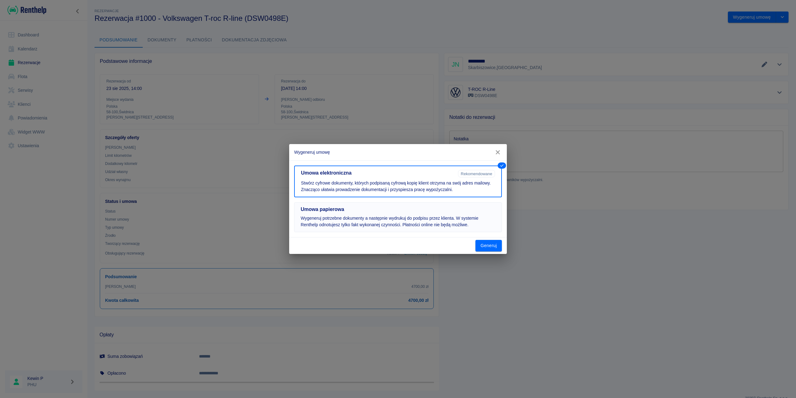
click at [422, 208] on h5 "Umowa papierowa" at bounding box center [398, 209] width 195 height 6
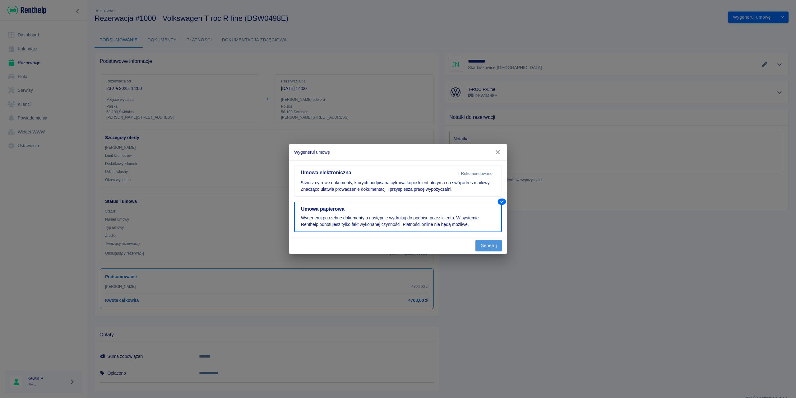
click at [487, 244] on button "Generuj" at bounding box center [489, 246] width 26 height 12
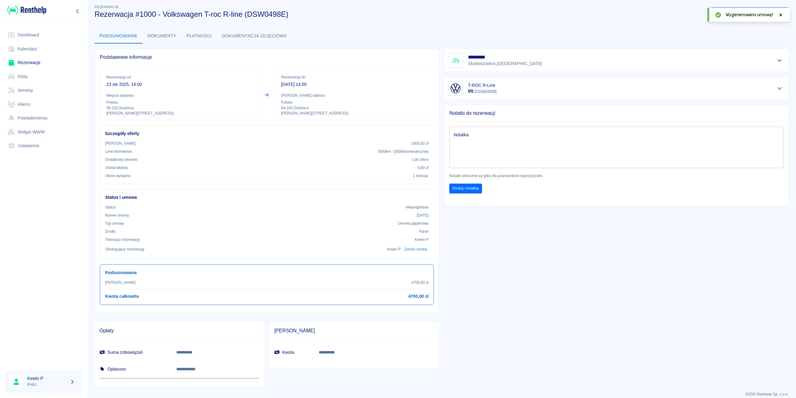
scroll to position [11, 0]
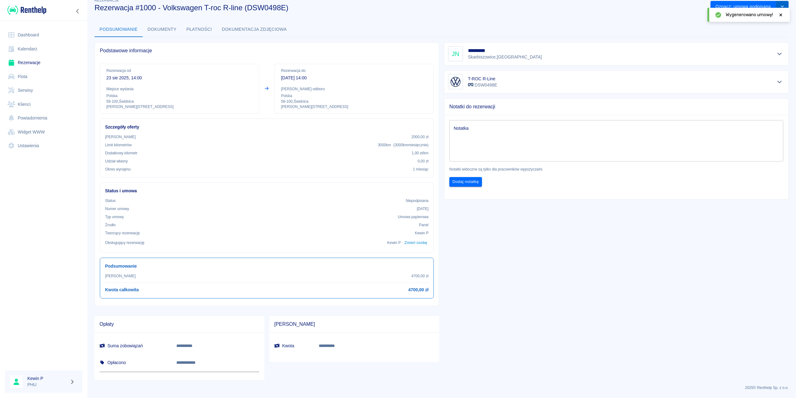
click at [777, 3] on button "drop-down" at bounding box center [782, 7] width 12 height 12
drag, startPoint x: 782, startPoint y: 14, endPoint x: 778, endPoint y: 14, distance: 4.4
click at [782, 13] on icon at bounding box center [781, 15] width 6 height 4
drag, startPoint x: 784, startPoint y: 5, endPoint x: 774, endPoint y: 8, distance: 10.7
click at [783, 5] on div "**********" at bounding box center [441, 186] width 709 height 388
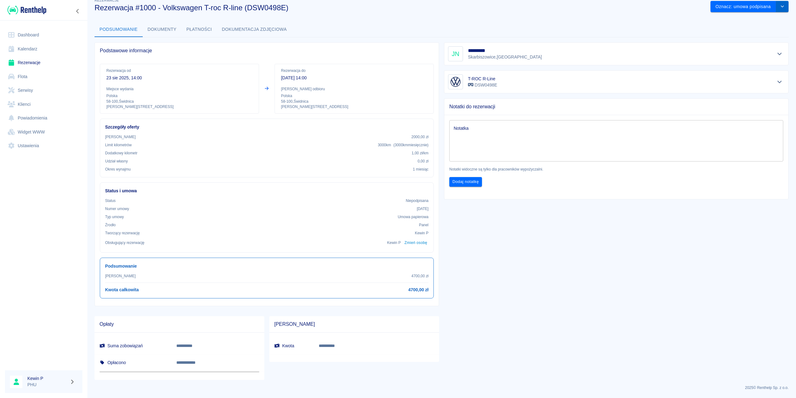
click at [780, 7] on icon "drop-down" at bounding box center [782, 6] width 5 height 4
click at [756, 21] on li "Podgląd umowy" at bounding box center [745, 20] width 44 height 10
click at [778, 3] on div at bounding box center [781, 5] width 6 height 7
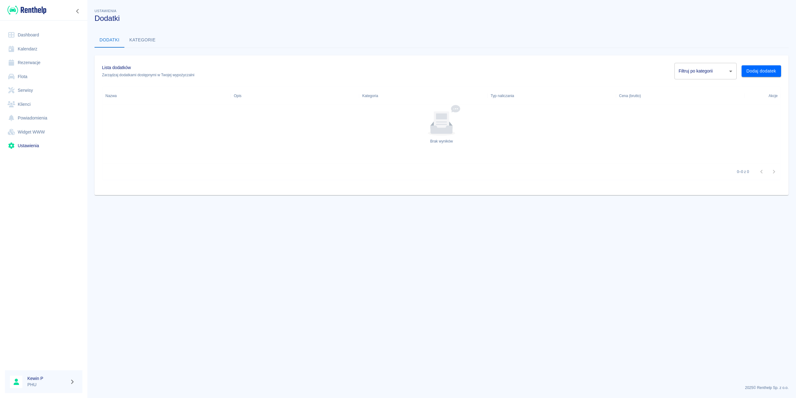
click at [28, 64] on link "Rezerwacje" at bounding box center [43, 63] width 77 height 14
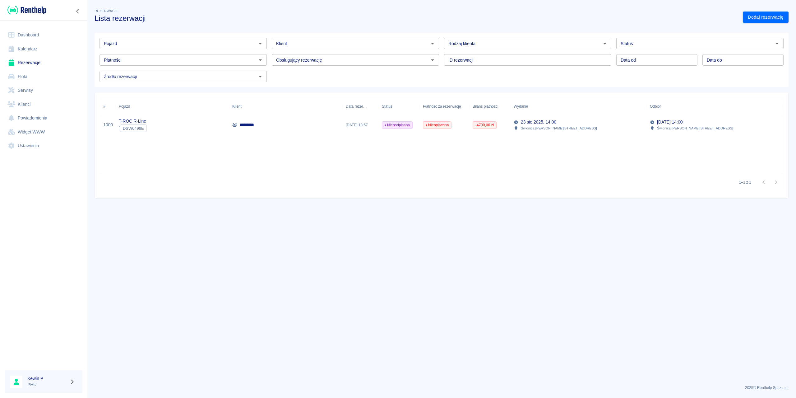
click at [389, 127] on span "Niepodpisana" at bounding box center [397, 125] width 30 height 6
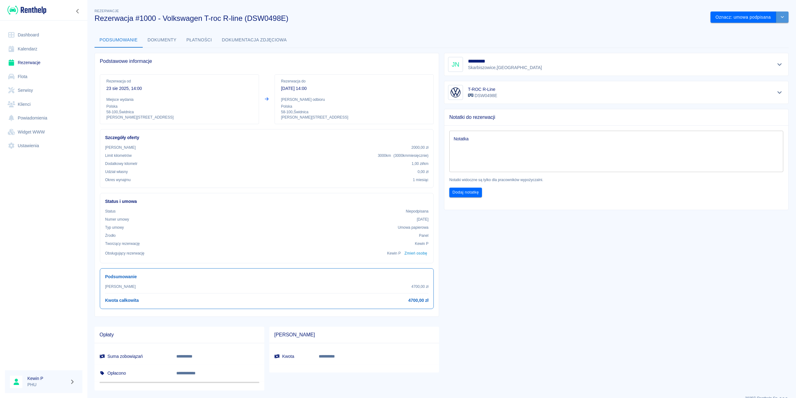
click at [776, 21] on button "drop-down" at bounding box center [782, 18] width 12 height 12
drag, startPoint x: 642, startPoint y: 25, endPoint x: 650, endPoint y: 25, distance: 7.8
click at [643, 25] on div "**********" at bounding box center [441, 196] width 709 height 388
click at [719, 18] on button "Oznacz: umowa podpisana" at bounding box center [744, 18] width 66 height 12
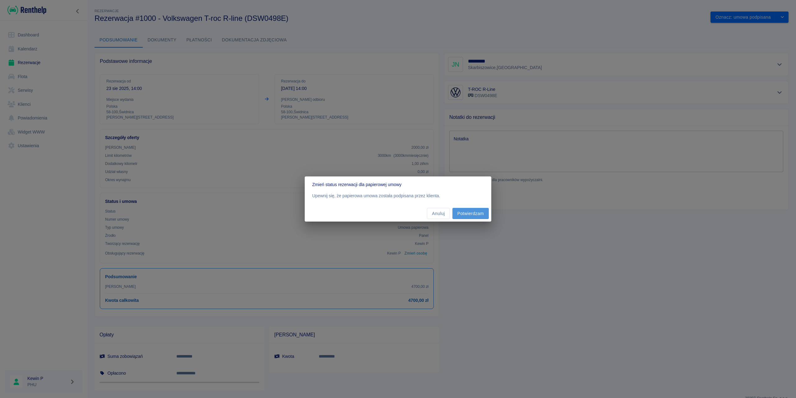
drag, startPoint x: 470, startPoint y: 215, endPoint x: 460, endPoint y: 212, distance: 11.1
click at [470, 215] on button "Potwierdzam" at bounding box center [471, 214] width 36 height 12
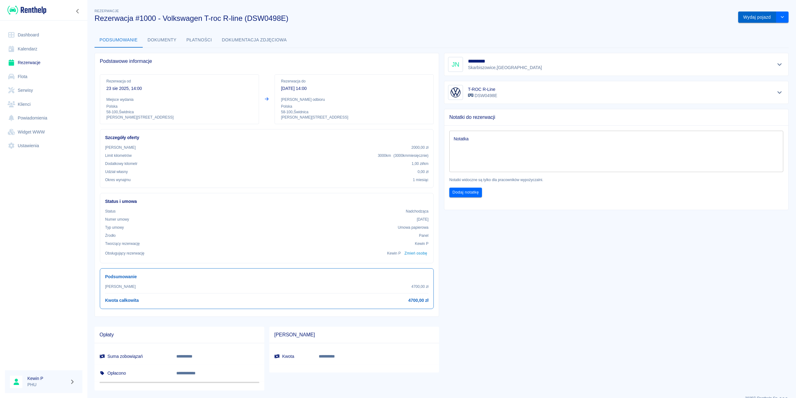
click at [760, 19] on button "Wydaj pojazd" at bounding box center [757, 18] width 38 height 12
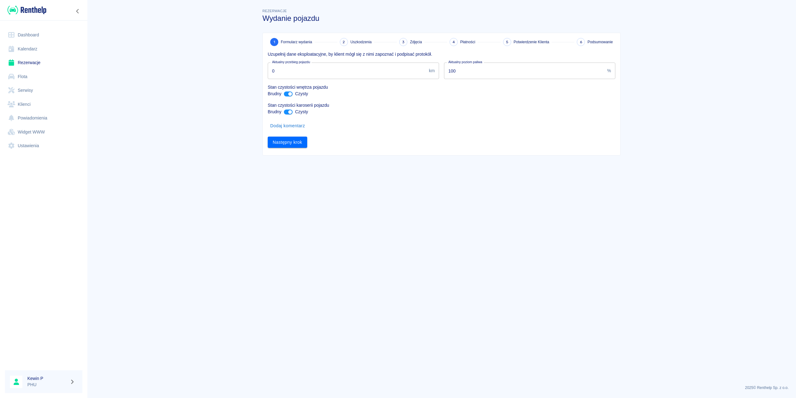
click at [290, 90] on p "Stan czystości wnętrza pojazdu" at bounding box center [442, 87] width 348 height 7
click at [289, 93] on input "ant design" at bounding box center [290, 93] width 15 height 5
click at [289, 94] on input "ant design" at bounding box center [286, 93] width 15 height 5
click at [289, 91] on p "Stan czystości wnętrza pojazdu" at bounding box center [442, 87] width 348 height 7
click at [288, 94] on input "ant design" at bounding box center [290, 93] width 15 height 5
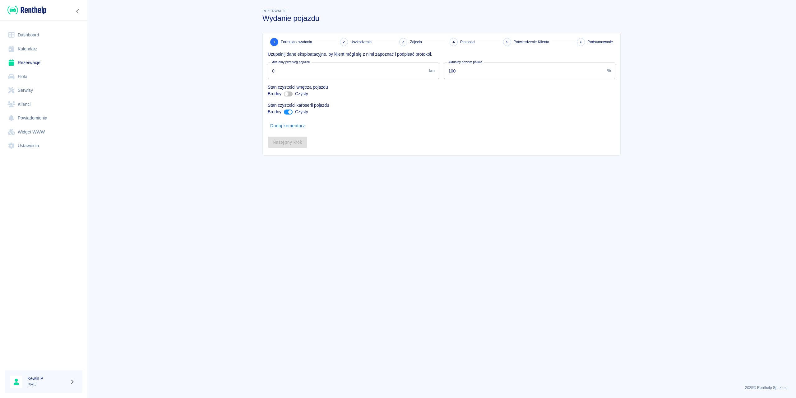
click at [290, 95] on input "ant design" at bounding box center [286, 93] width 15 height 5
checkbox input "true"
click at [294, 72] on input "0" at bounding box center [347, 71] width 159 height 16
drag, startPoint x: 314, startPoint y: 71, endPoint x: 228, endPoint y: 76, distance: 86.0
click at [229, 76] on main "Rezerwacje Wydanie pojazdu 1 Formularz wydania 2 Uszkodzenia 3 Zdjęcia 4 Płatno…" at bounding box center [441, 193] width 709 height 372
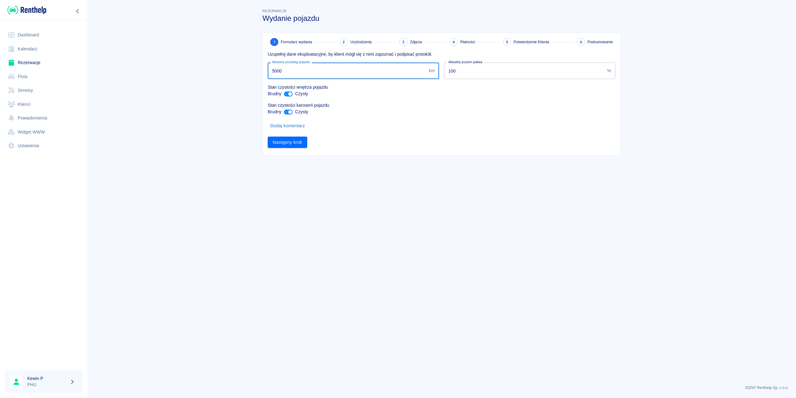
type input "5000"
drag, startPoint x: 496, startPoint y: 166, endPoint x: 352, endPoint y: 165, distance: 144.6
click at [496, 166] on main "Rezerwacje Wydanie pojazdu 1 Formularz wydania 2 Uszkodzenia 3 Zdjęcia 4 Płatno…" at bounding box center [441, 193] width 709 height 372
click at [293, 142] on button "Następny krok" at bounding box center [288, 143] width 40 height 12
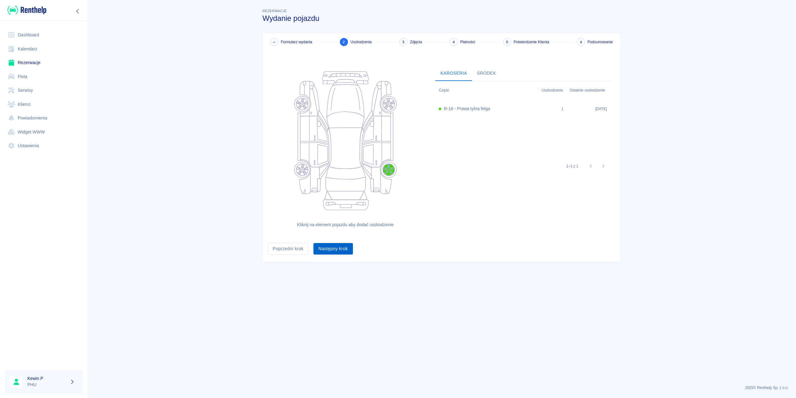
click at [341, 247] on button "Następny krok" at bounding box center [334, 249] width 40 height 12
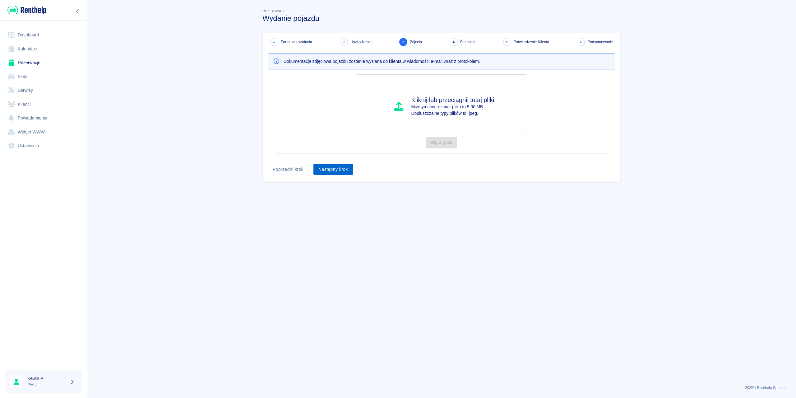
click at [336, 171] on button "Następny krok" at bounding box center [334, 170] width 40 height 12
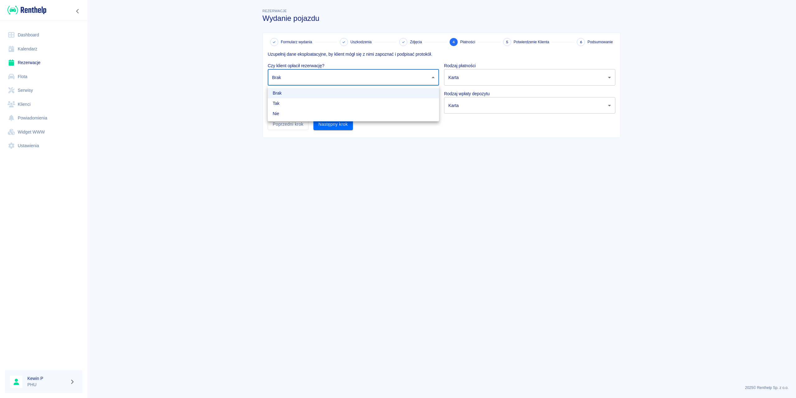
click at [318, 74] on body "Używamy plików Cookies, by zapewnić Ci najlepsze możliwe doświadczenie. Aby dow…" at bounding box center [398, 199] width 796 height 398
click at [227, 93] on div at bounding box center [398, 199] width 796 height 398
click at [312, 75] on body "Używamy plików Cookies, by zapewnić Ci najlepsze możliwe doświadczenie. Aby dow…" at bounding box center [398, 199] width 796 height 398
click at [297, 104] on li "Tak" at bounding box center [353, 103] width 171 height 10
type input "true"
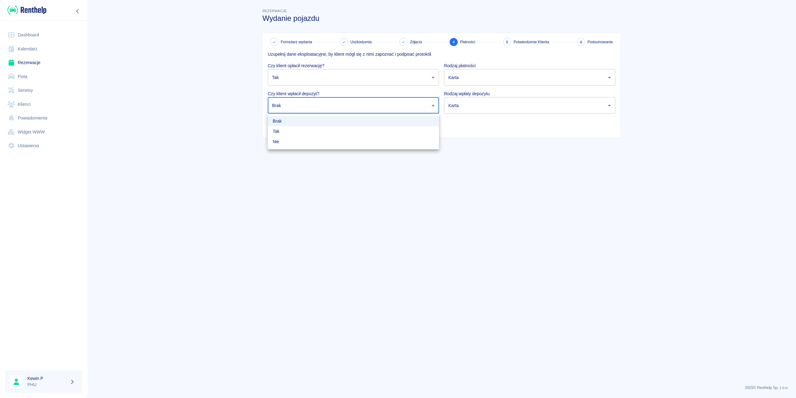
click at [312, 109] on body "Używamy plików Cookies, by zapewnić Ci najlepsze możliwe doświadczenie. Aby dow…" at bounding box center [398, 199] width 796 height 398
click at [304, 131] on li "Tak" at bounding box center [353, 131] width 171 height 10
type input "true"
click at [342, 125] on button "Następny krok" at bounding box center [334, 125] width 40 height 12
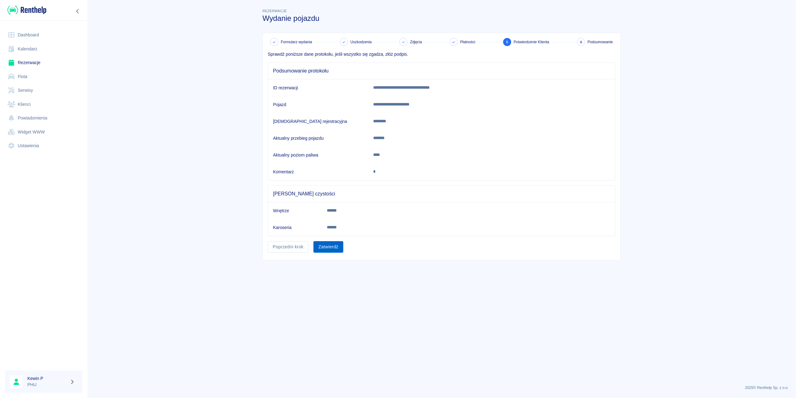
click at [334, 246] on button "Zatwierdź" at bounding box center [329, 247] width 30 height 12
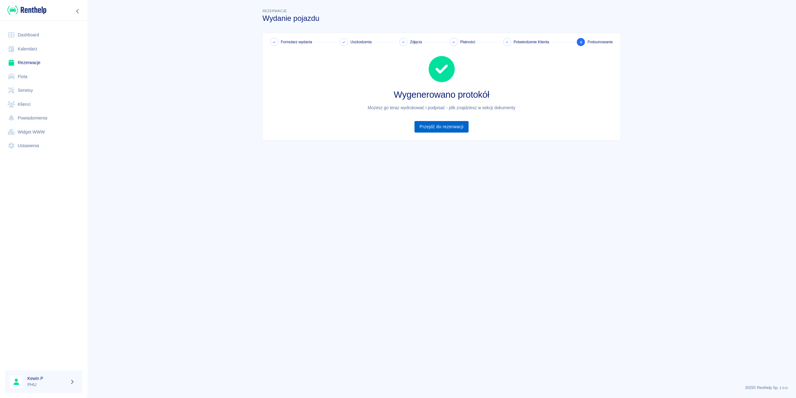
click at [442, 129] on link "Przejdź do rezerwacji" at bounding box center [442, 127] width 54 height 12
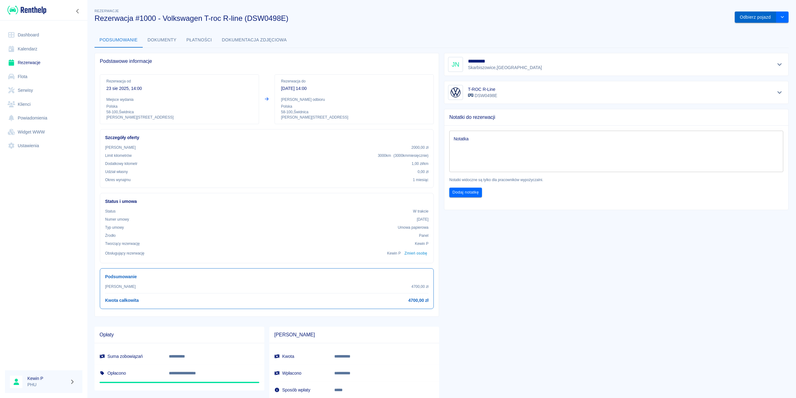
click at [752, 13] on button "Odbierz pojazd" at bounding box center [755, 18] width 41 height 12
click at [782, 15] on icon at bounding box center [781, 15] width 6 height 4
click at [749, 18] on button "Odbierz pojazd" at bounding box center [755, 18] width 41 height 12
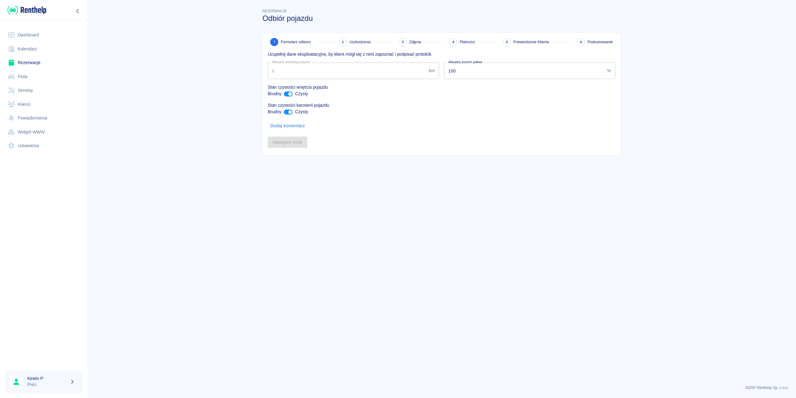
type input "5000"
click at [291, 147] on button "Następny krok" at bounding box center [288, 148] width 40 height 12
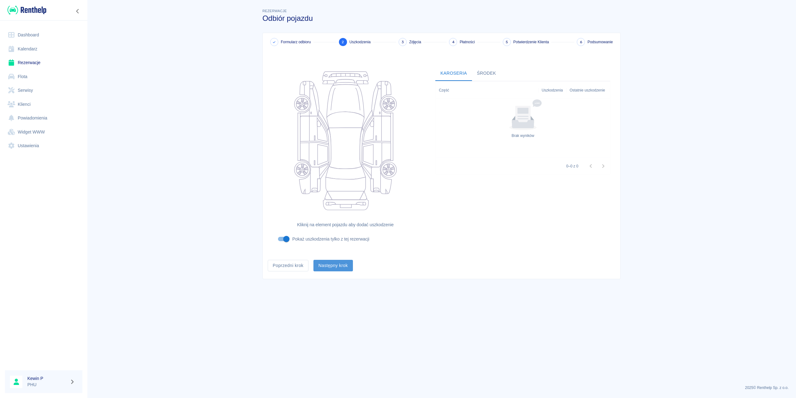
click at [346, 269] on button "Następny krok" at bounding box center [334, 266] width 40 height 12
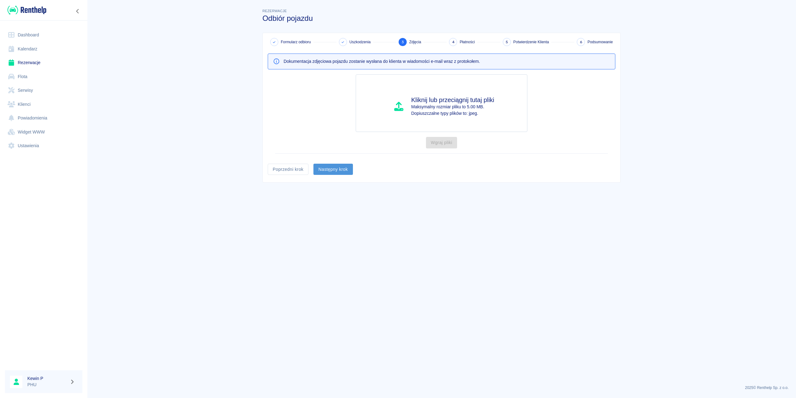
click at [341, 172] on button "Następny krok" at bounding box center [334, 170] width 40 height 12
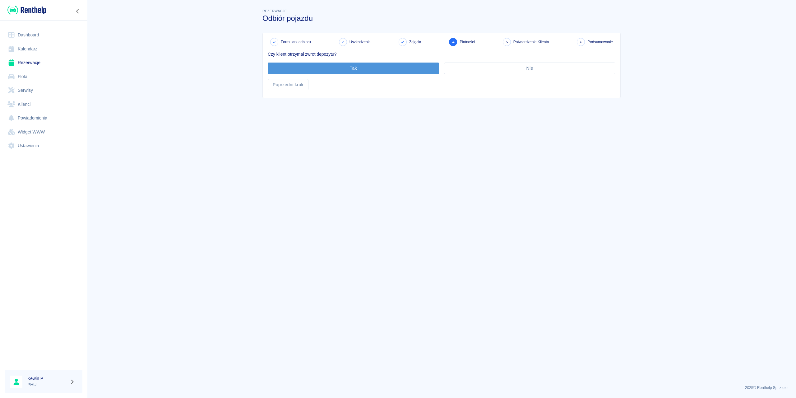
click at [399, 72] on button "Tak" at bounding box center [353, 69] width 171 height 12
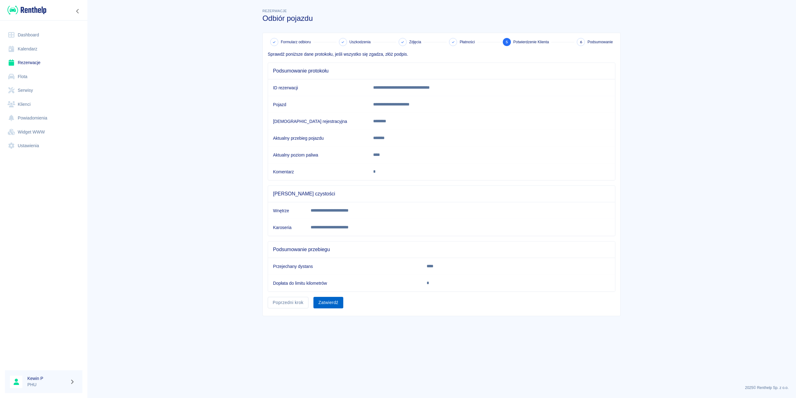
click at [336, 303] on button "Zatwierdź" at bounding box center [329, 303] width 30 height 12
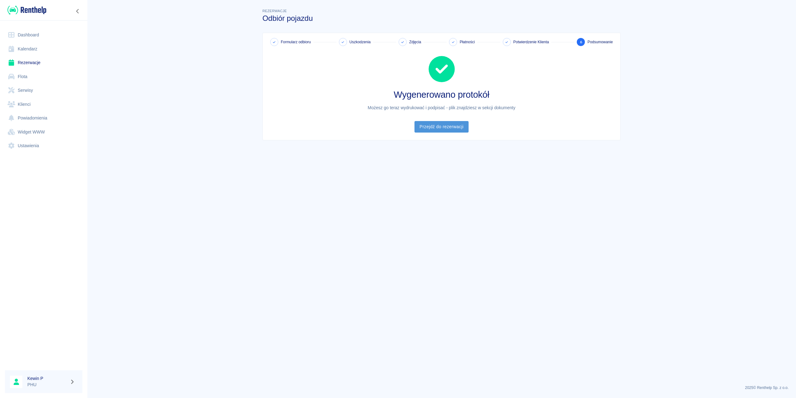
click at [442, 128] on link "Przejdź do rezerwacji" at bounding box center [442, 127] width 54 height 12
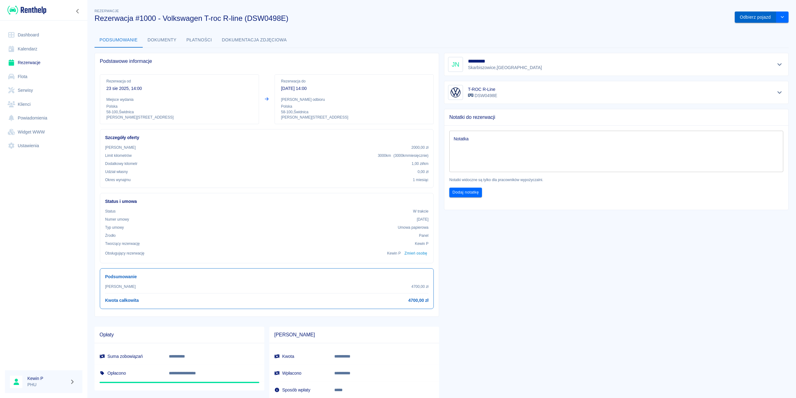
click at [756, 18] on button "Odbierz pojazd" at bounding box center [755, 18] width 41 height 12
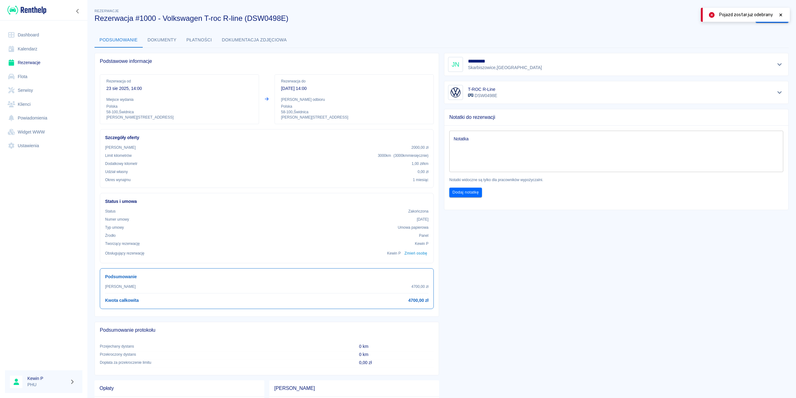
click at [783, 13] on icon at bounding box center [781, 15] width 6 height 4
click at [763, 13] on button "Zarchiwizuj" at bounding box center [772, 18] width 33 height 12
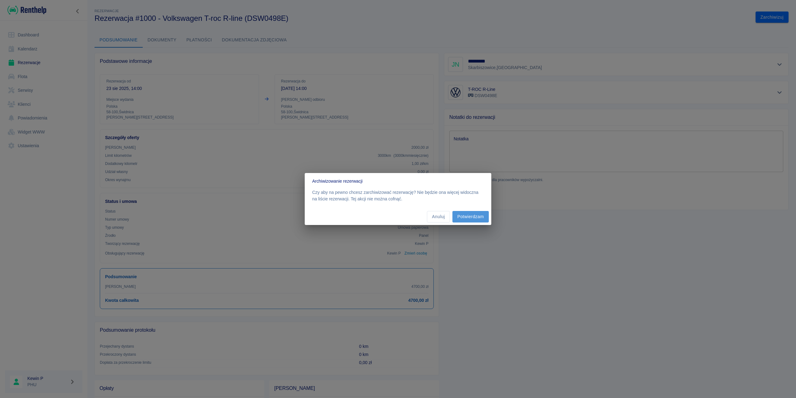
click at [472, 216] on button "Potwierdzam" at bounding box center [471, 217] width 36 height 12
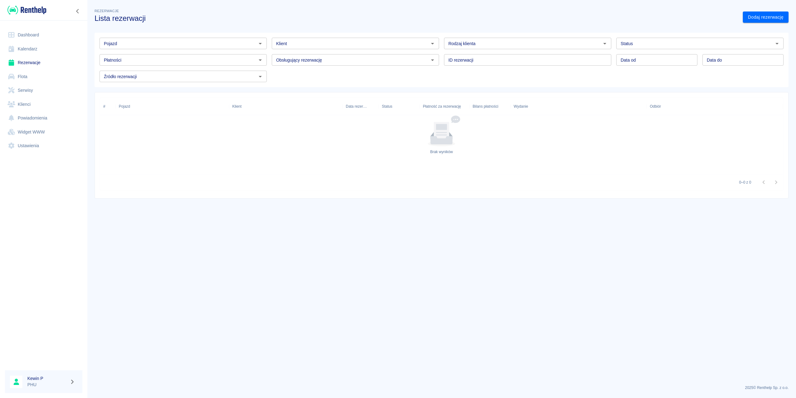
click at [38, 79] on link "Flota" at bounding box center [43, 77] width 77 height 14
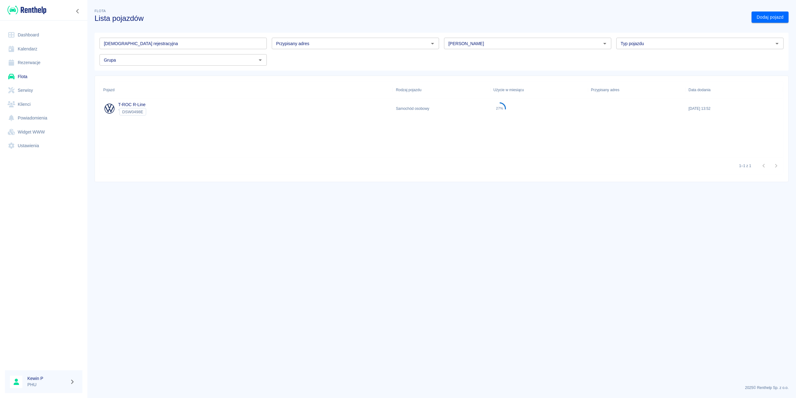
click at [45, 64] on link "Rezerwacje" at bounding box center [43, 63] width 77 height 14
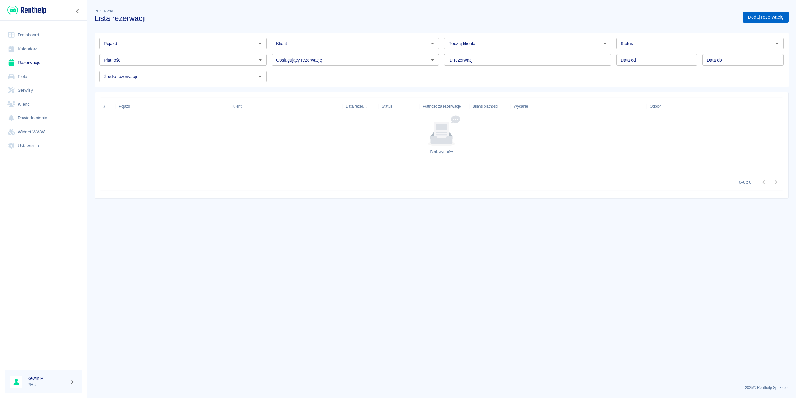
click at [751, 12] on link "Dodaj rezerwację" at bounding box center [766, 18] width 46 height 12
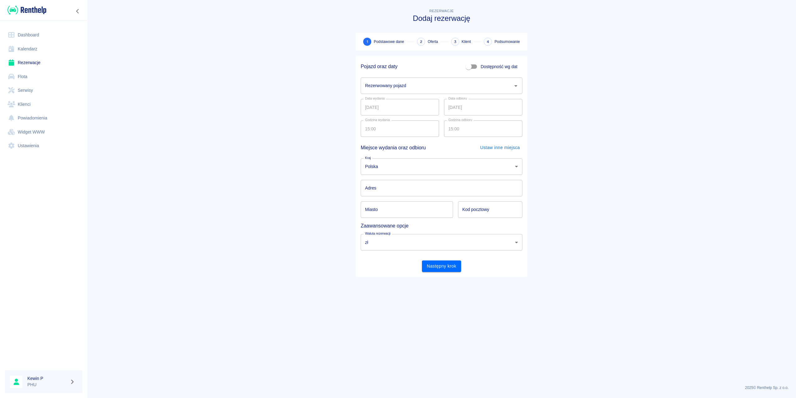
click at [26, 76] on link "Flota" at bounding box center [43, 77] width 77 height 14
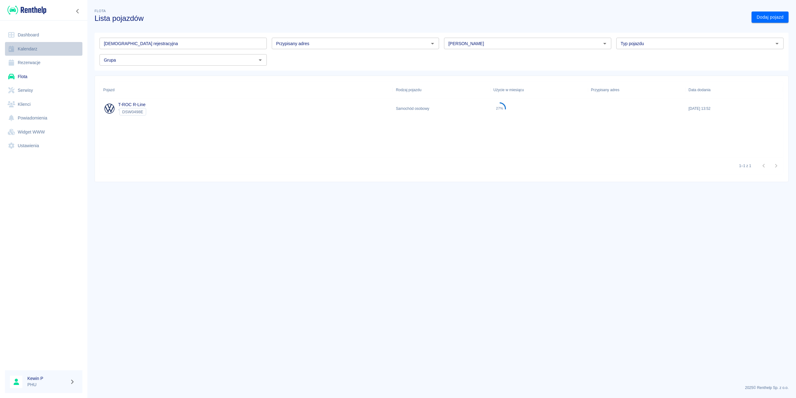
click at [45, 45] on link "Kalendarz" at bounding box center [43, 49] width 77 height 14
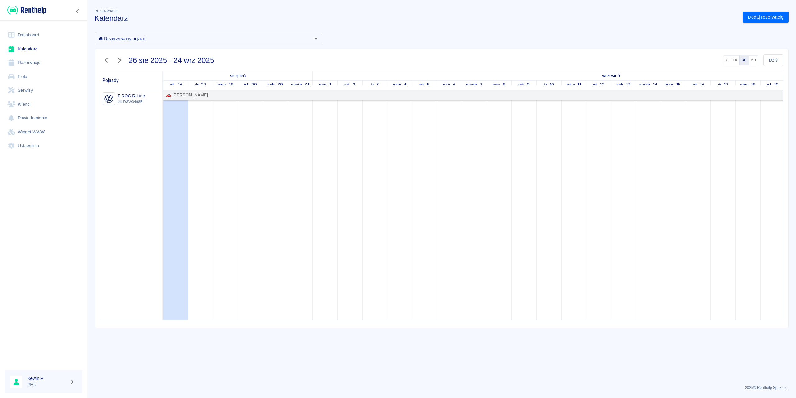
click at [202, 96] on div "🚗 [PERSON_NAME]" at bounding box center [524, 95] width 720 height 7
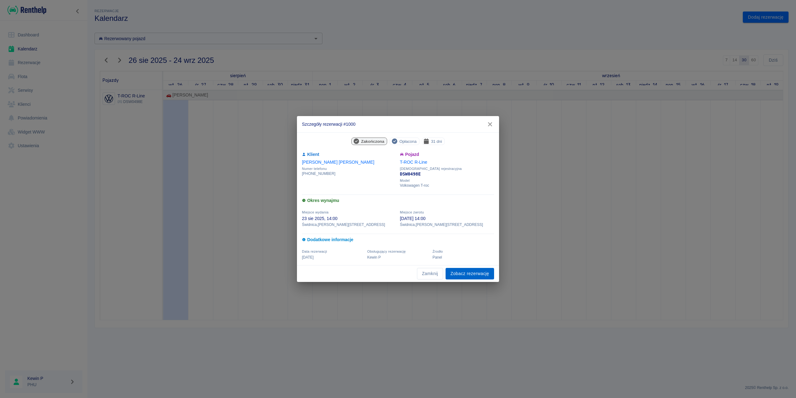
click at [461, 271] on link "Zobacz rezerwację" at bounding box center [470, 274] width 49 height 12
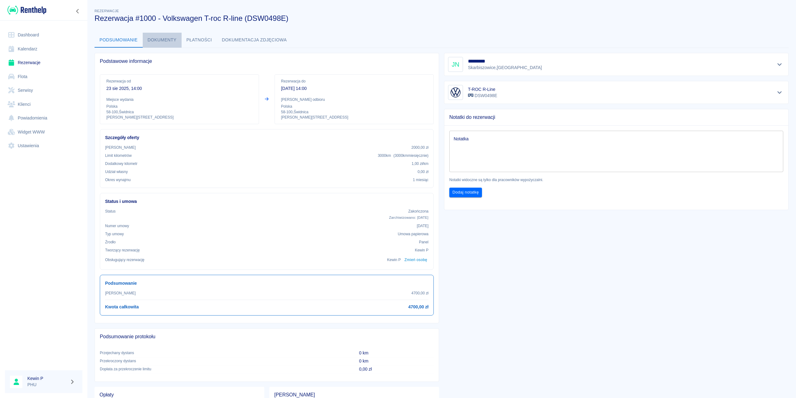
click at [165, 45] on button "Dokumenty" at bounding box center [162, 40] width 39 height 15
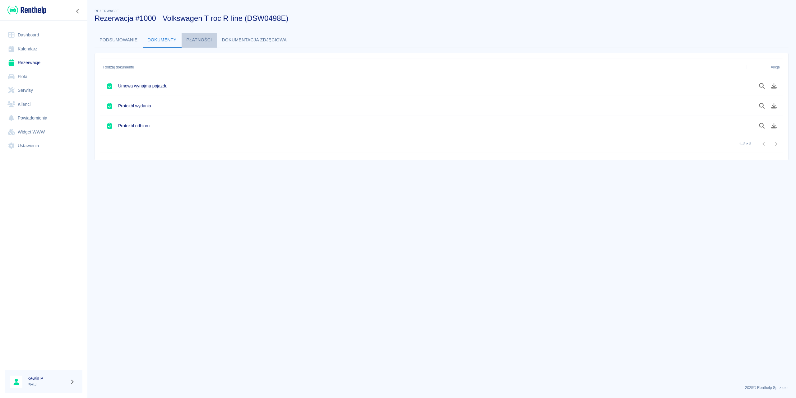
click at [206, 39] on button "Płatności" at bounding box center [199, 40] width 35 height 15
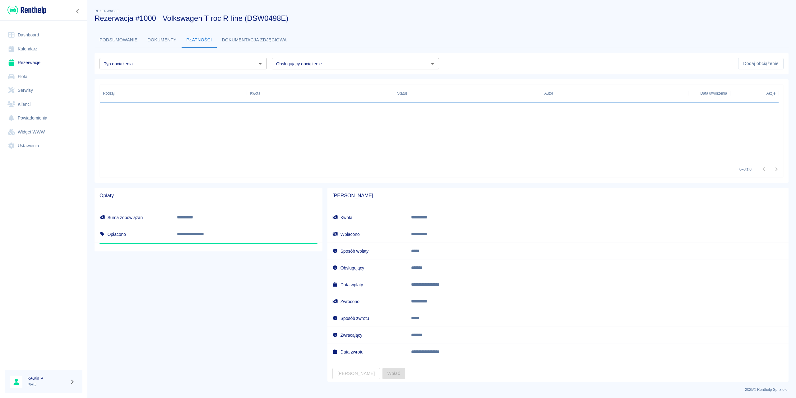
click at [249, 39] on button "Dokumentacja zdjęciowa" at bounding box center [254, 40] width 75 height 15
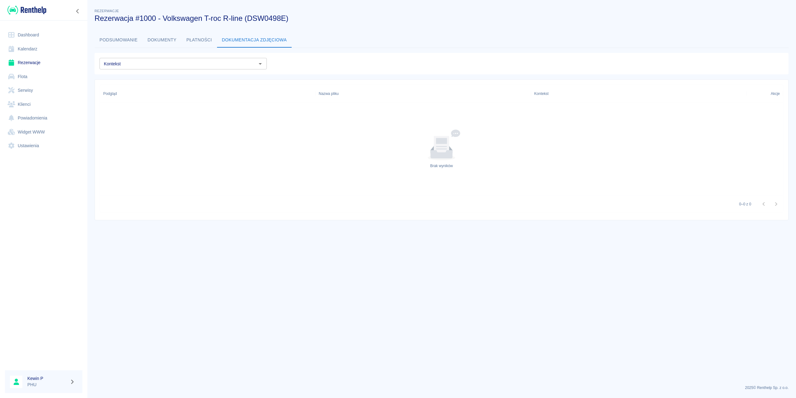
click at [128, 42] on button "Podsumowanie" at bounding box center [119, 40] width 48 height 15
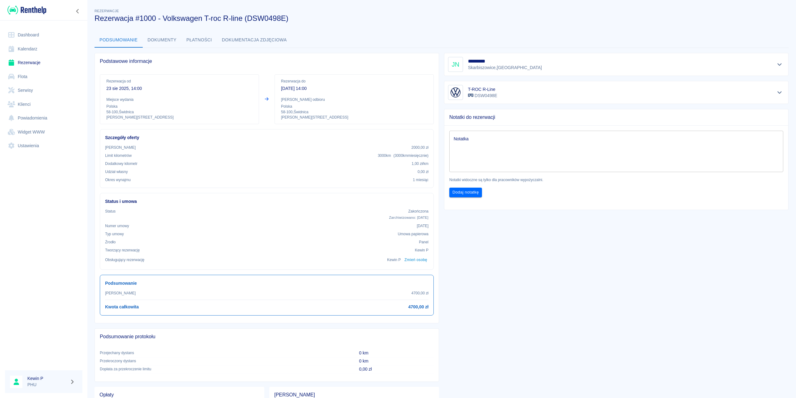
click at [775, 61] on button "Pokaż szczegóły" at bounding box center [780, 64] width 10 height 9
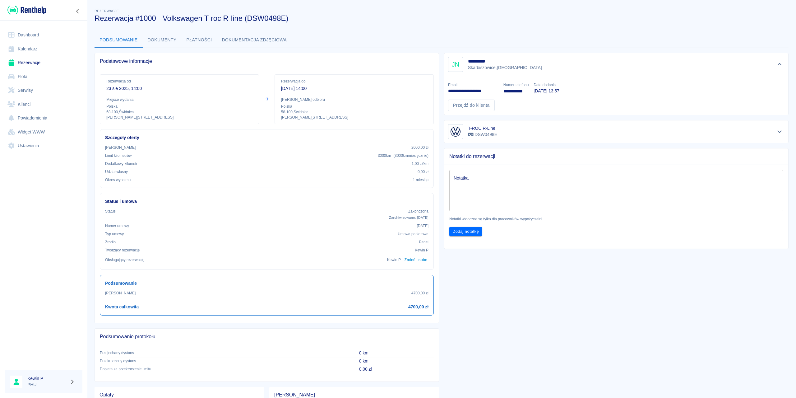
click at [585, 134] on div "T-ROC R-Line DSW0498E" at bounding box center [616, 131] width 337 height 15
click at [777, 127] on div at bounding box center [780, 131] width 10 height 9
click at [22, 62] on link "Rezerwacje" at bounding box center [43, 63] width 77 height 14
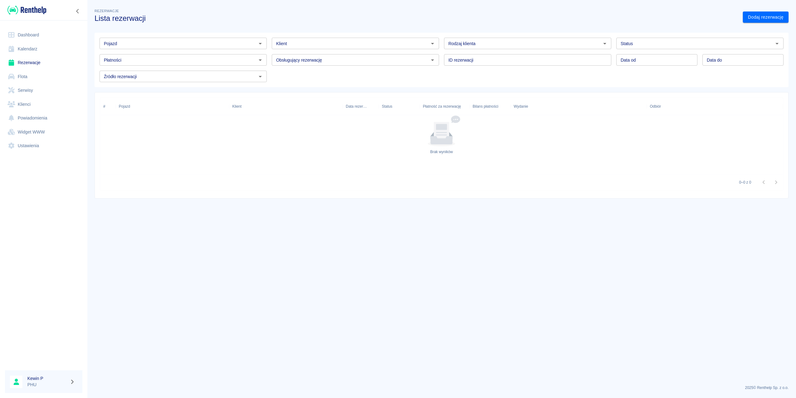
click at [658, 47] on input "Status" at bounding box center [694, 44] width 153 height 8
click at [648, 118] on li "Zarchiwizowana" at bounding box center [699, 118] width 167 height 10
type input "Zarchiwizowana"
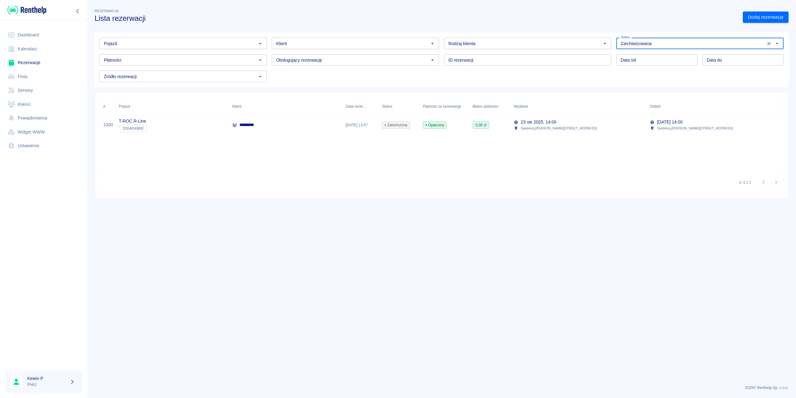
click at [648, 129] on div "[DATE] 14:00 [STREET_ADDRESS][PERSON_NAME]" at bounding box center [715, 125] width 136 height 20
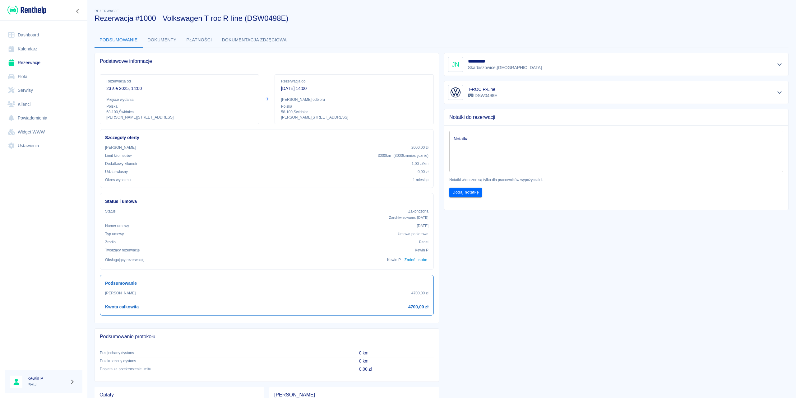
click at [165, 36] on button "Dokumenty" at bounding box center [162, 40] width 39 height 15
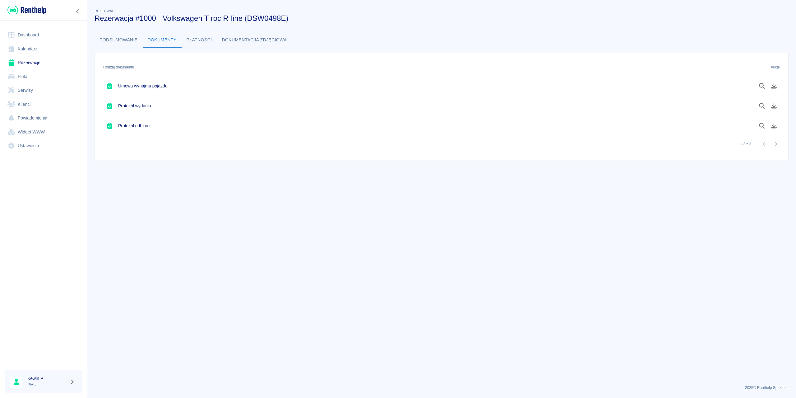
click at [123, 40] on button "Podsumowanie" at bounding box center [119, 40] width 48 height 15
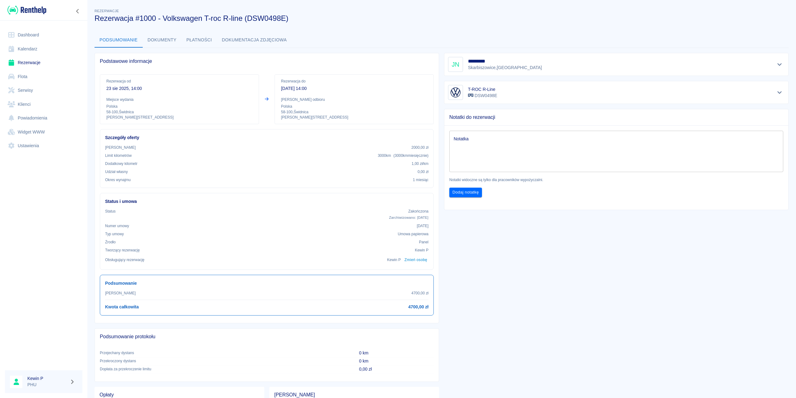
click at [180, 42] on button "Dokumenty" at bounding box center [162, 40] width 39 height 15
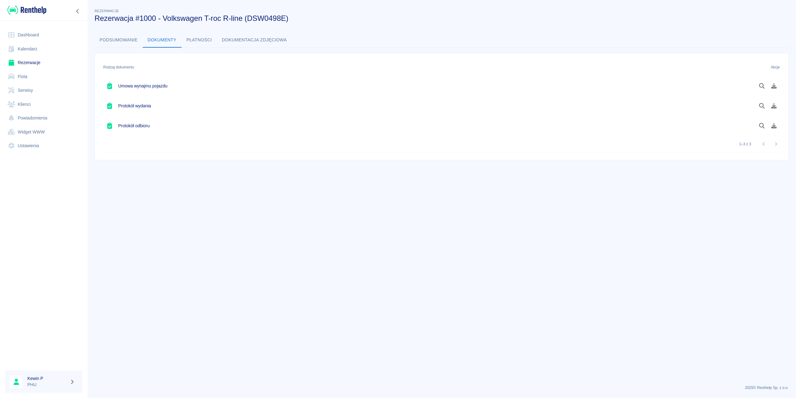
click at [114, 40] on button "Podsumowanie" at bounding box center [119, 40] width 48 height 15
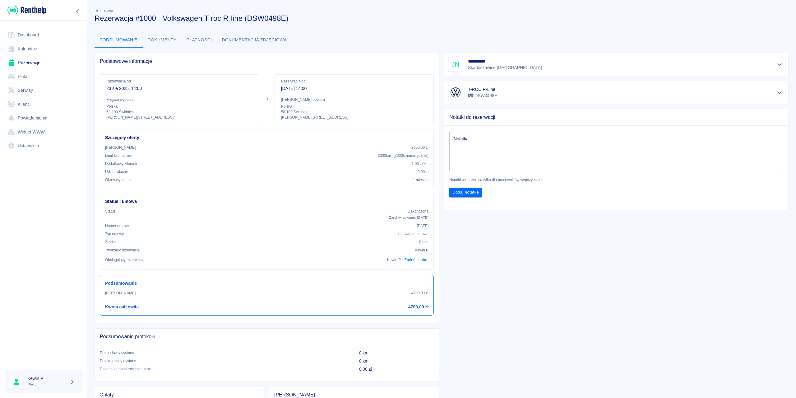
click at [163, 38] on button "Dokumenty" at bounding box center [162, 40] width 39 height 15
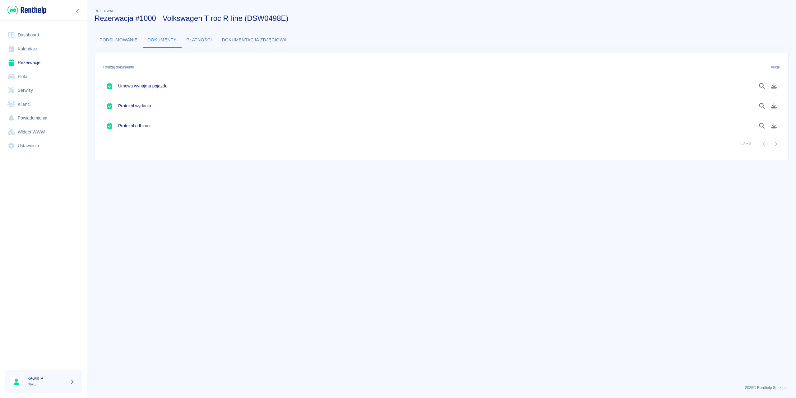
click at [114, 38] on button "Podsumowanie" at bounding box center [119, 40] width 48 height 15
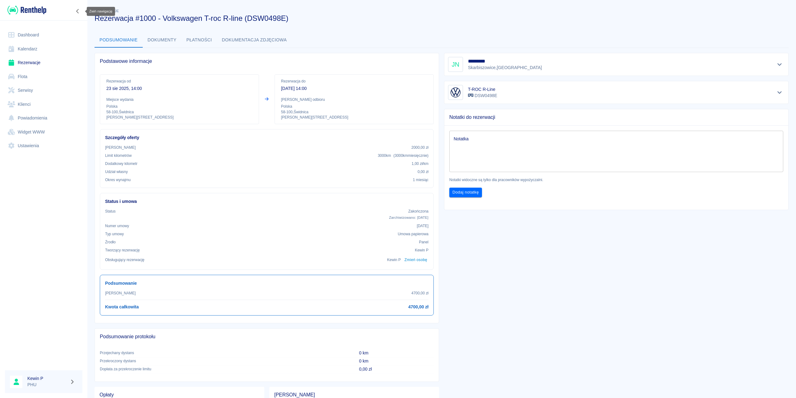
click at [80, 9] on icon "Zwiń nawigację" at bounding box center [78, 11] width 6 height 5
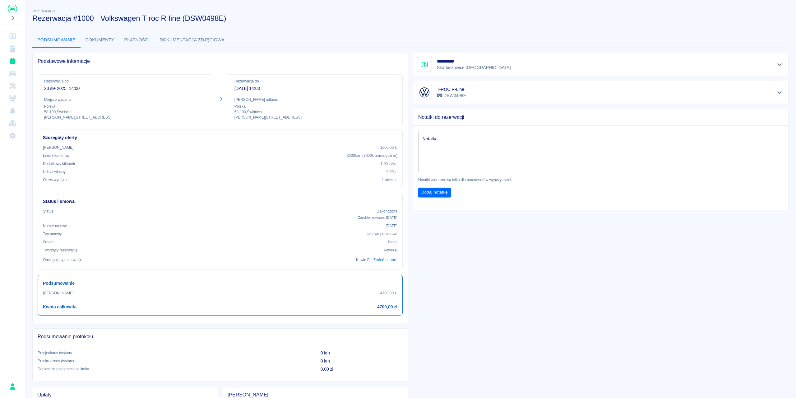
click at [106, 39] on button "Dokumenty" at bounding box center [100, 40] width 39 height 15
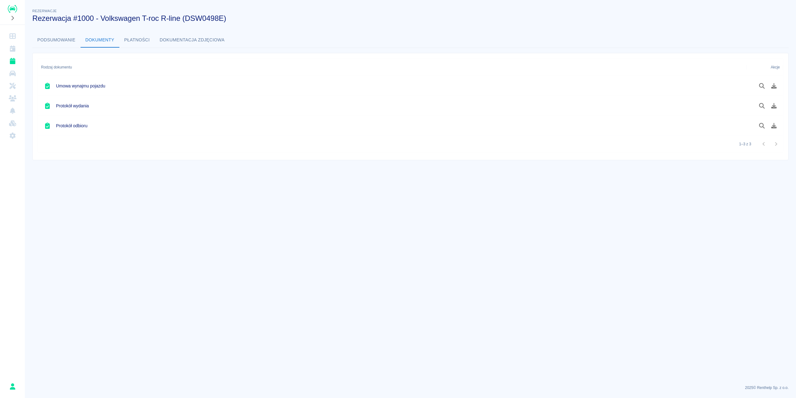
click at [62, 45] on button "Podsumowanie" at bounding box center [56, 40] width 48 height 15
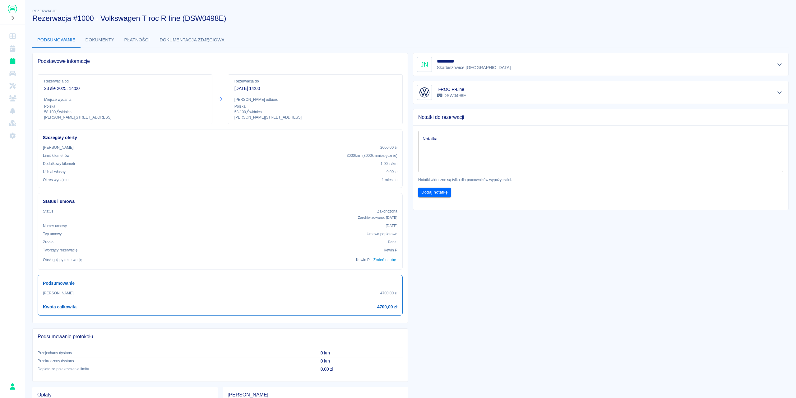
click at [776, 91] on icon "Pokaż szczegóły" at bounding box center [779, 93] width 7 height 6
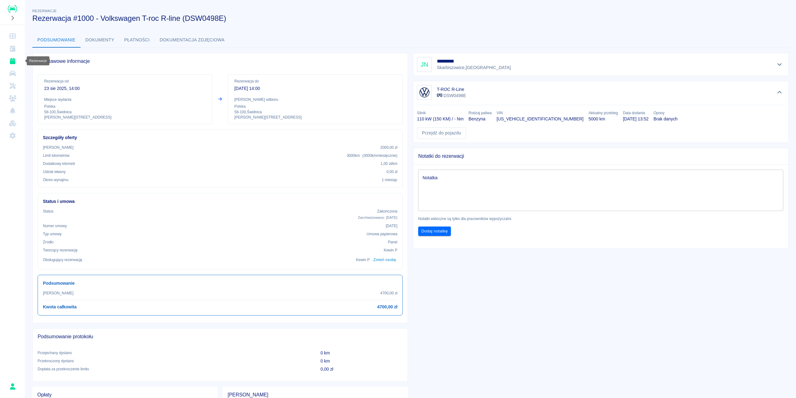
click at [11, 58] on icon "Rezerwacje" at bounding box center [13, 61] width 8 height 6
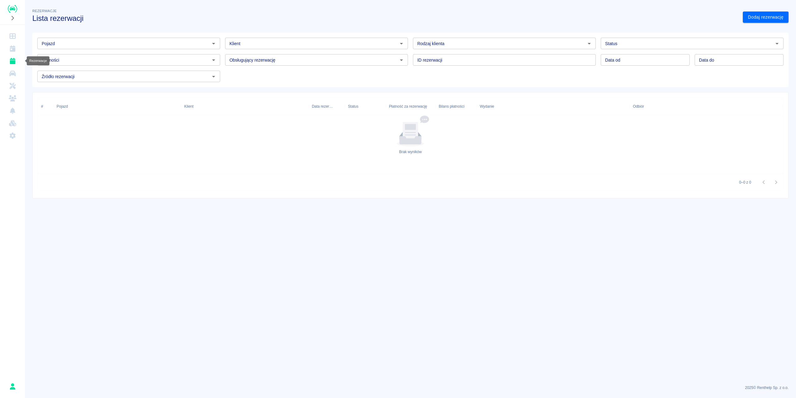
click at [13, 50] on icon "Kalendarz" at bounding box center [13, 48] width 6 height 6
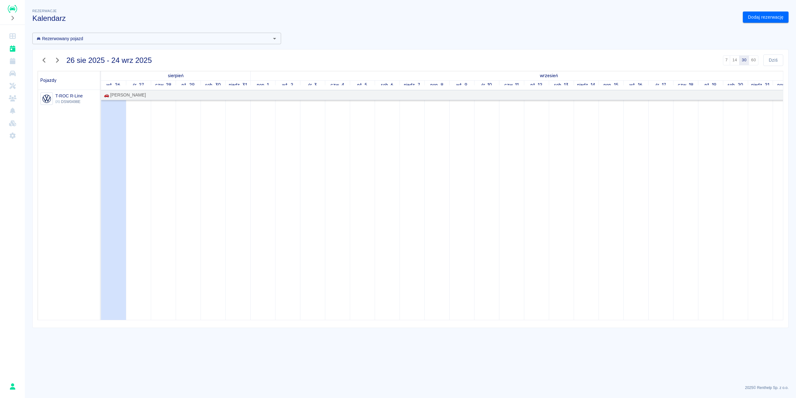
click at [144, 95] on div "🚗 [PERSON_NAME]" at bounding box center [461, 95] width 720 height 7
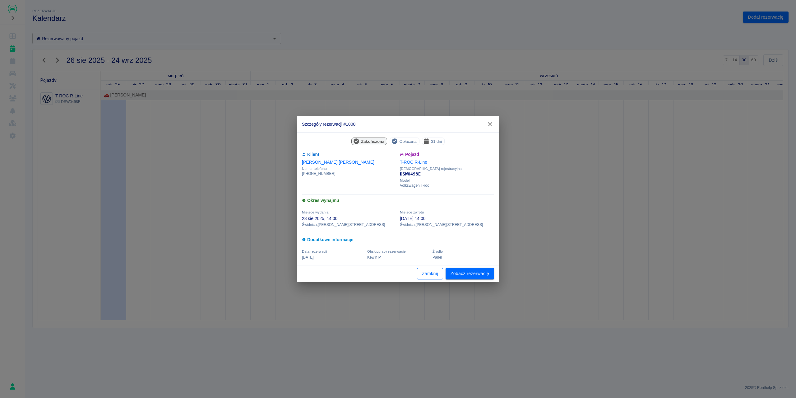
click at [427, 273] on button "Zamknij" at bounding box center [430, 274] width 26 height 12
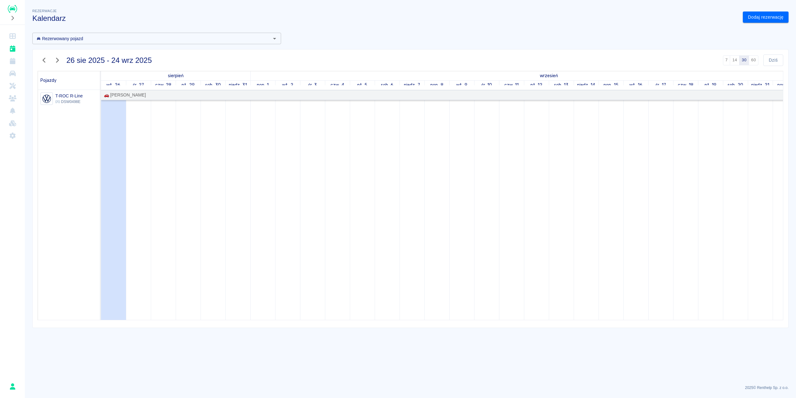
drag, startPoint x: 421, startPoint y: 94, endPoint x: 381, endPoint y: 95, distance: 39.8
click at [381, 95] on div "🚗 [PERSON_NAME]" at bounding box center [461, 95] width 720 height 7
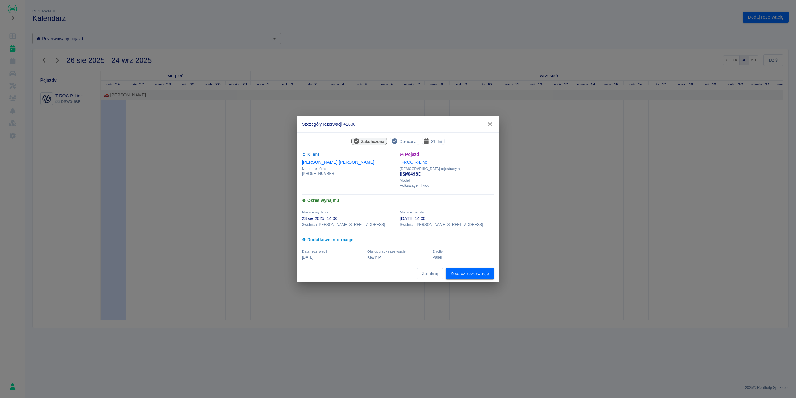
click at [491, 125] on icon "button" at bounding box center [490, 124] width 4 height 4
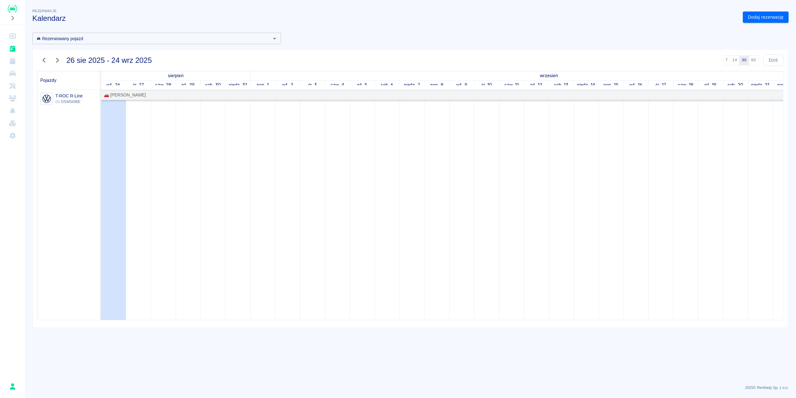
click at [114, 98] on div "🚗 [PERSON_NAME]" at bounding box center [123, 95] width 44 height 7
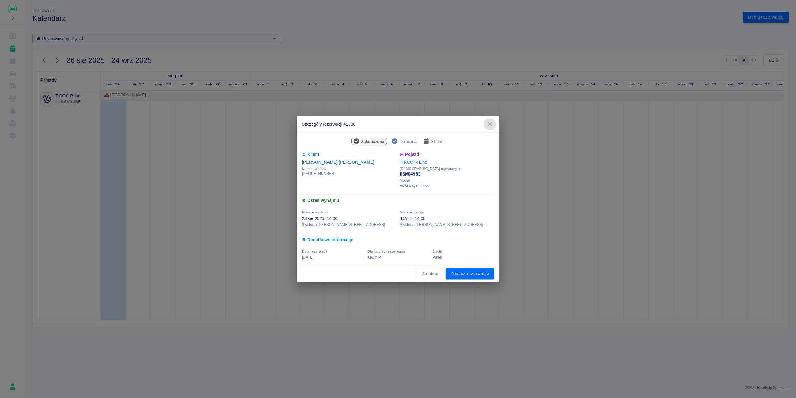
click at [492, 123] on icon "button" at bounding box center [490, 124] width 8 height 7
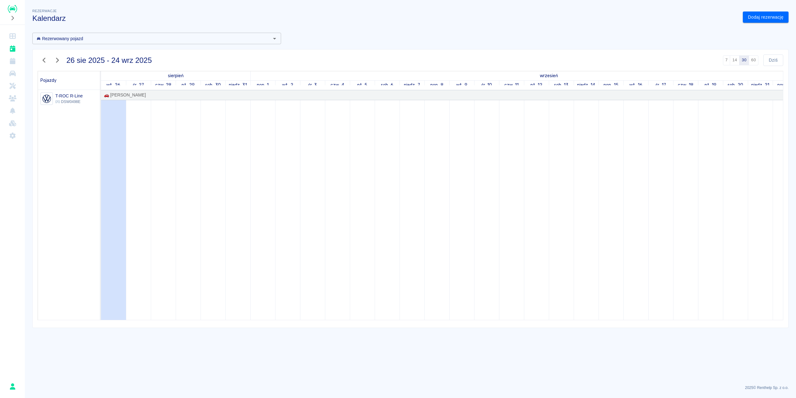
click at [69, 100] on p "DSW0498E" at bounding box center [68, 102] width 27 height 6
click at [12, 63] on icon "Rezerwacje" at bounding box center [13, 61] width 6 height 6
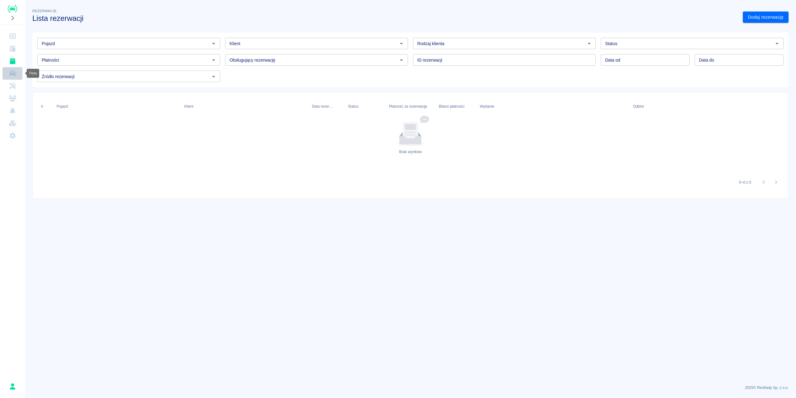
click at [15, 77] on link "Flota" at bounding box center [12, 73] width 20 height 12
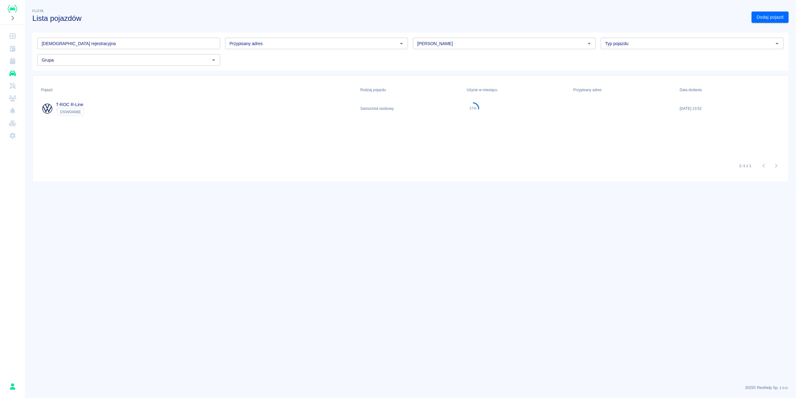
click at [293, 113] on div "T-ROC R-Line ` DSW0498E" at bounding box center [197, 109] width 319 height 20
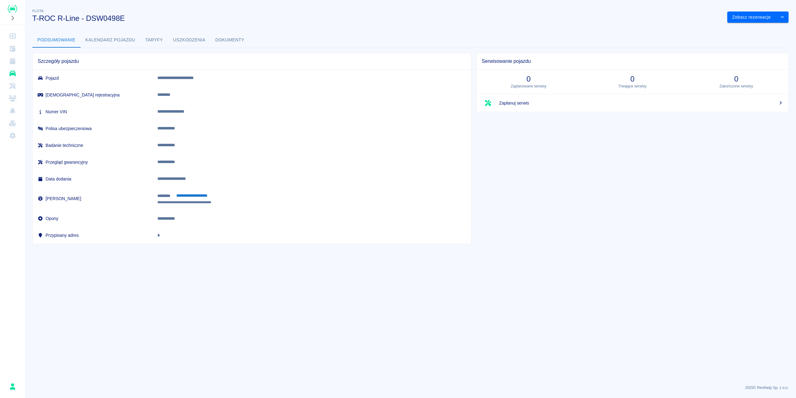
click at [12, 78] on link "Flota" at bounding box center [12, 73] width 20 height 12
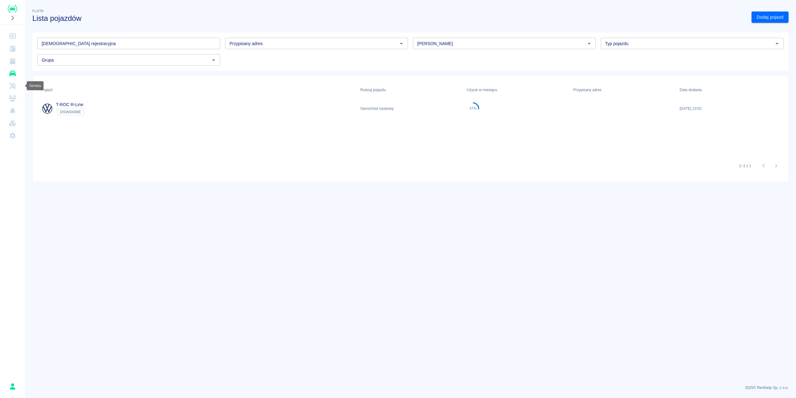
click at [10, 86] on icon "Serwisy" at bounding box center [13, 86] width 8 height 6
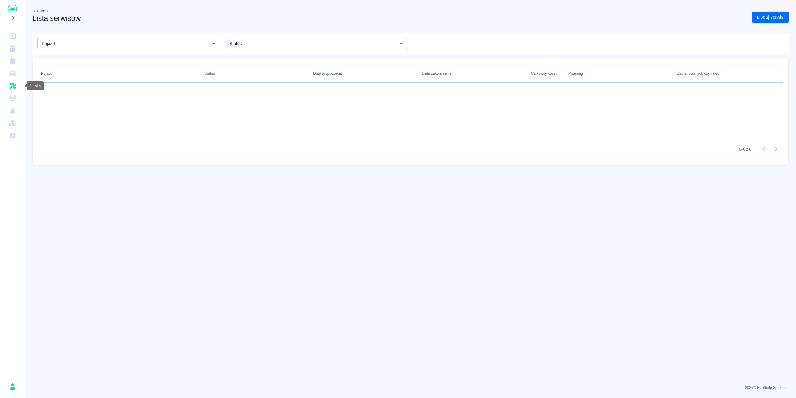
click at [12, 98] on icon "Klienci" at bounding box center [13, 98] width 8 height 6
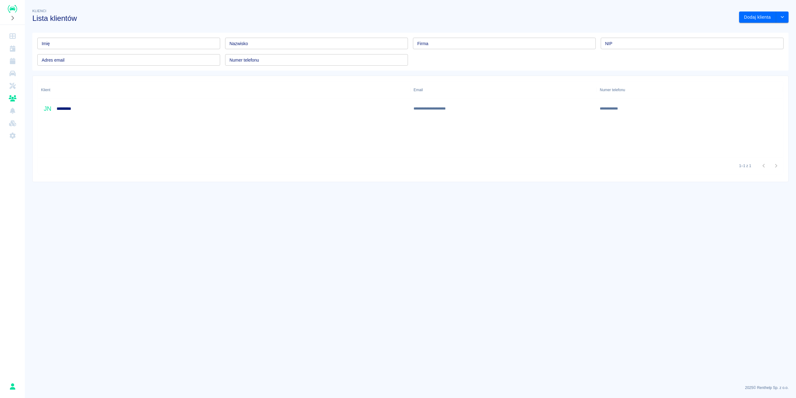
click at [518, 108] on div "**********" at bounding box center [504, 109] width 186 height 20
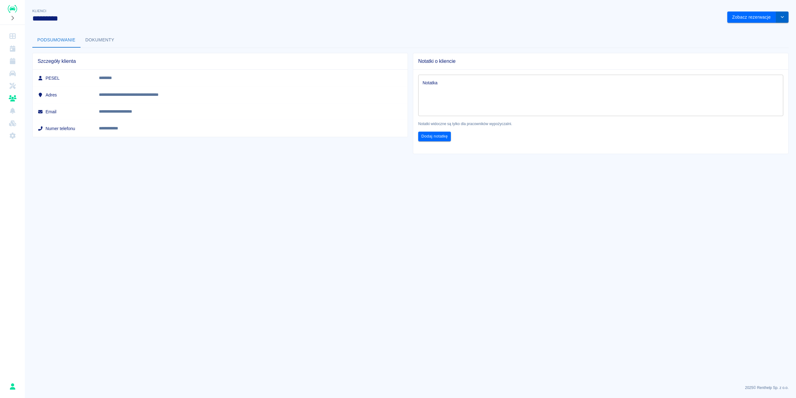
click at [784, 19] on icon "drop-down" at bounding box center [782, 17] width 5 height 4
click at [762, 41] on li "Usuń klienta" at bounding box center [758, 40] width 56 height 10
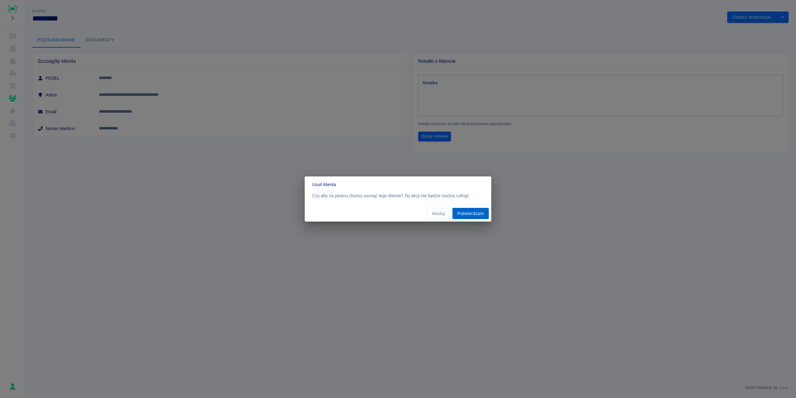
click at [470, 217] on button "Potwierdzam" at bounding box center [471, 214] width 36 height 12
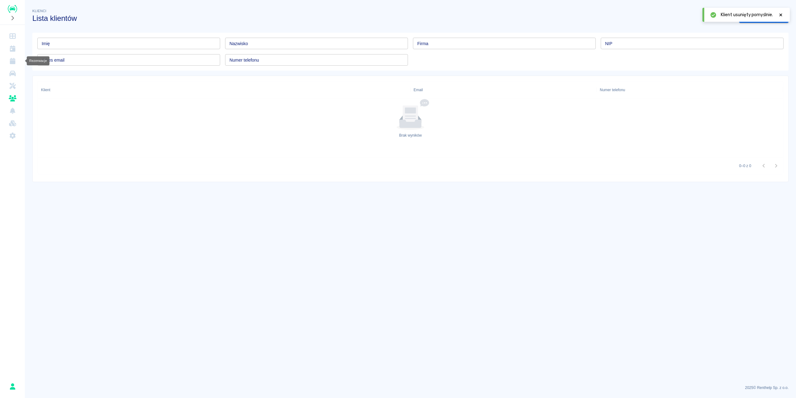
click at [10, 58] on icon "Rezerwacje" at bounding box center [13, 61] width 8 height 6
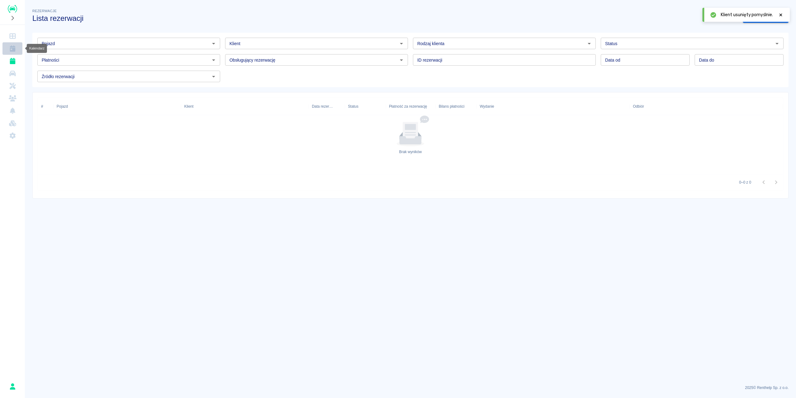
click at [12, 49] on icon "Kalendarz" at bounding box center [13, 48] width 6 height 6
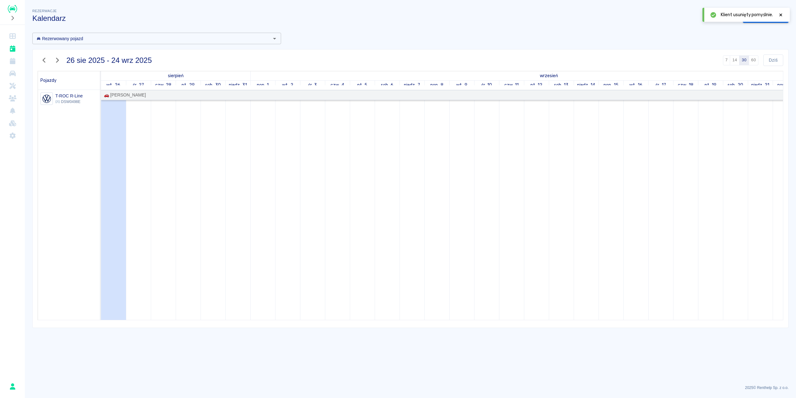
click at [112, 96] on div "🚗 [PERSON_NAME]" at bounding box center [123, 95] width 44 height 7
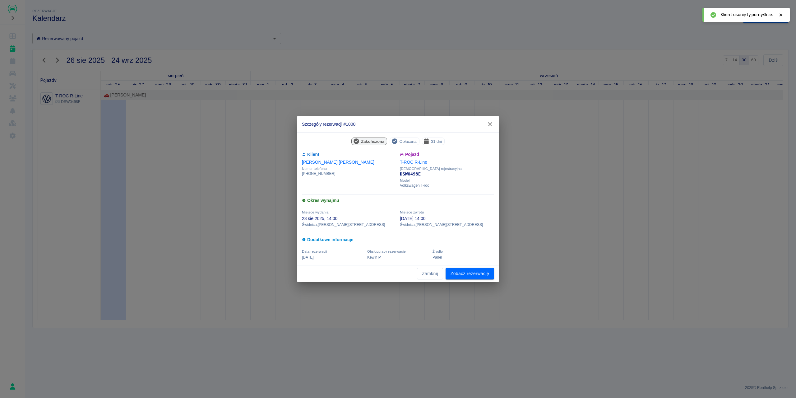
click at [780, 13] on icon at bounding box center [781, 15] width 6 height 4
click at [459, 274] on link "Zobacz rezerwację" at bounding box center [470, 274] width 49 height 12
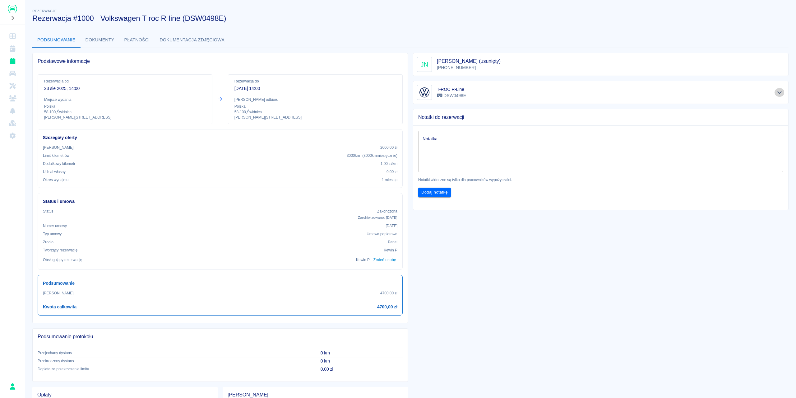
click at [776, 92] on icon "Pokaż szczegóły" at bounding box center [779, 93] width 7 height 6
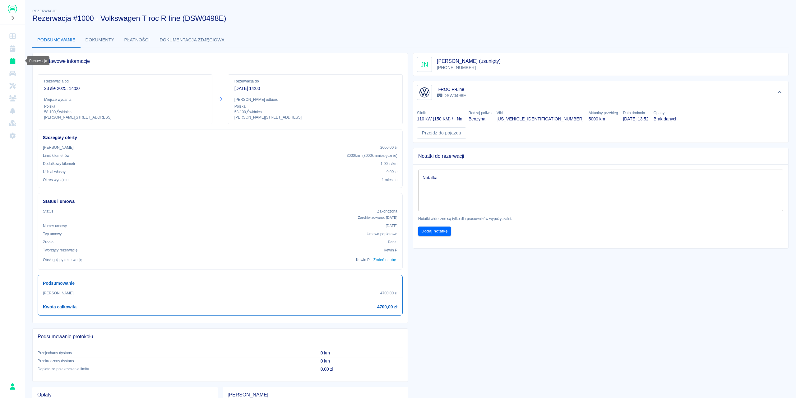
click at [9, 59] on icon "Rezerwacje" at bounding box center [13, 61] width 8 height 6
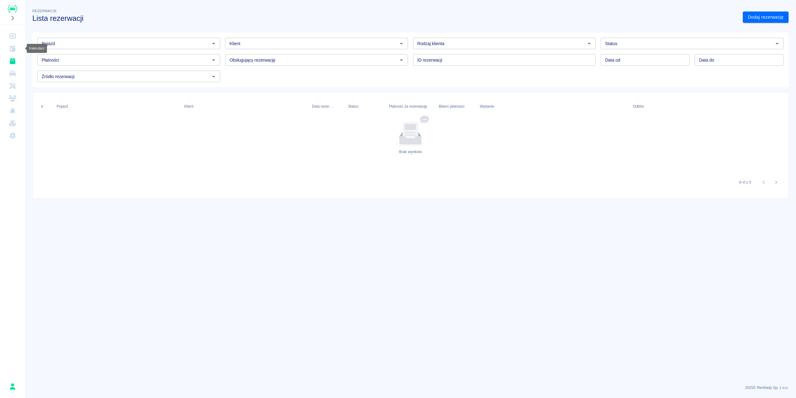
click at [12, 49] on icon "Kalendarz" at bounding box center [13, 48] width 6 height 6
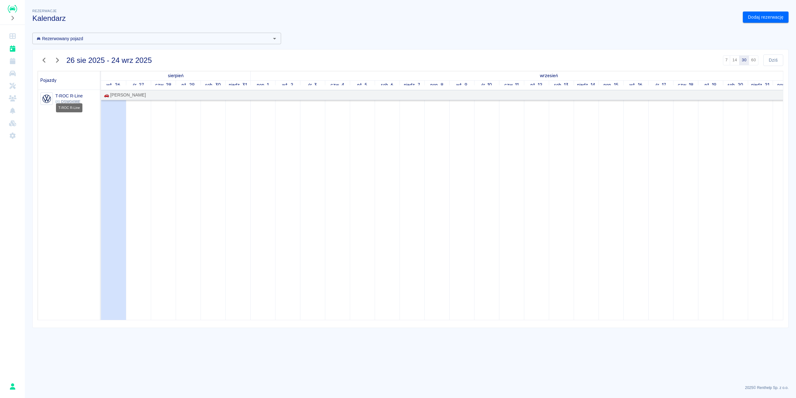
drag, startPoint x: 61, startPoint y: 102, endPoint x: 235, endPoint y: 98, distance: 174.5
click at [235, 98] on div "🚗 [PERSON_NAME]" at bounding box center [461, 95] width 720 height 7
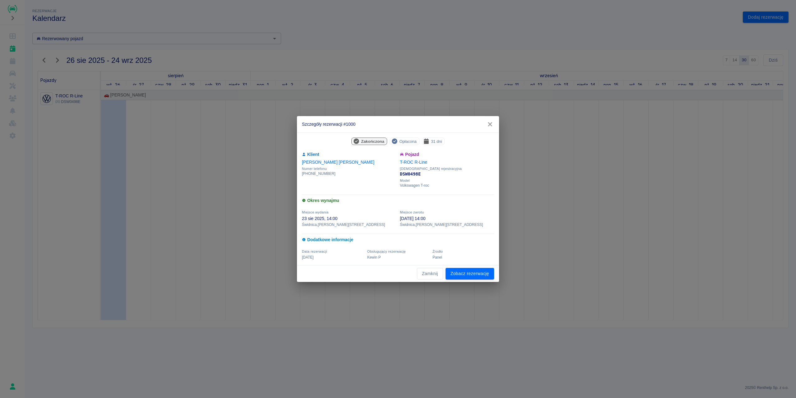
click at [489, 125] on icon "button" at bounding box center [490, 124] width 8 height 7
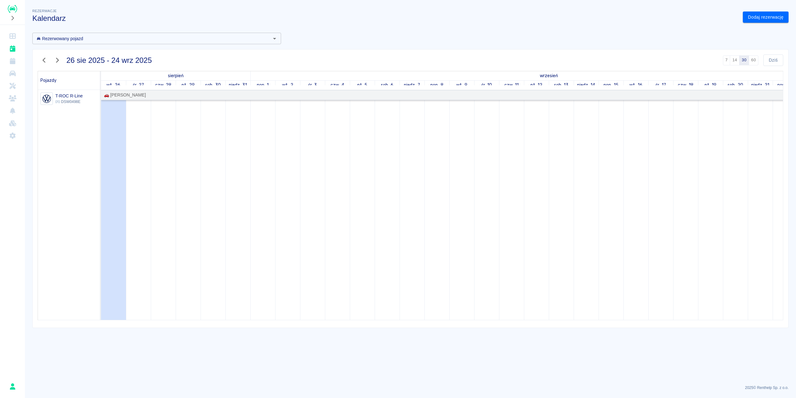
click at [120, 98] on div "🚗 [PERSON_NAME]" at bounding box center [123, 95] width 44 height 7
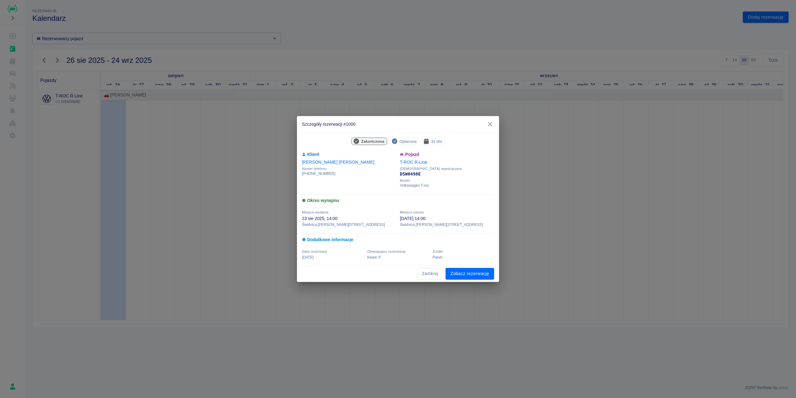
click at [408, 142] on span "Opłacona" at bounding box center [408, 141] width 22 height 7
click at [439, 142] on span "31 dni" at bounding box center [437, 141] width 16 height 7
drag, startPoint x: 314, startPoint y: 240, endPoint x: 323, endPoint y: 241, distance: 9.5
click at [314, 240] on h6 "Dodatkowe informacje" at bounding box center [398, 239] width 192 height 7
click at [400, 258] on p "Kewin P" at bounding box center [398, 257] width 62 height 6
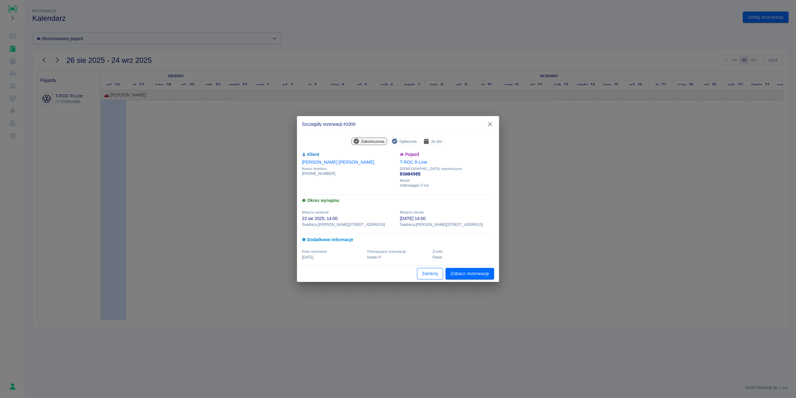
click at [425, 275] on button "Zamknij" at bounding box center [430, 274] width 26 height 12
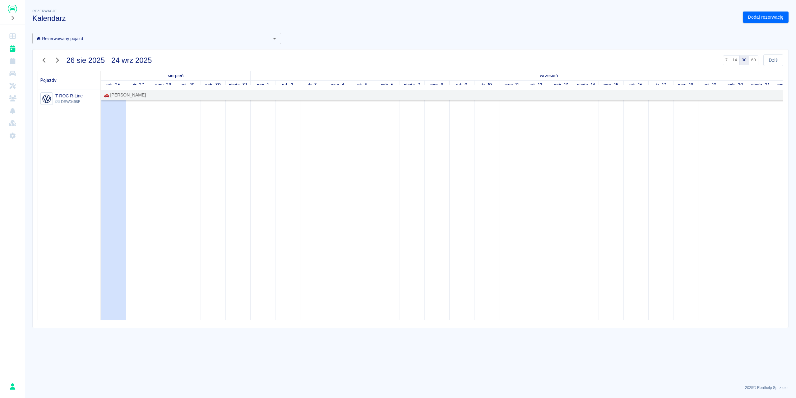
drag, startPoint x: 109, startPoint y: 93, endPoint x: 104, endPoint y: 94, distance: 5.1
click at [104, 96] on div "🚗 [PERSON_NAME]" at bounding box center [123, 95] width 44 height 7
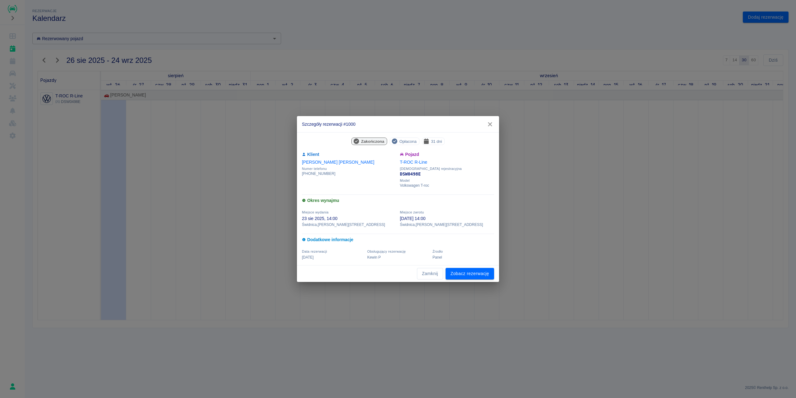
click at [360, 139] on span "Zakończona" at bounding box center [373, 141] width 28 height 7
click at [488, 126] on icon "button" at bounding box center [490, 124] width 8 height 7
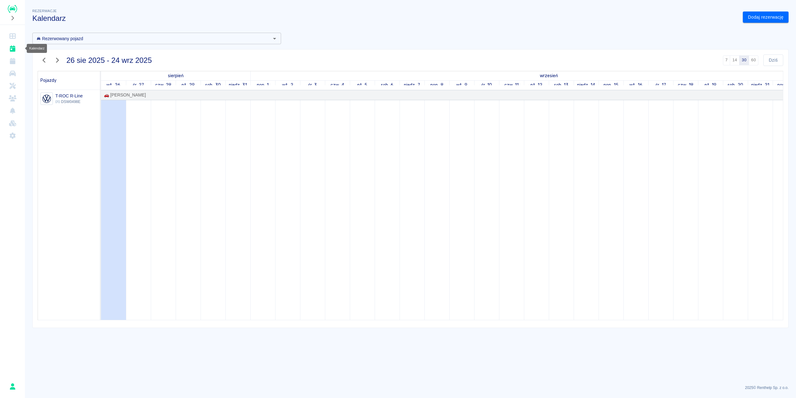
click at [13, 57] on link "Rezerwacje" at bounding box center [12, 61] width 20 height 12
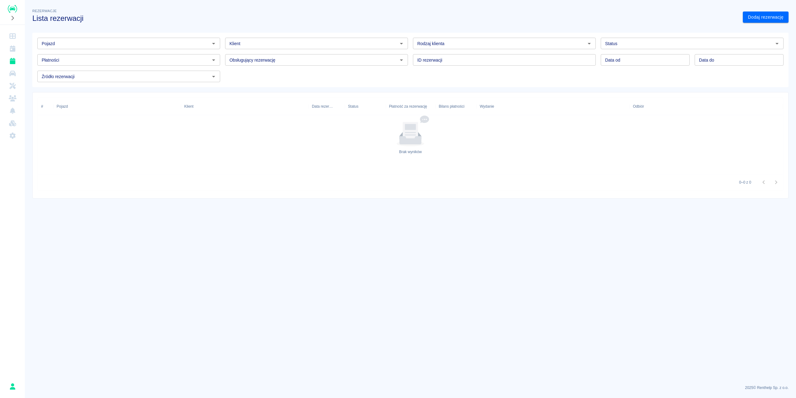
click at [11, 71] on icon "Flota" at bounding box center [12, 74] width 6 height 6
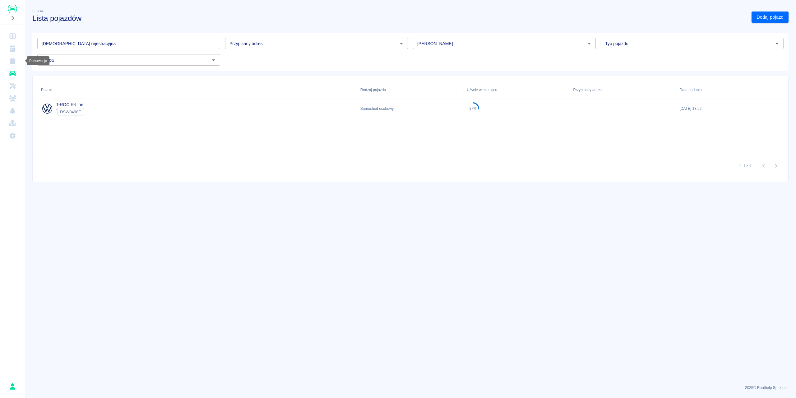
click at [11, 58] on icon "Rezerwacje" at bounding box center [13, 61] width 6 height 6
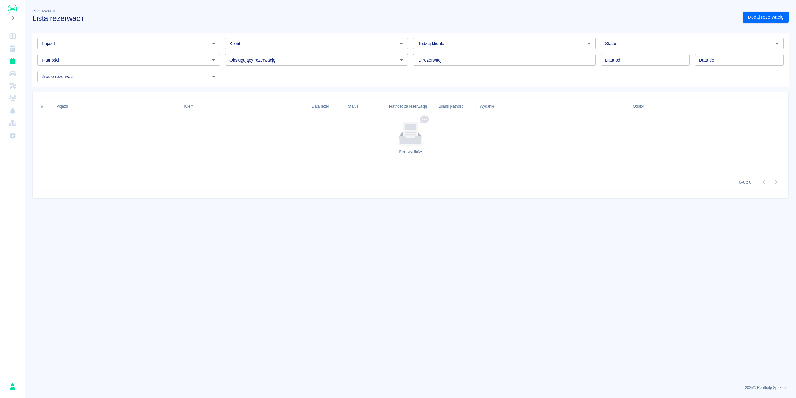
click at [628, 49] on div "Status" at bounding box center [692, 44] width 183 height 12
click at [620, 116] on li "Zarchiwizowana" at bounding box center [692, 118] width 183 height 10
type input "Zarchiwizowana"
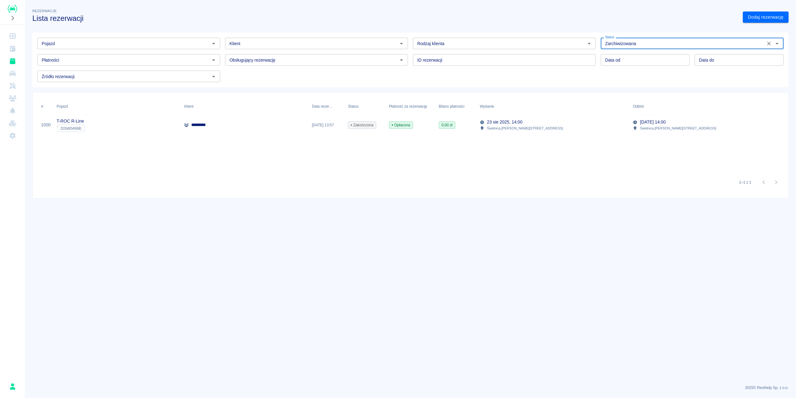
click at [509, 119] on p "23 sie 2025, 14:00" at bounding box center [504, 122] width 35 height 7
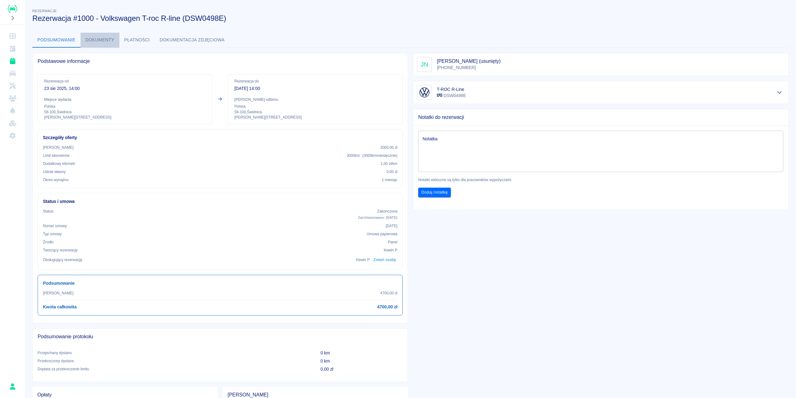
click at [99, 36] on button "Dokumenty" at bounding box center [100, 40] width 39 height 15
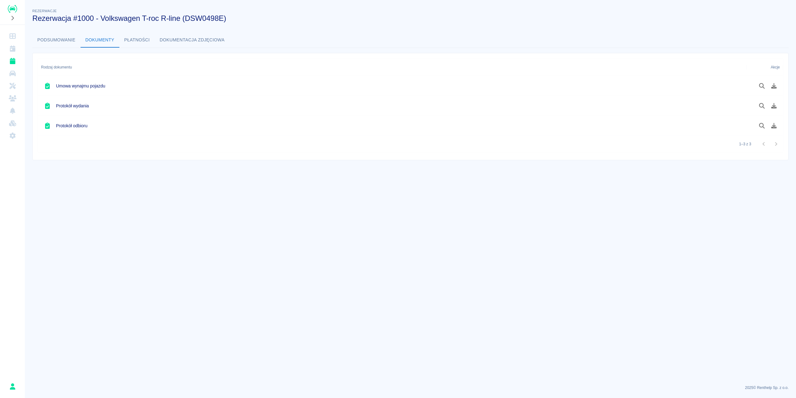
click at [147, 41] on button "Płatności" at bounding box center [136, 40] width 35 height 15
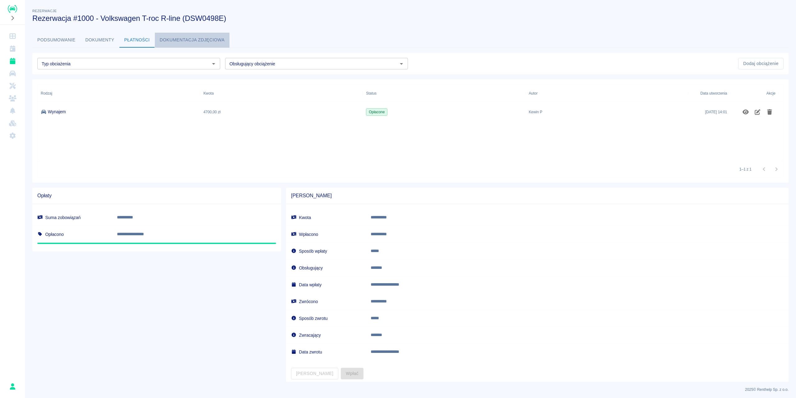
click at [177, 40] on button "Dokumentacja zdjęciowa" at bounding box center [192, 40] width 75 height 15
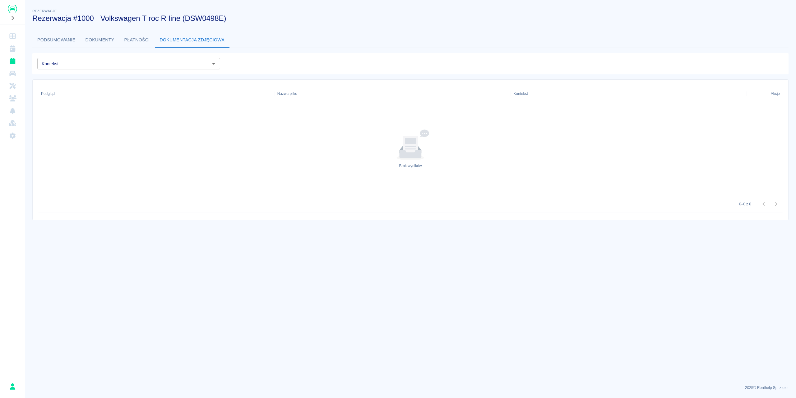
click at [47, 35] on button "Podsumowanie" at bounding box center [56, 40] width 48 height 15
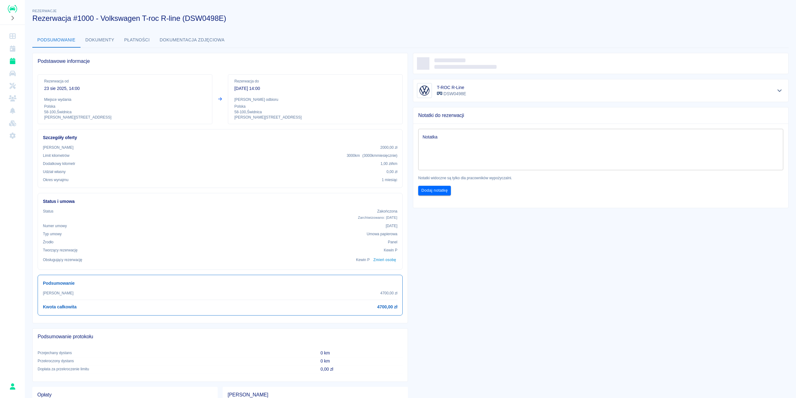
click at [207, 38] on button "Dokumentacja zdjęciowa" at bounding box center [192, 40] width 75 height 15
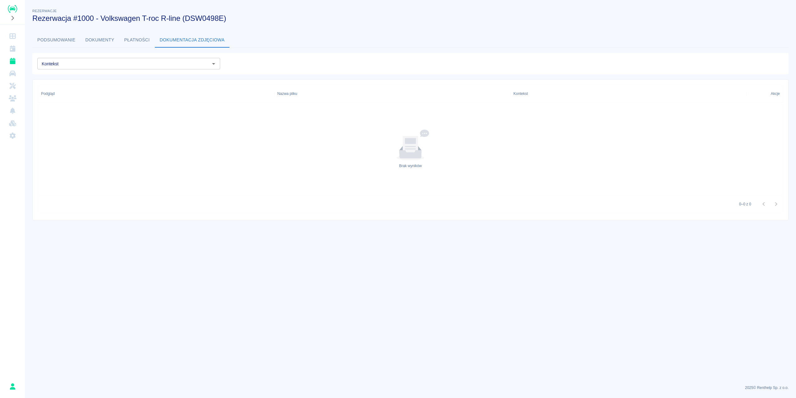
click at [54, 69] on div "Kontekst" at bounding box center [128, 64] width 183 height 12
click at [61, 44] on button "Podsumowanie" at bounding box center [56, 40] width 48 height 15
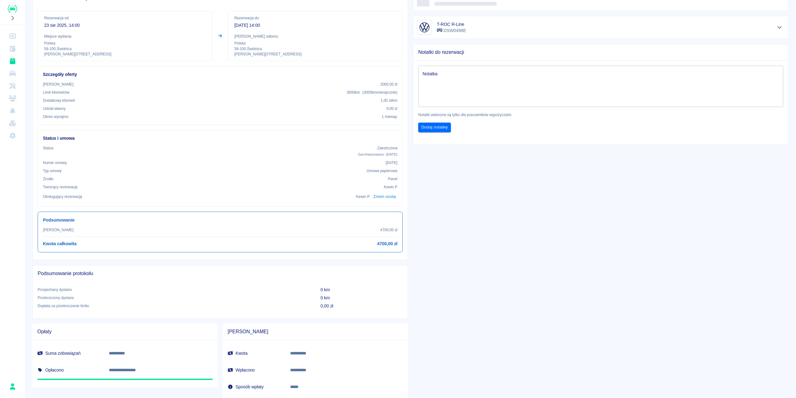
scroll to position [187, 0]
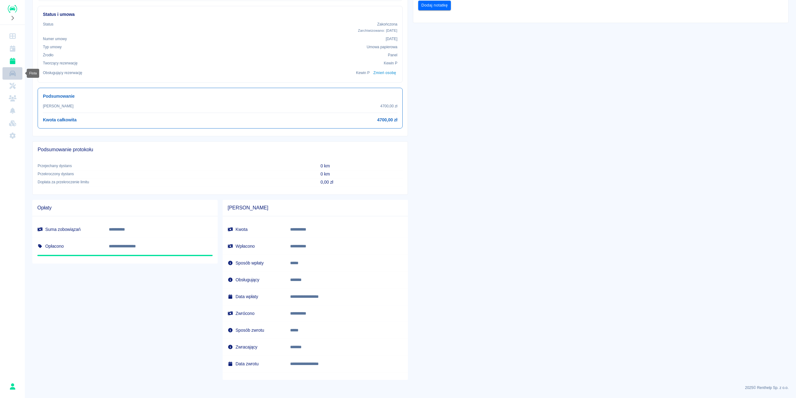
click at [10, 71] on icon "Flota" at bounding box center [13, 73] width 8 height 6
